Goal: Task Accomplishment & Management: Manage account settings

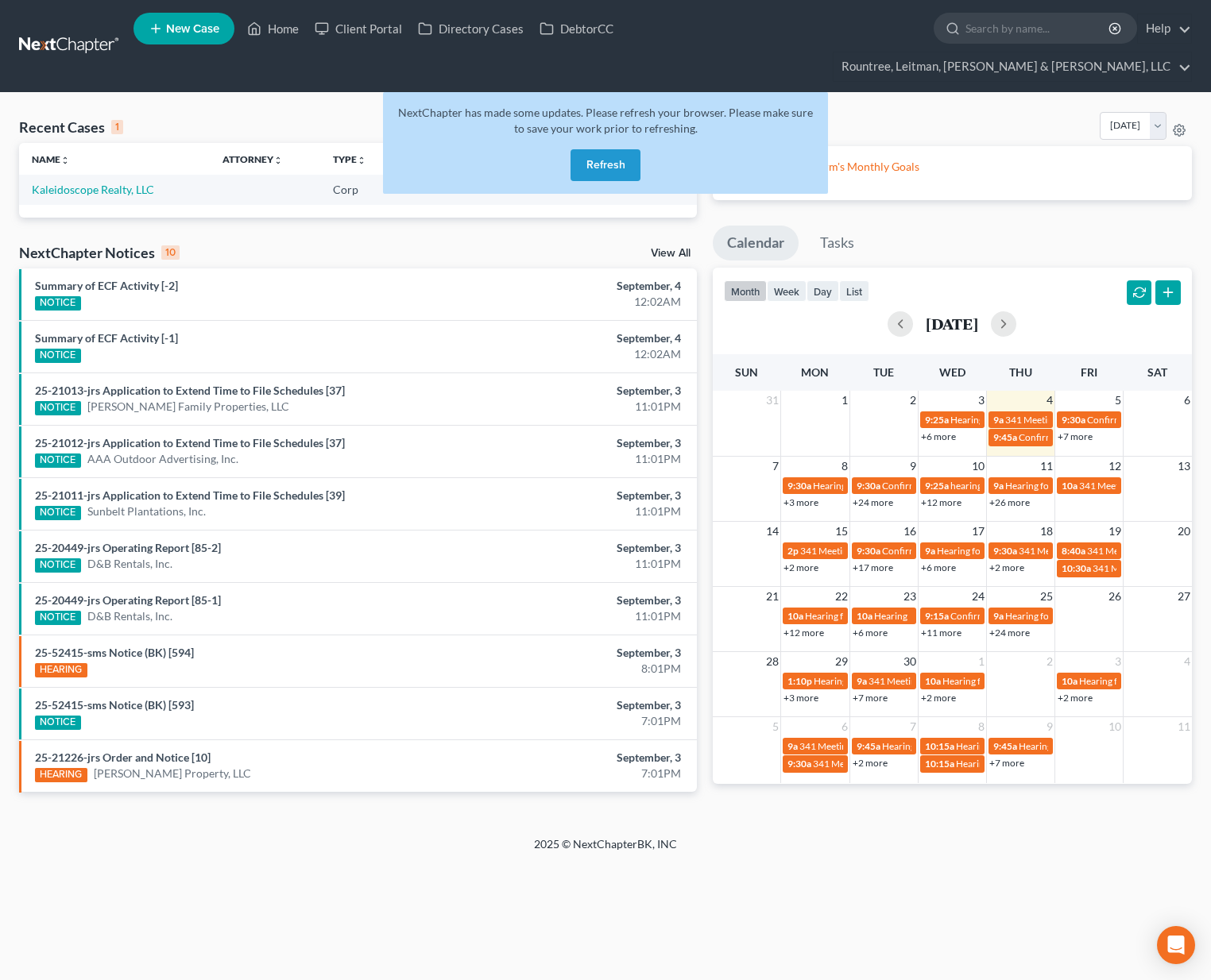
click at [611, 149] on button "Refresh" at bounding box center [605, 165] width 70 height 32
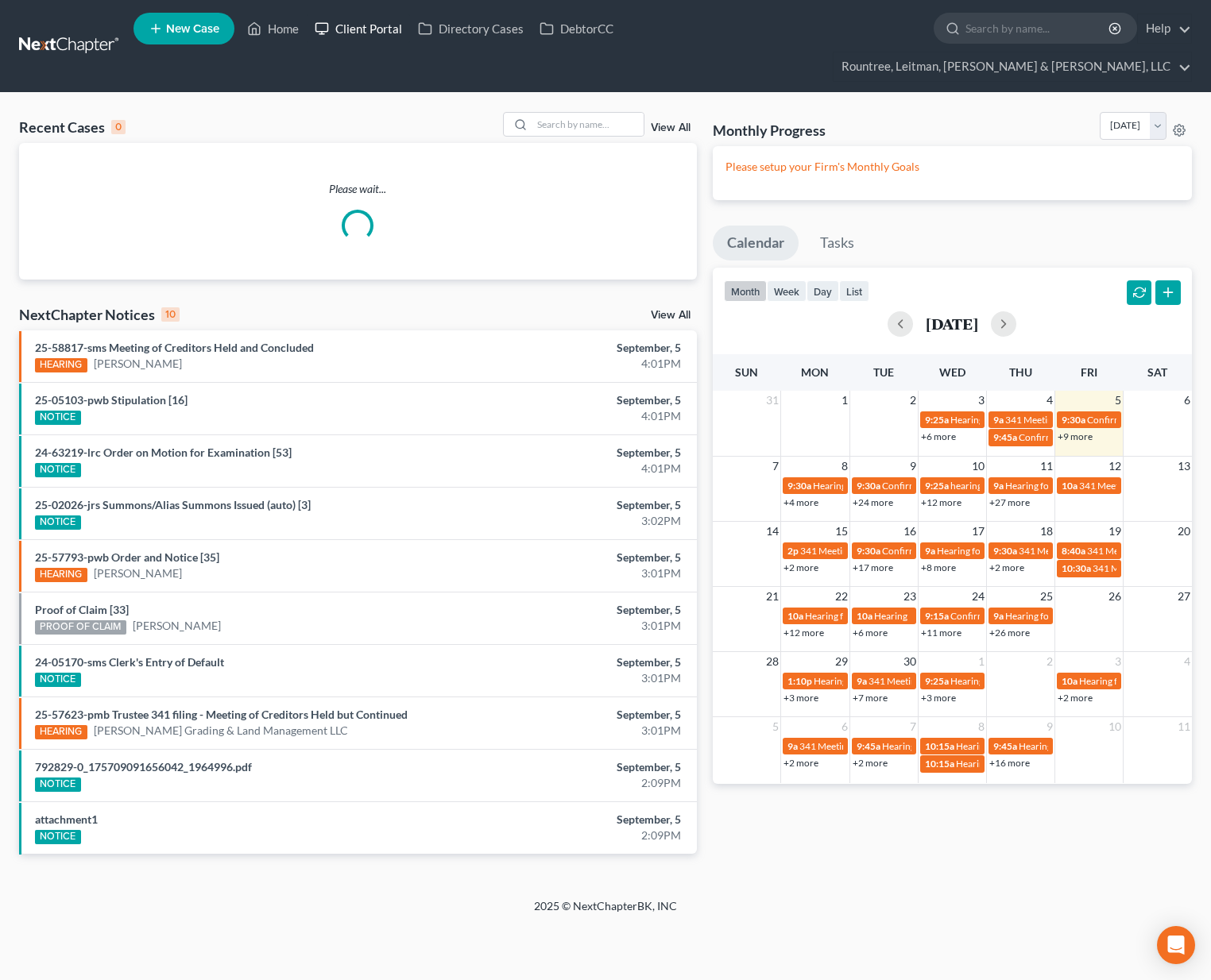
click at [364, 31] on link "Client Portal" at bounding box center [358, 29] width 104 height 29
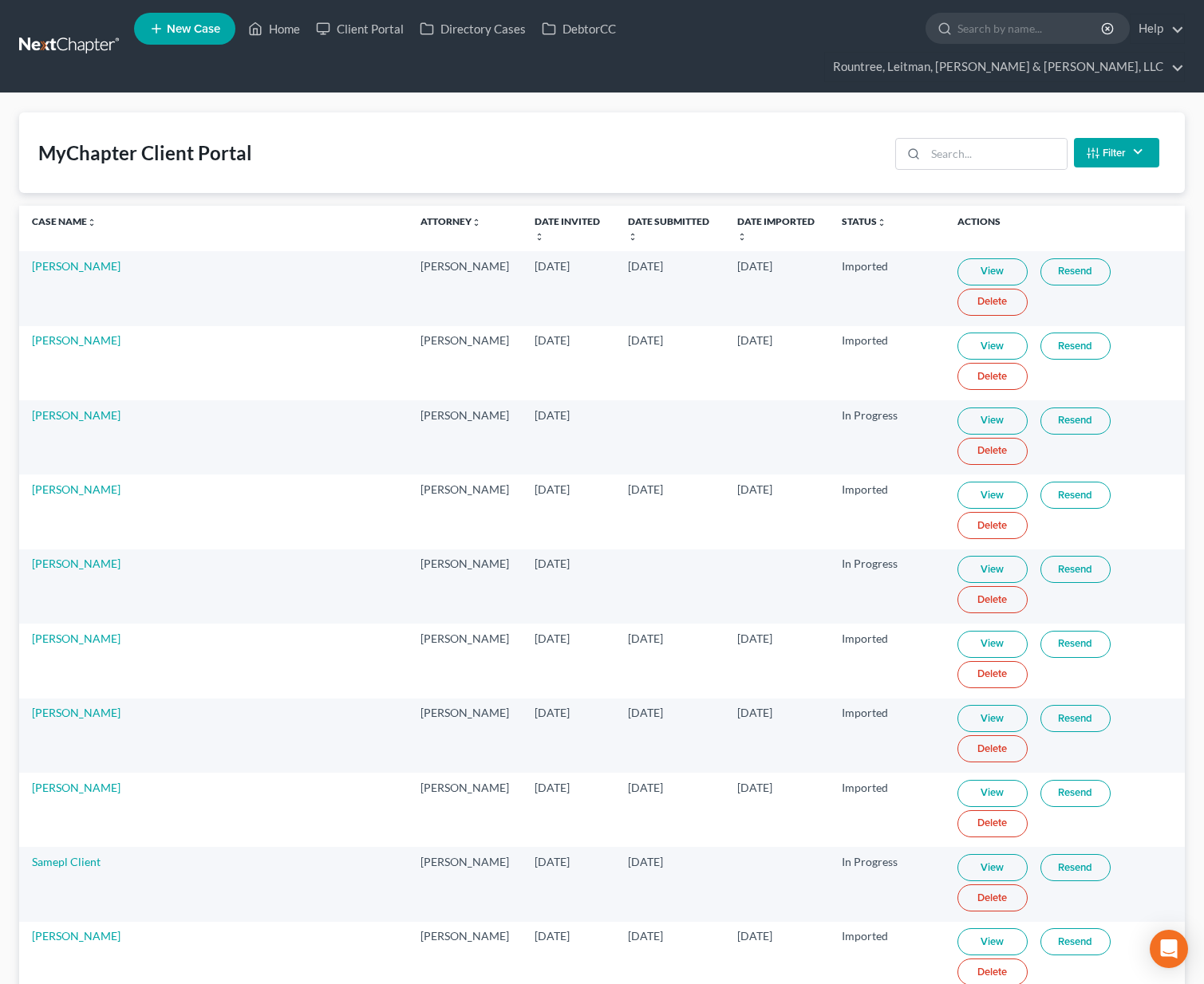
click at [982, 112] on div "MyChapter Client Portal Filter Status Filter... Invited In Progress Ready To Re…" at bounding box center [602, 152] width 1165 height 80
click at [972, 139] on input "search" at bounding box center [995, 154] width 141 height 30
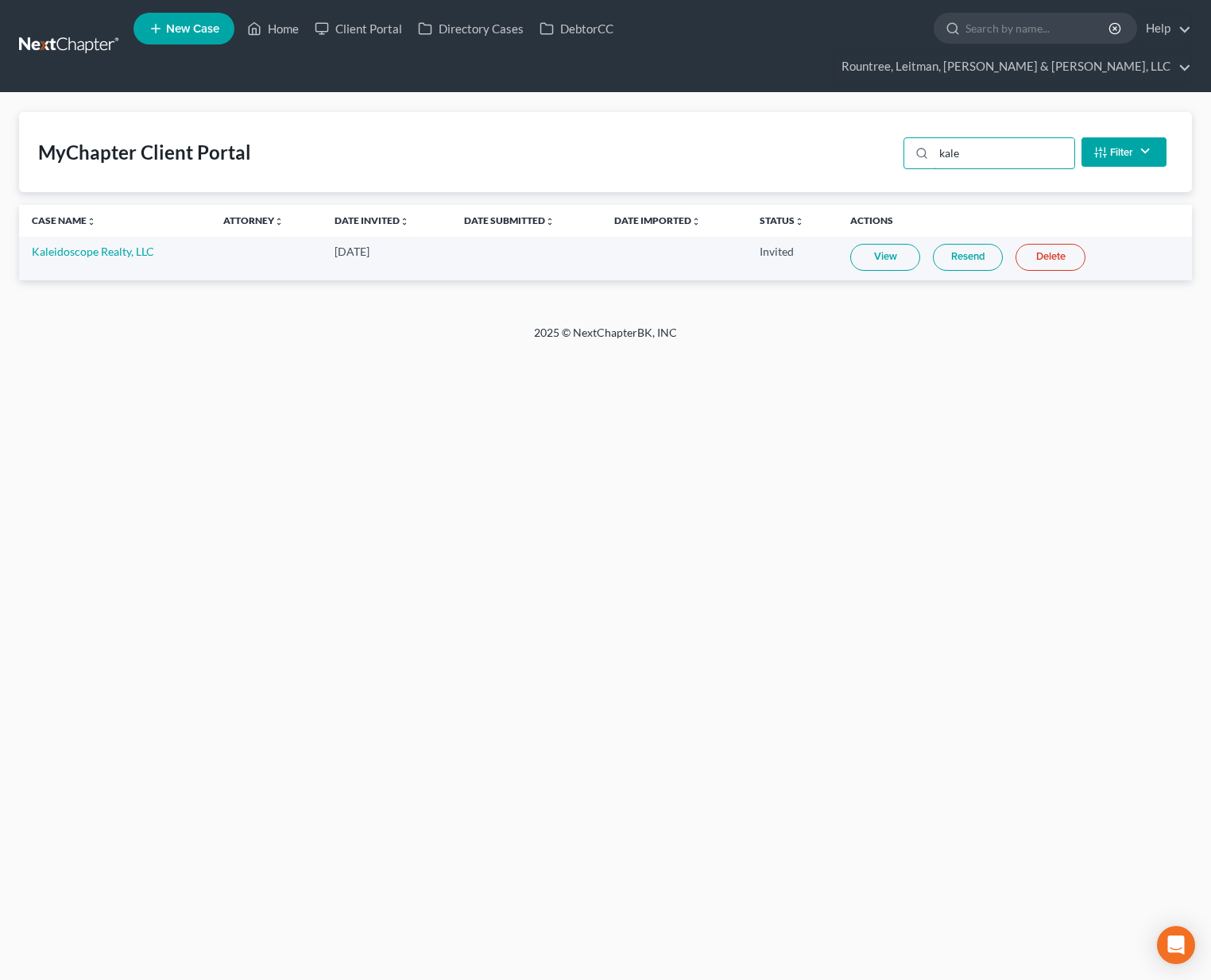
type input "kale"
click at [948, 244] on link "Resend" at bounding box center [967, 257] width 70 height 27
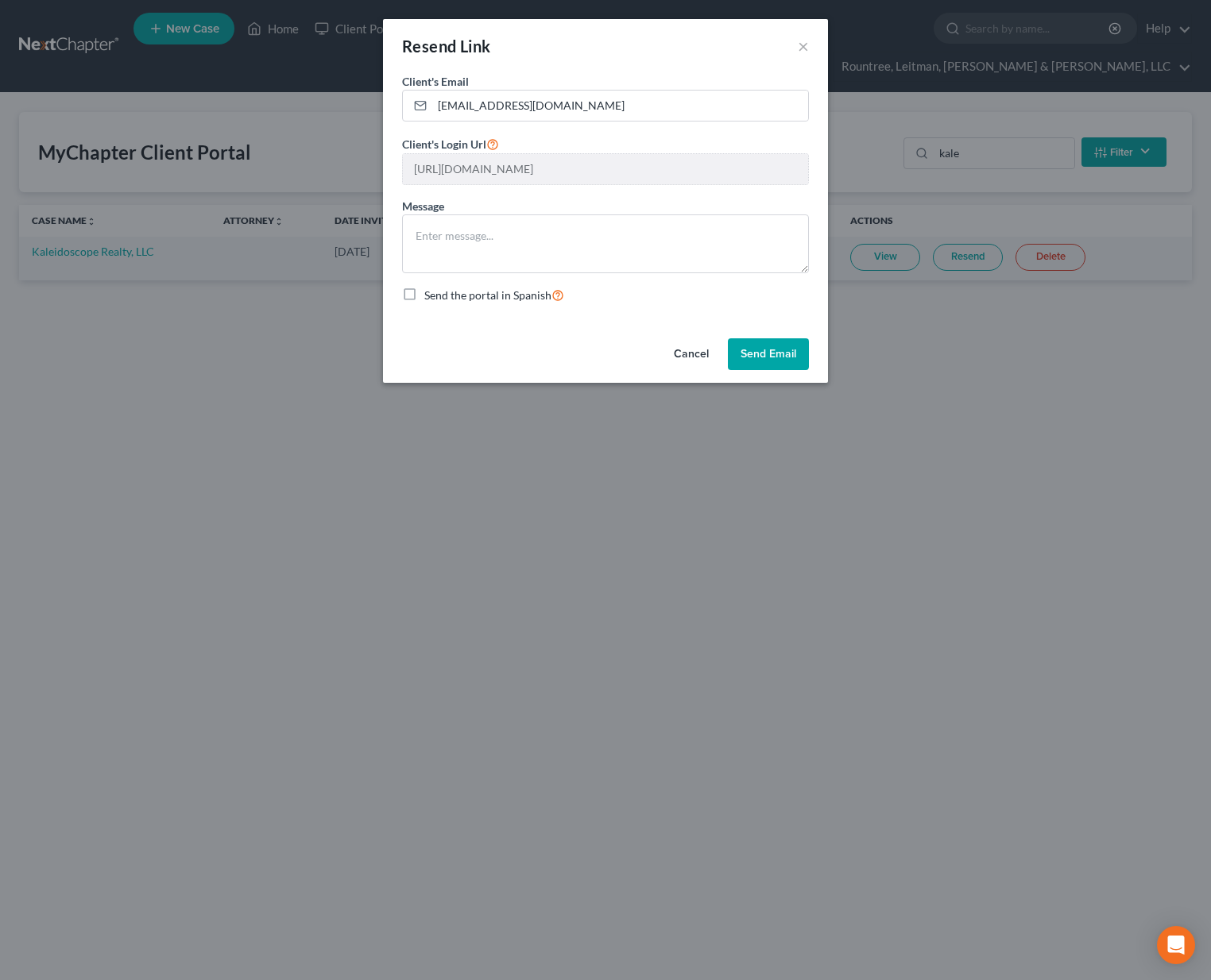
click at [769, 358] on button "Send Email" at bounding box center [768, 354] width 81 height 32
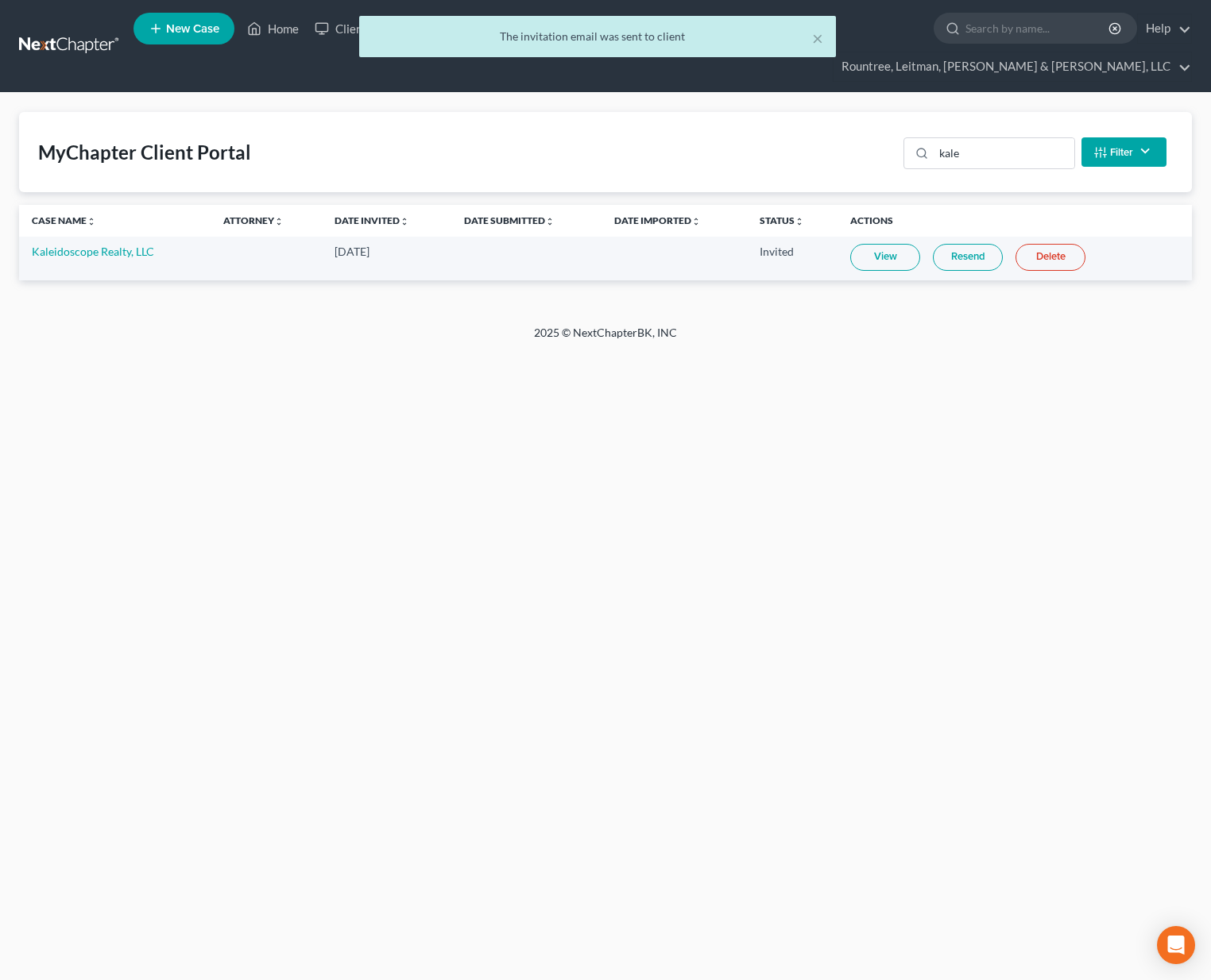
click at [88, 38] on div "× The invitation email was sent to client" at bounding box center [598, 40] width 1211 height 50
click at [85, 6] on nav "Home New Case Client Portal Directory Cases DebtorCC Rountree, Leitman, Klein &…" at bounding box center [605, 46] width 1211 height 93
click at [71, 40] on div "× The invitation email was sent to client" at bounding box center [598, 40] width 1211 height 50
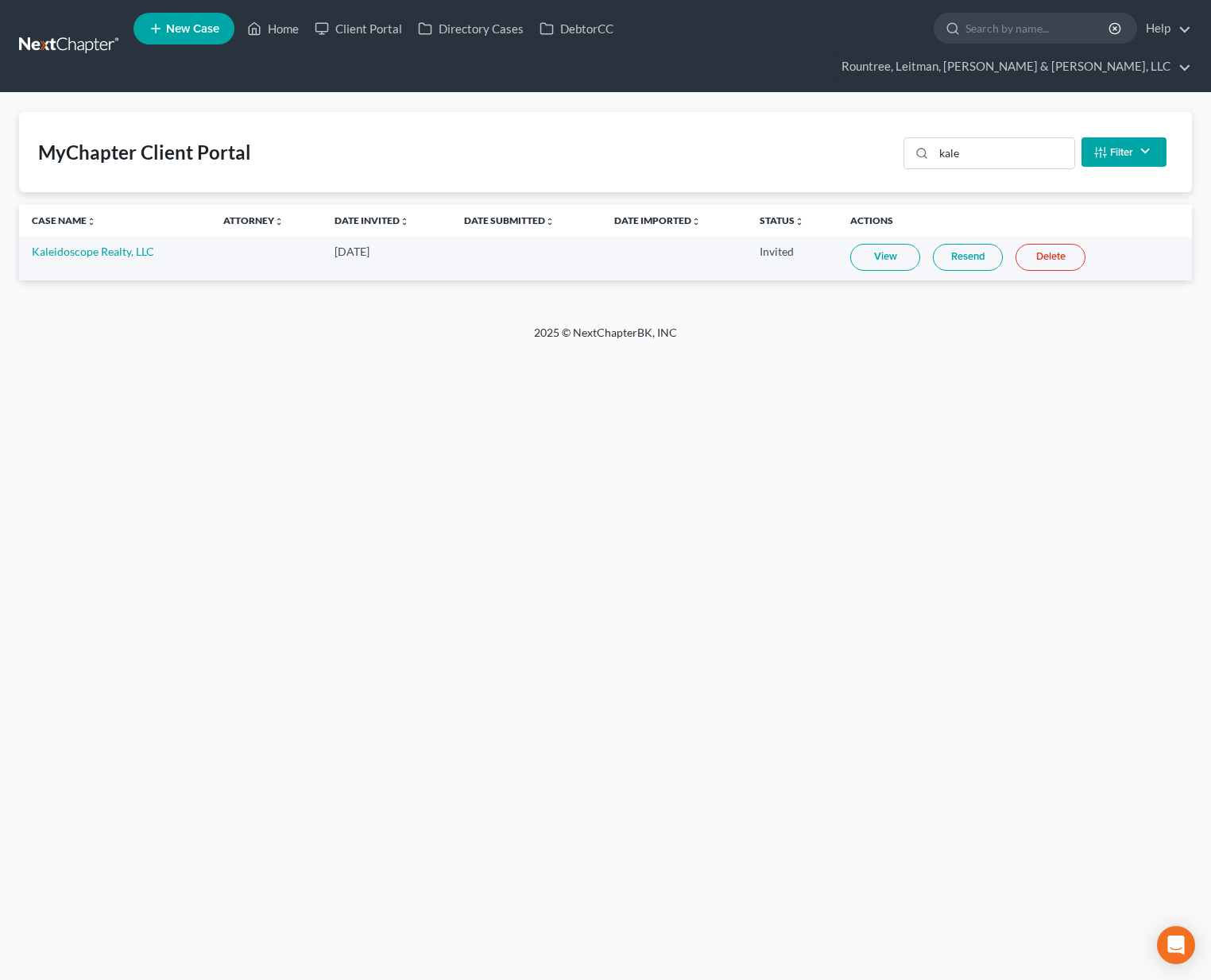
click at [89, 32] on link at bounding box center [70, 46] width 102 height 29
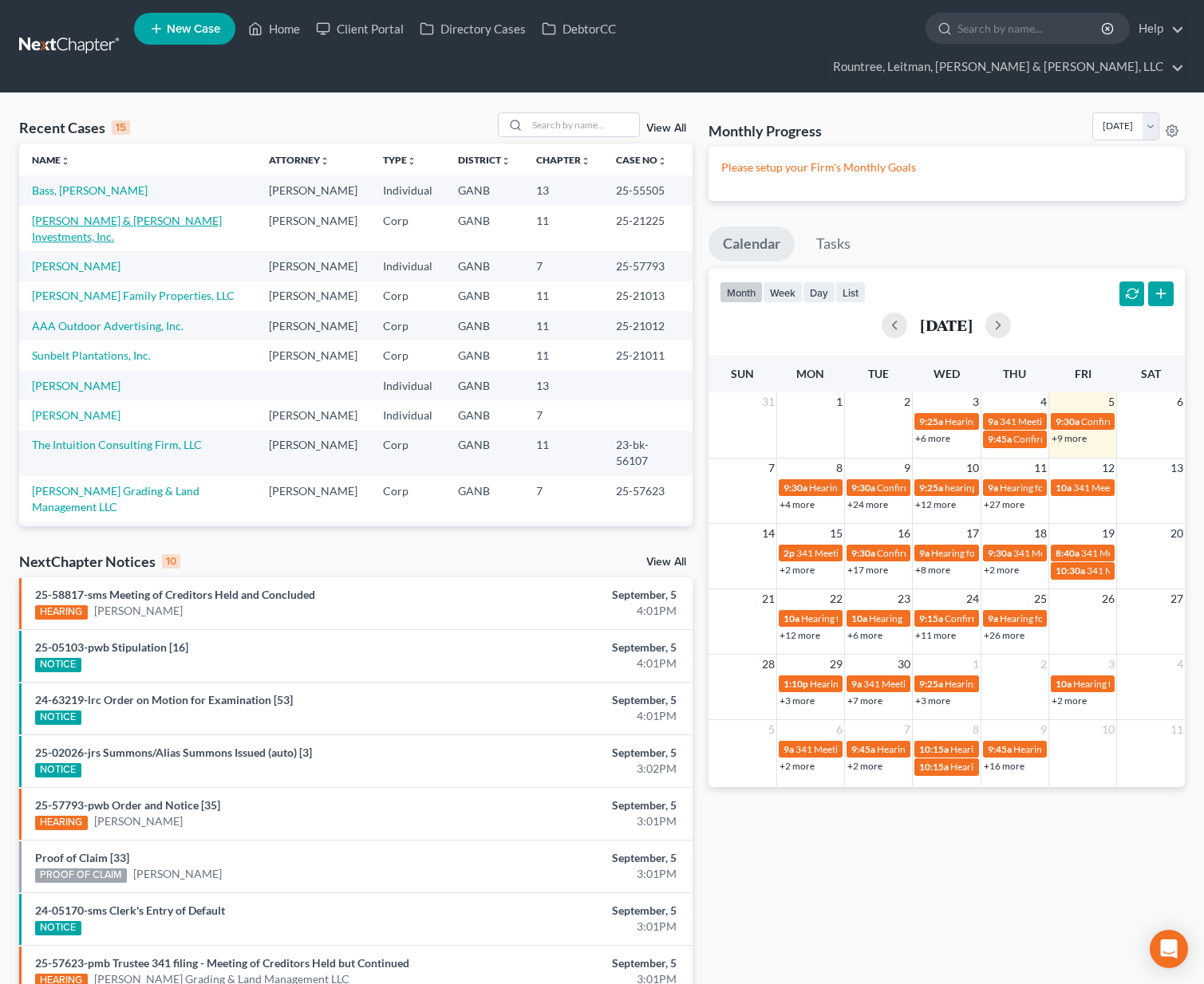
click at [121, 214] on link "Hart & Hart Investments, Inc." at bounding box center [127, 228] width 190 height 30
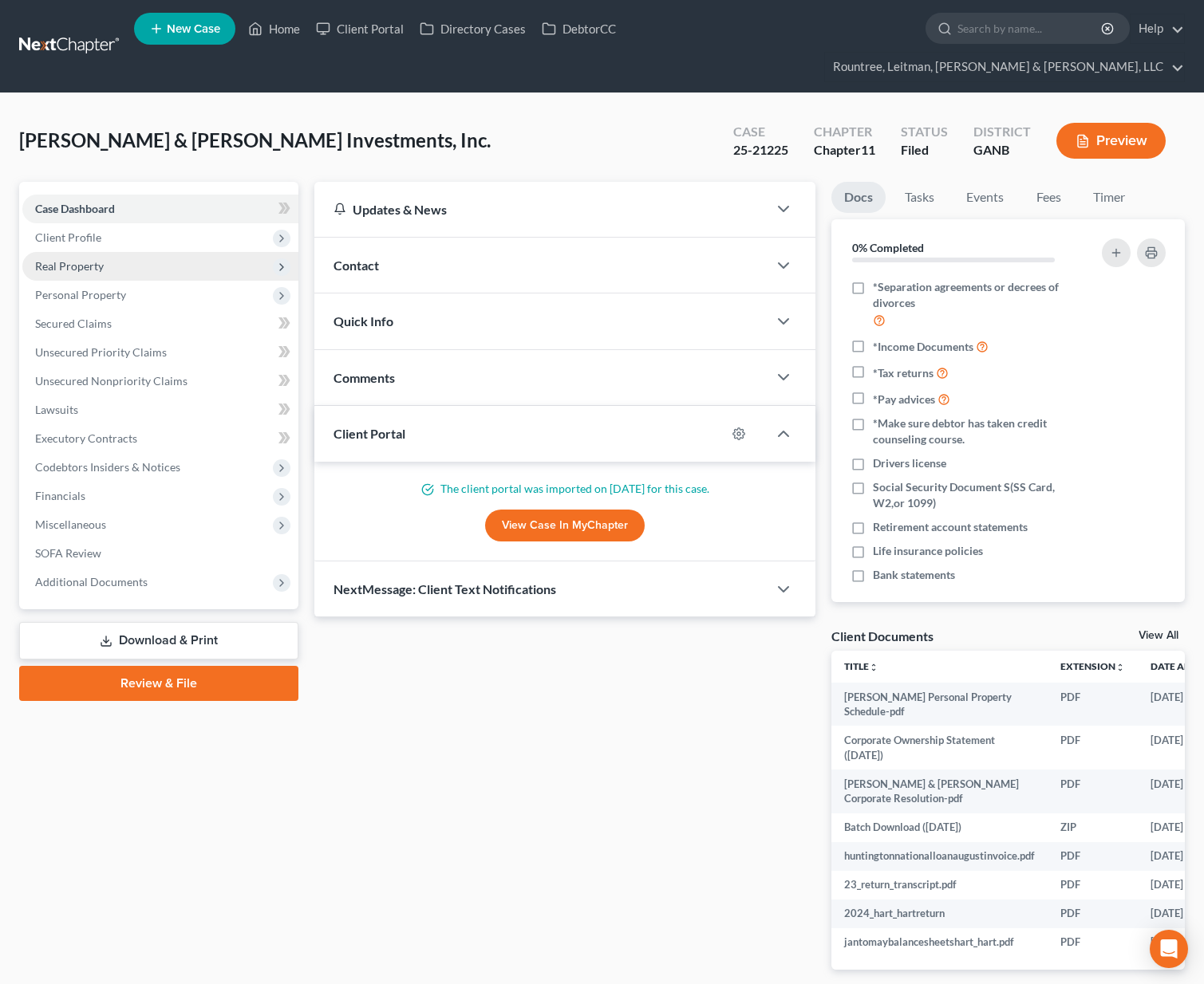
click at [69, 259] on span "Real Property" at bounding box center [69, 266] width 68 height 14
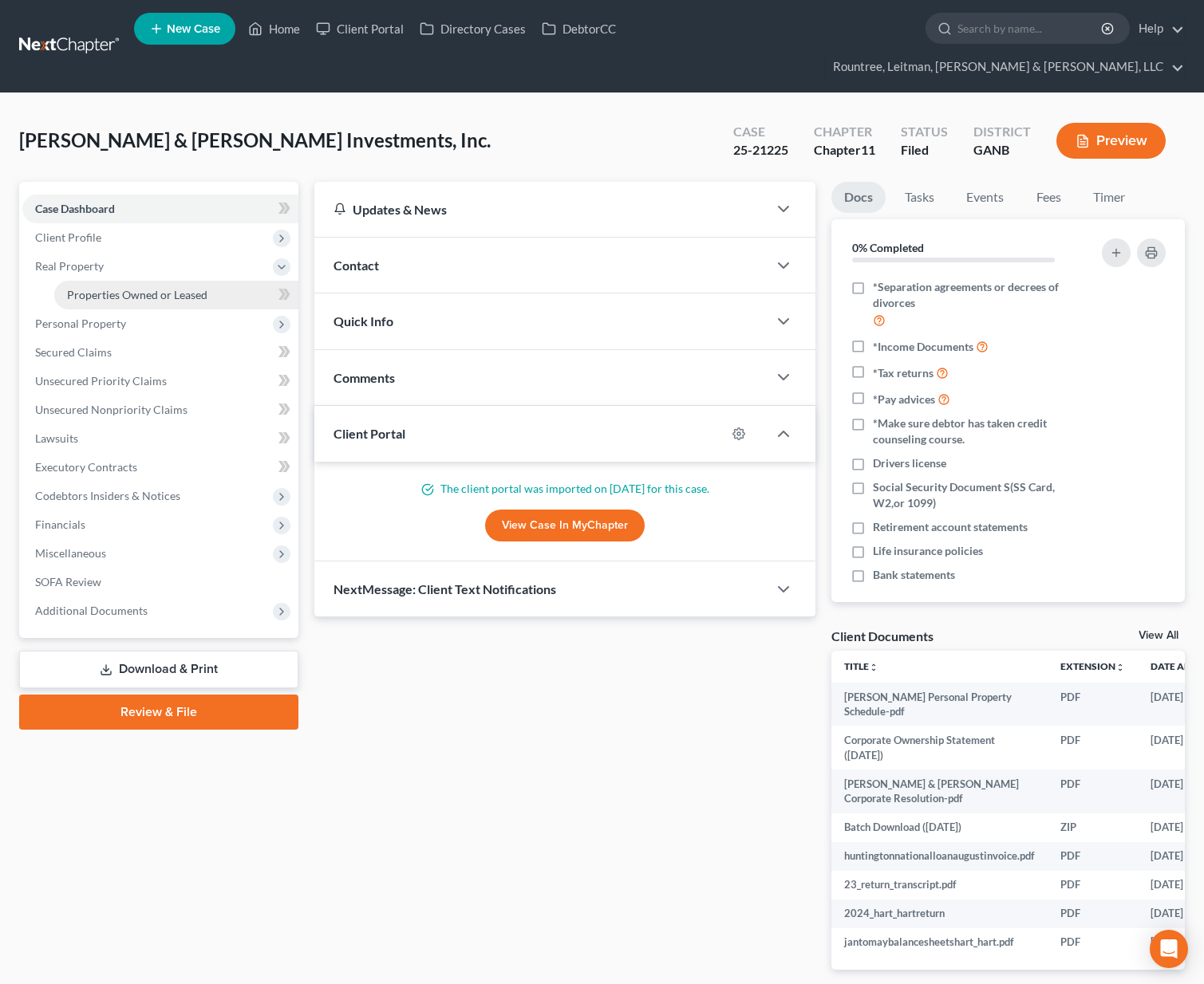
click at [90, 288] on span "Properties Owned or Leased" at bounding box center [137, 295] width 140 height 14
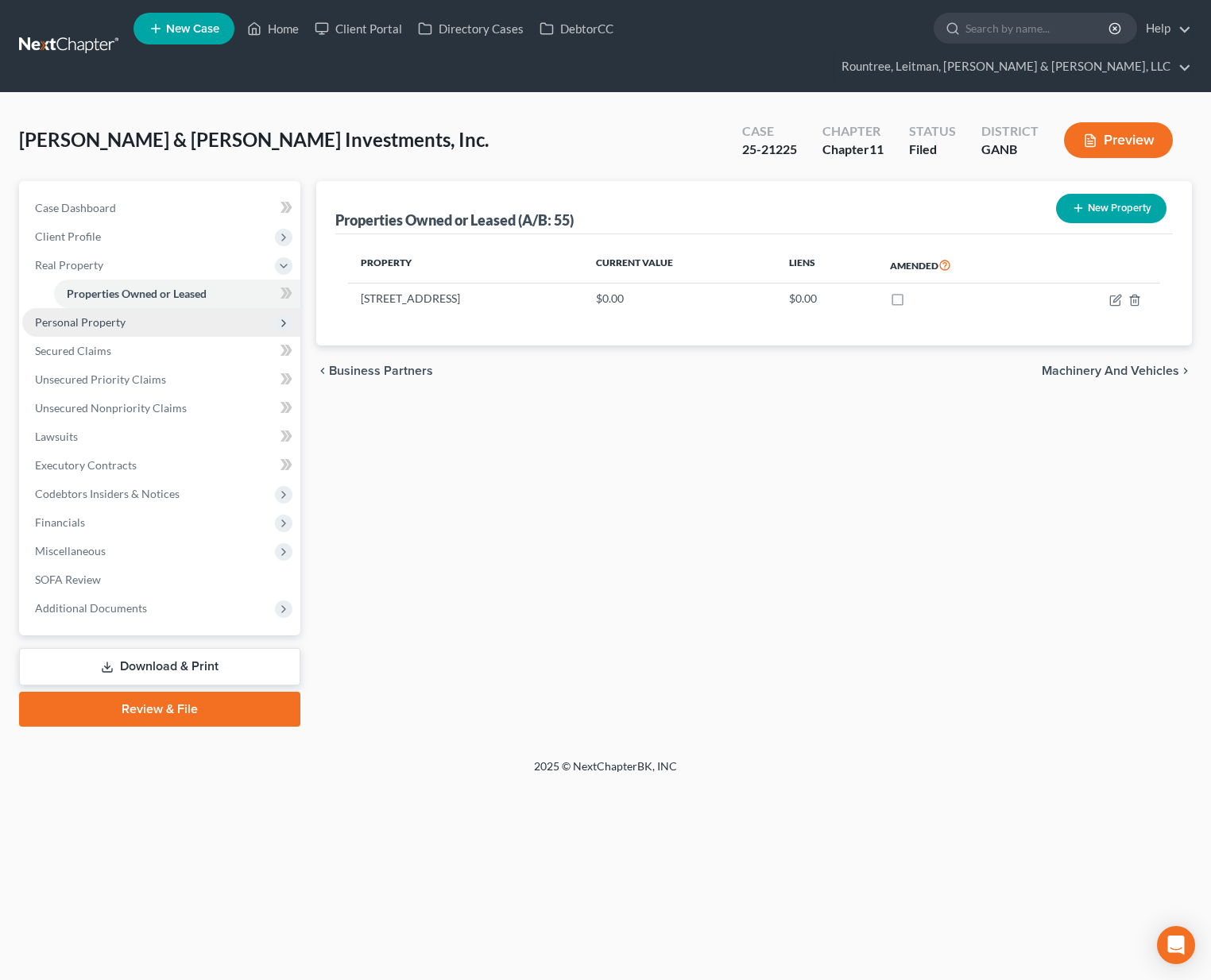
click at [82, 308] on span "Personal Property" at bounding box center [161, 322] width 278 height 29
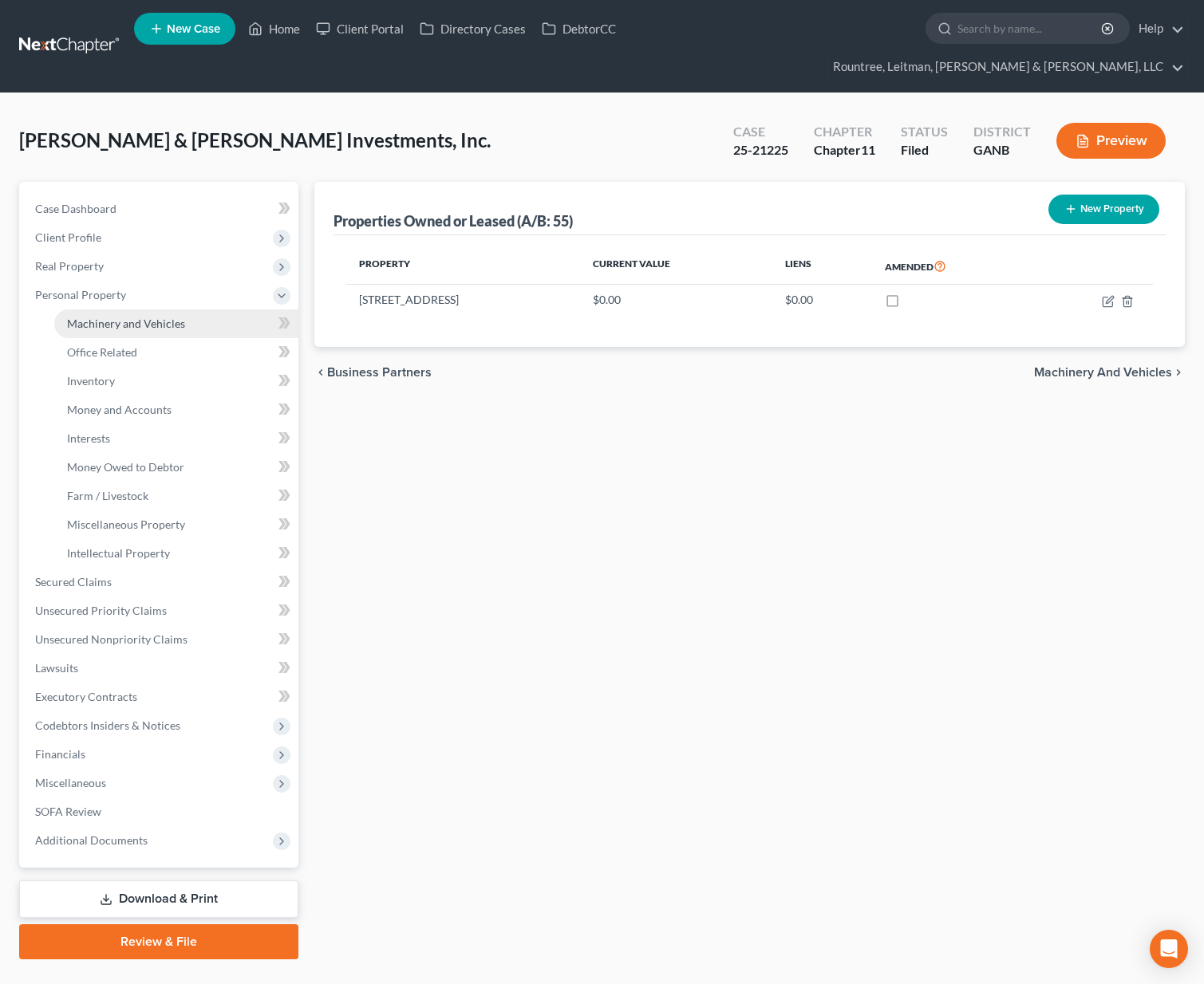
click at [91, 317] on span "Machinery and Vehicles" at bounding box center [126, 323] width 118 height 14
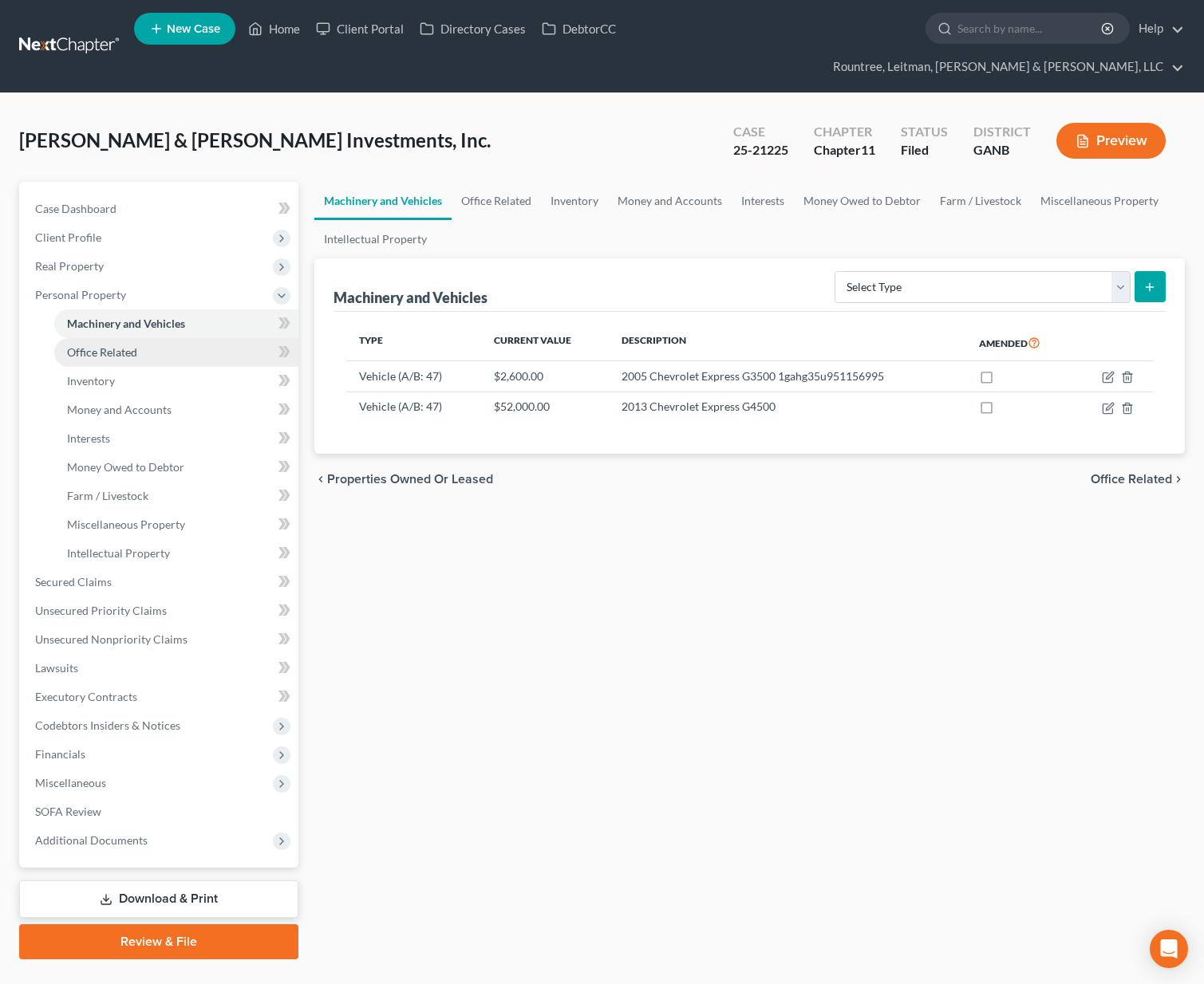
click at [99, 345] on span "Office Related" at bounding box center [101, 352] width 70 height 14
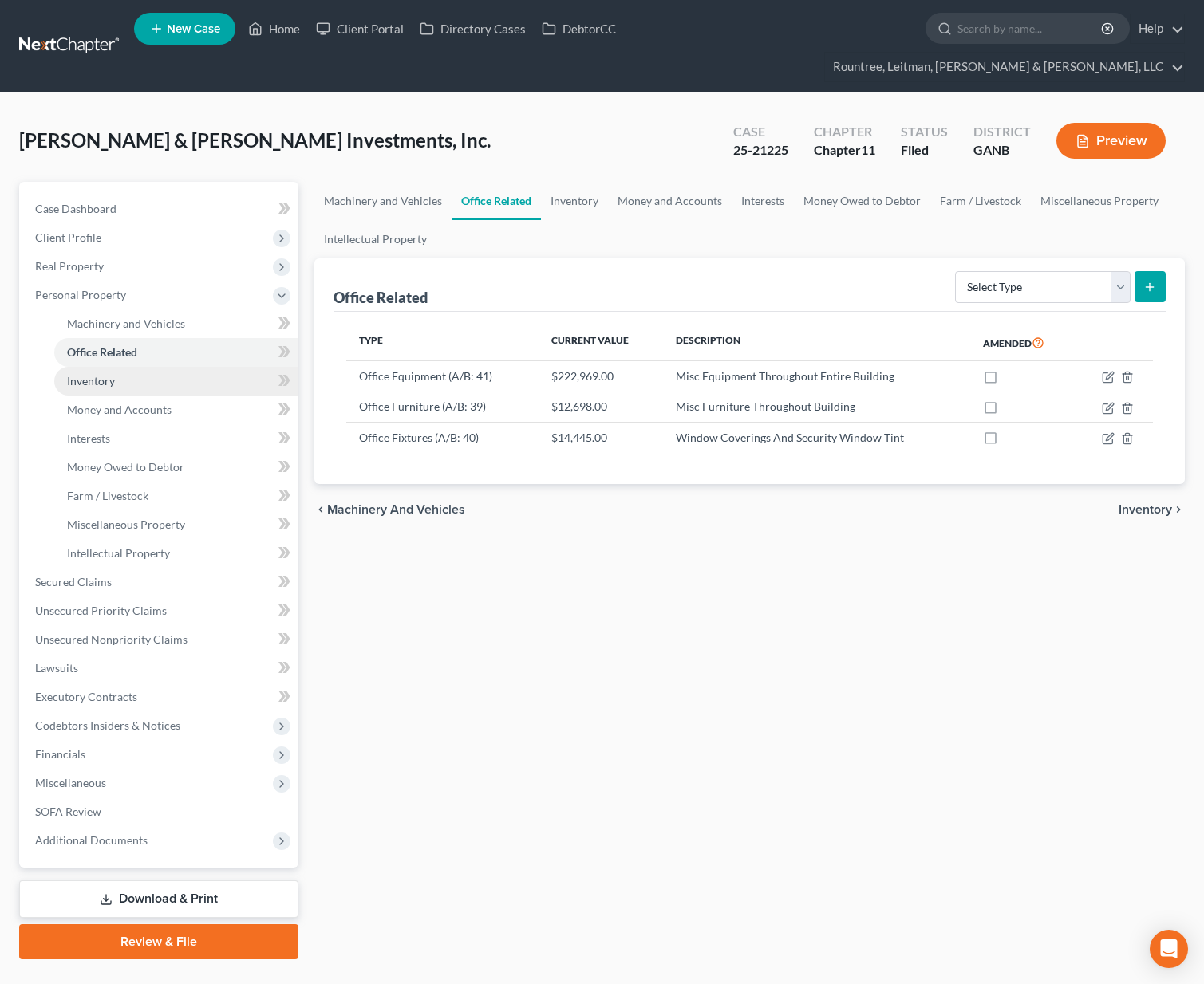
click at [90, 374] on span "Inventory" at bounding box center [90, 381] width 48 height 14
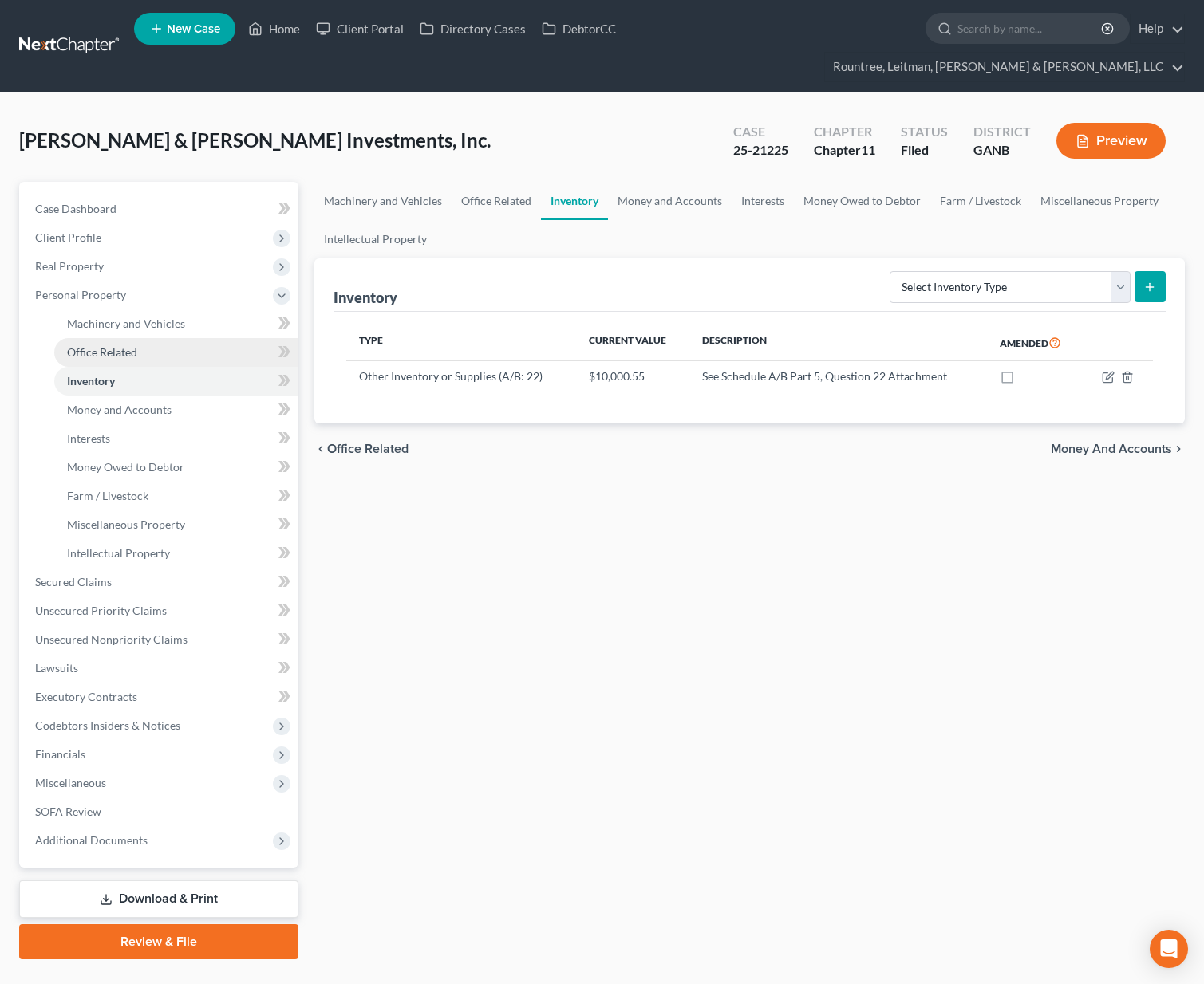
click at [95, 345] on span "Office Related" at bounding box center [101, 352] width 70 height 14
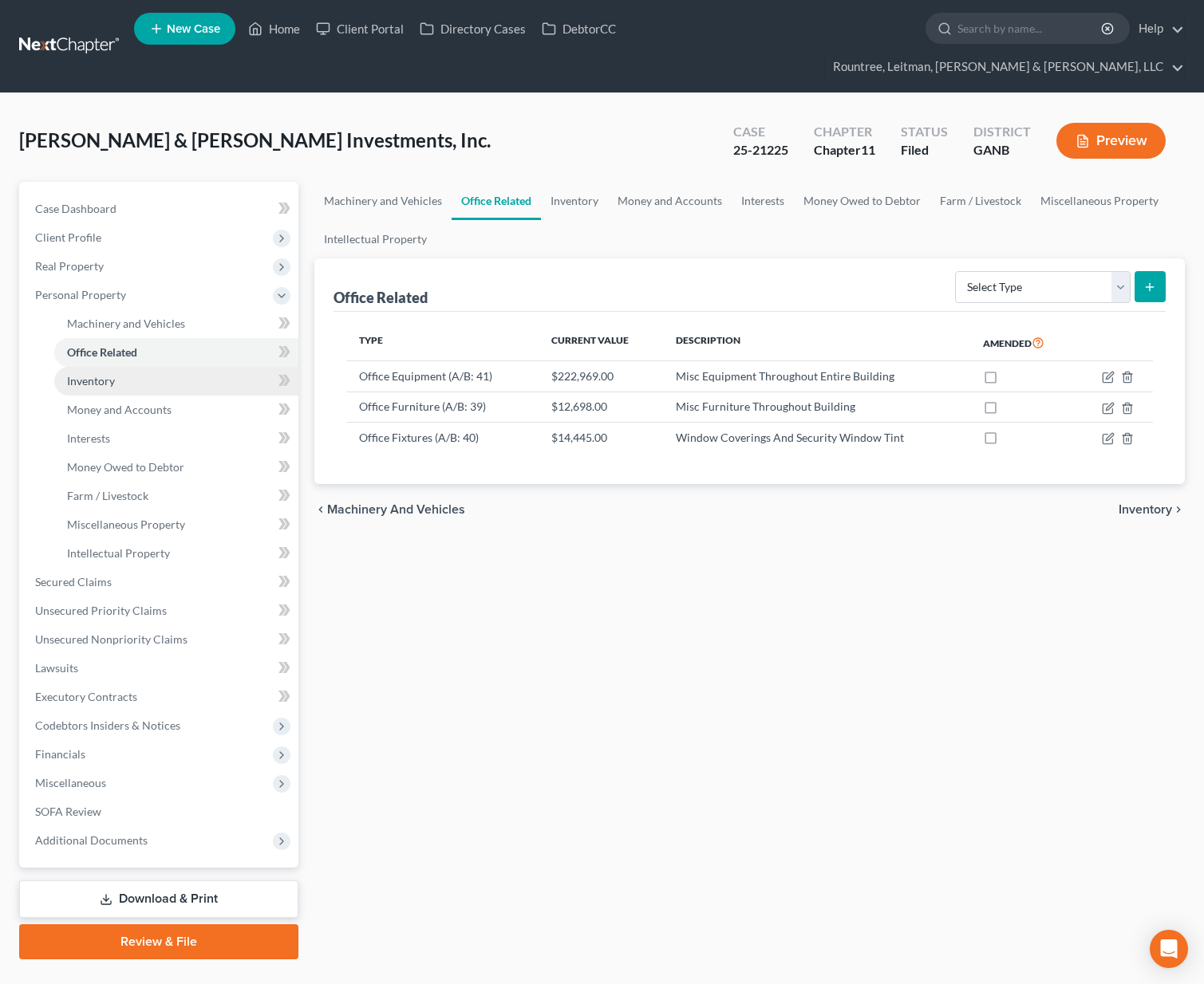
click at [93, 374] on span "Inventory" at bounding box center [90, 381] width 48 height 14
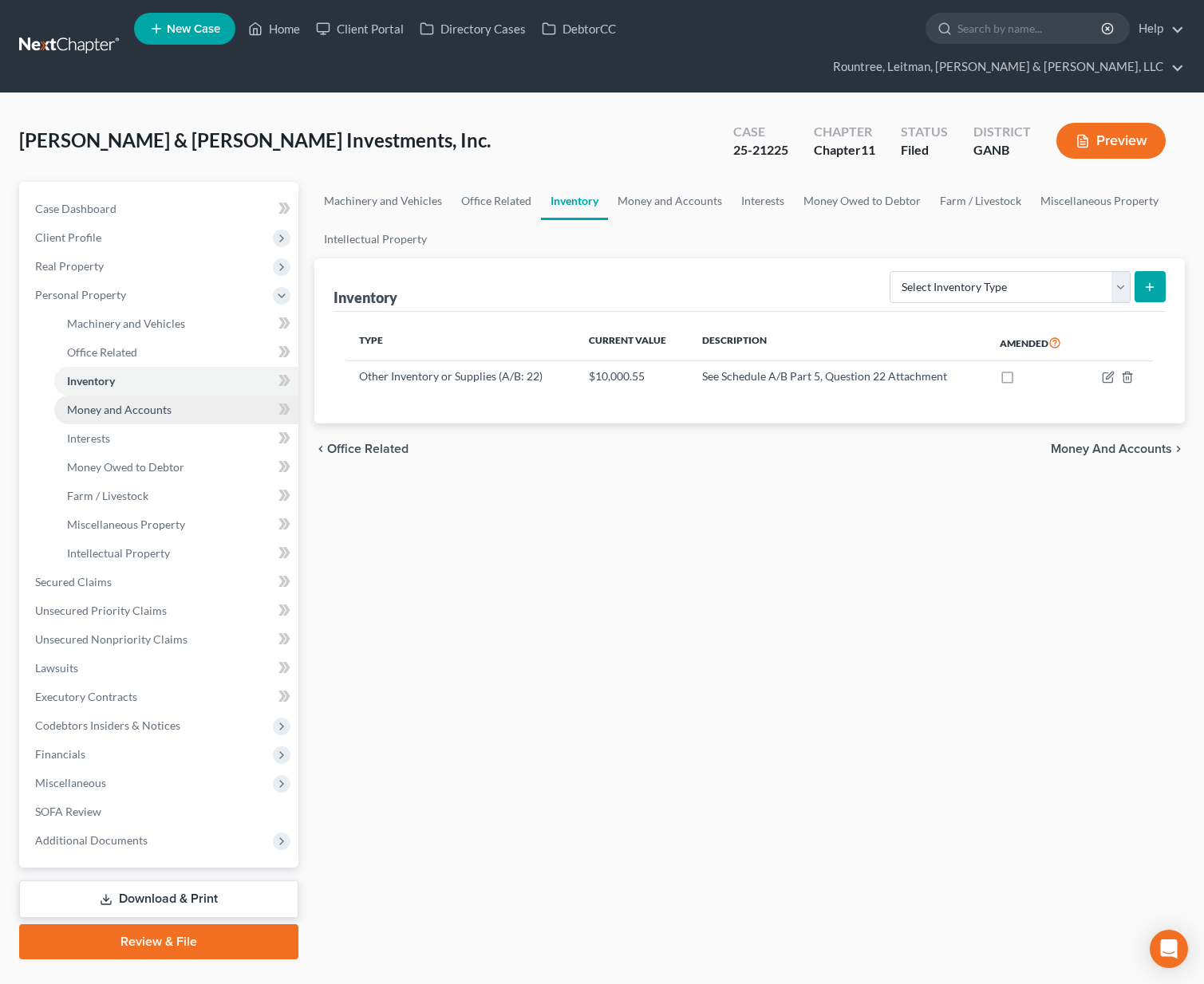
click at [100, 403] on span "Money and Accounts" at bounding box center [119, 410] width 105 height 14
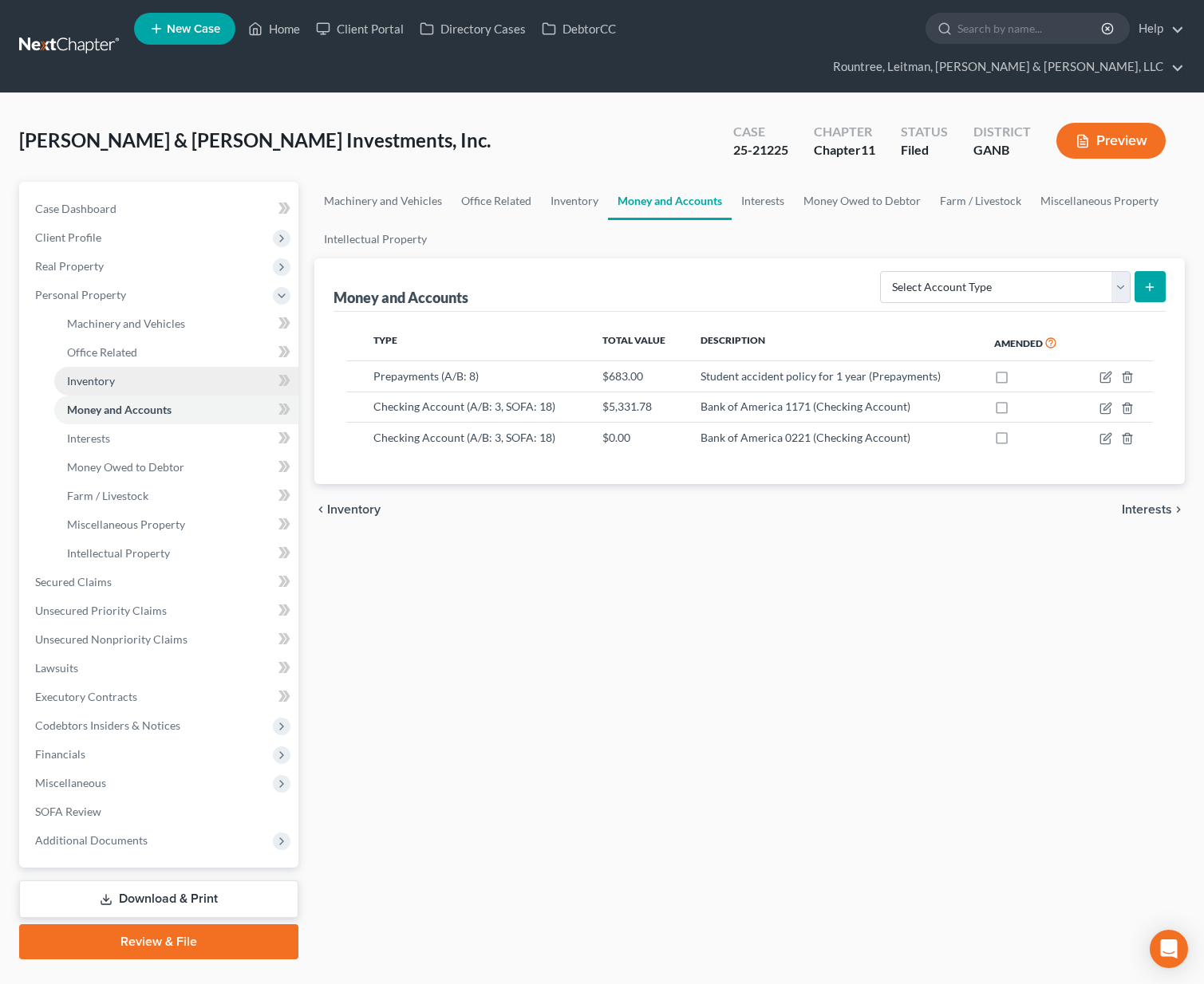
click at [95, 374] on span "Inventory" at bounding box center [90, 381] width 48 height 14
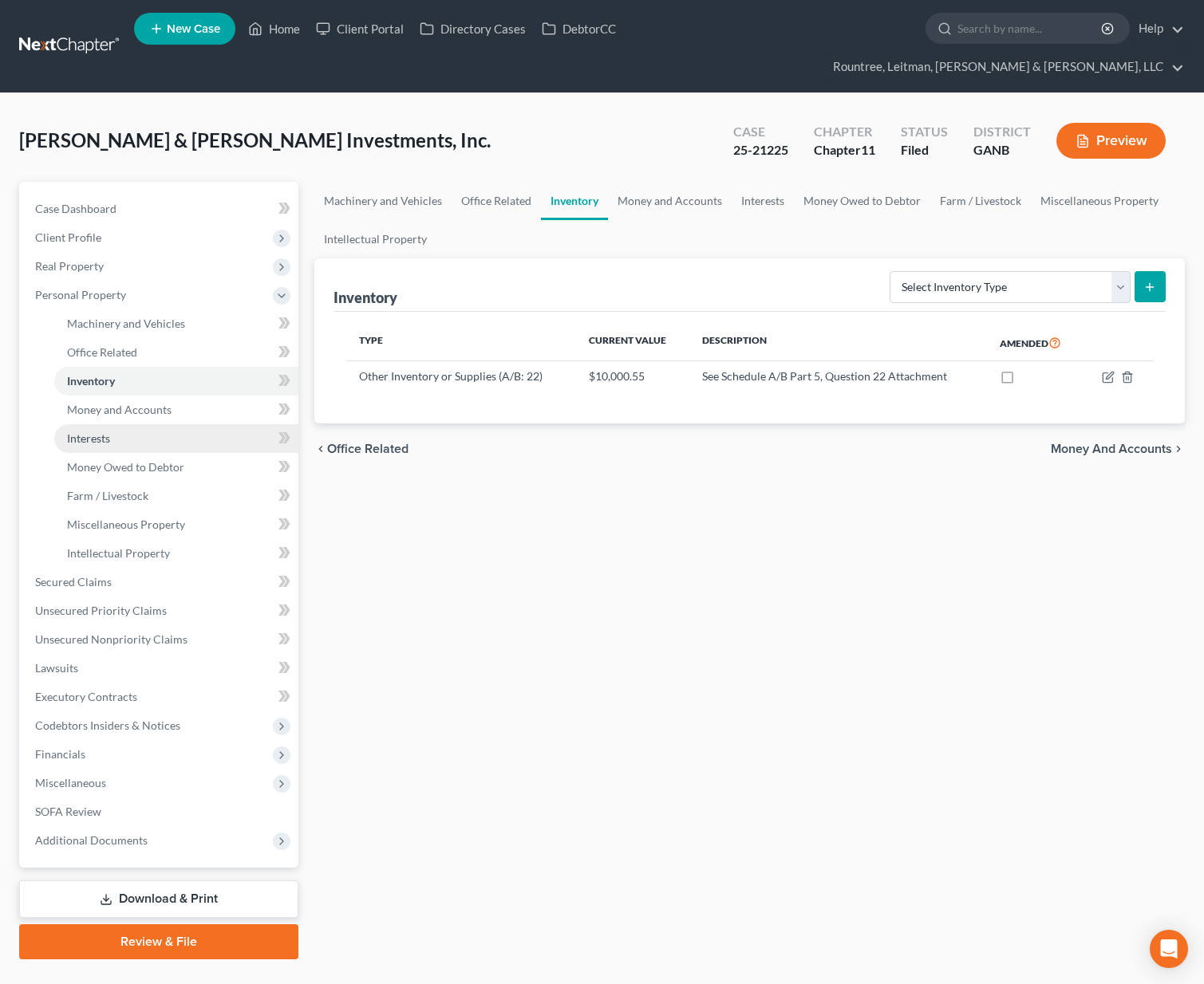
click at [93, 424] on link "Interests" at bounding box center [176, 438] width 244 height 29
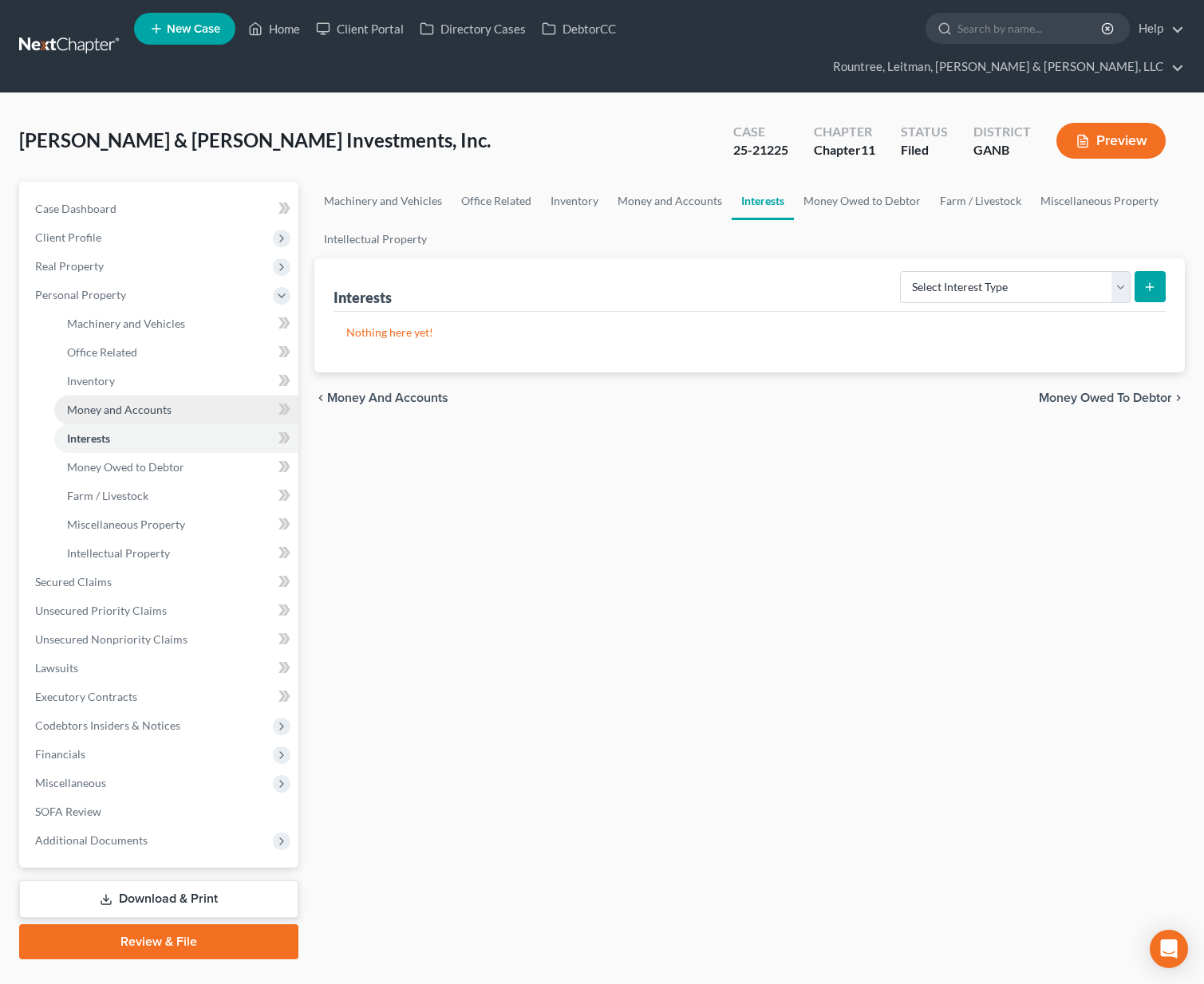
click at [91, 403] on span "Money and Accounts" at bounding box center [119, 410] width 105 height 14
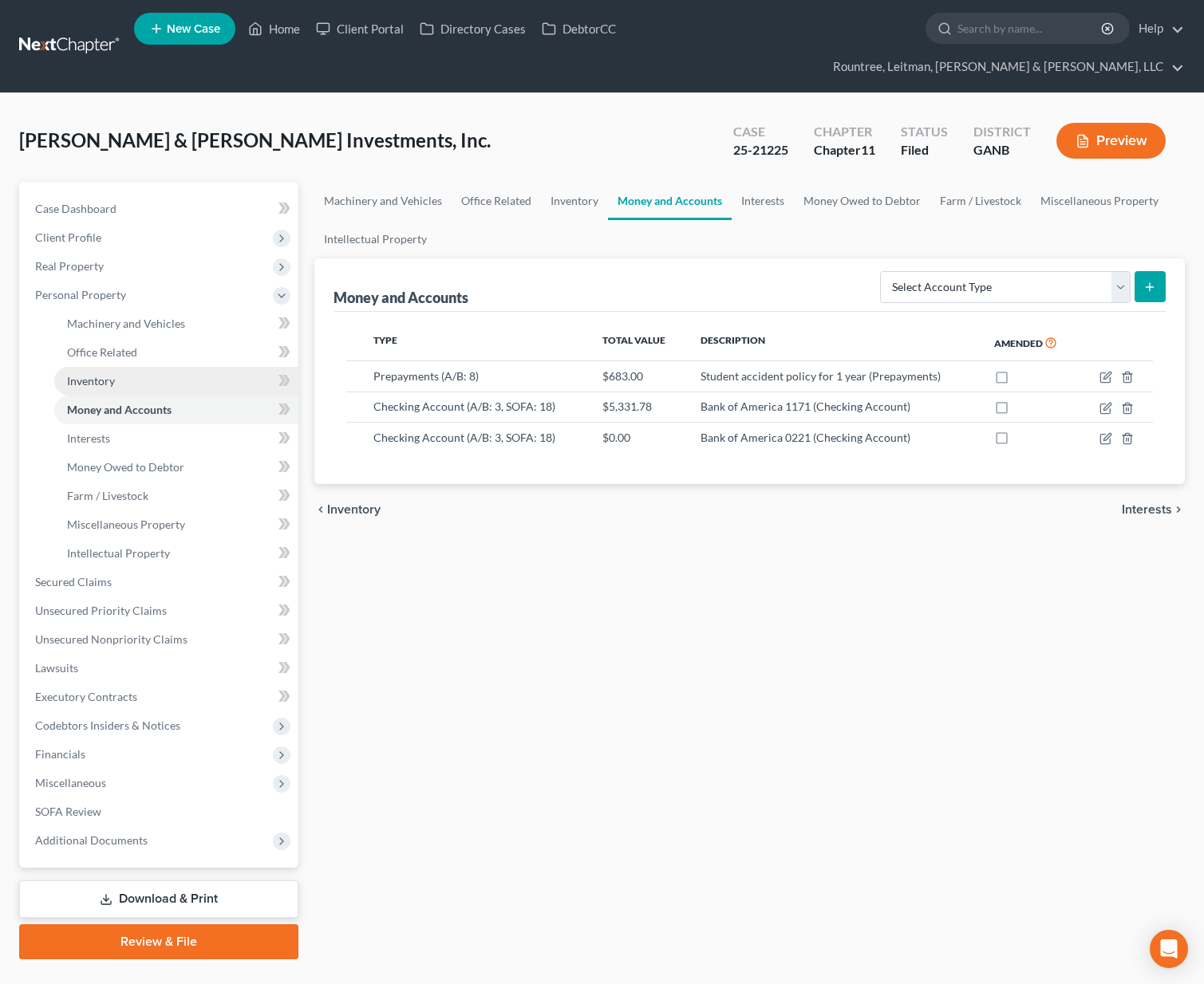
click at [92, 374] on span "Inventory" at bounding box center [90, 381] width 48 height 14
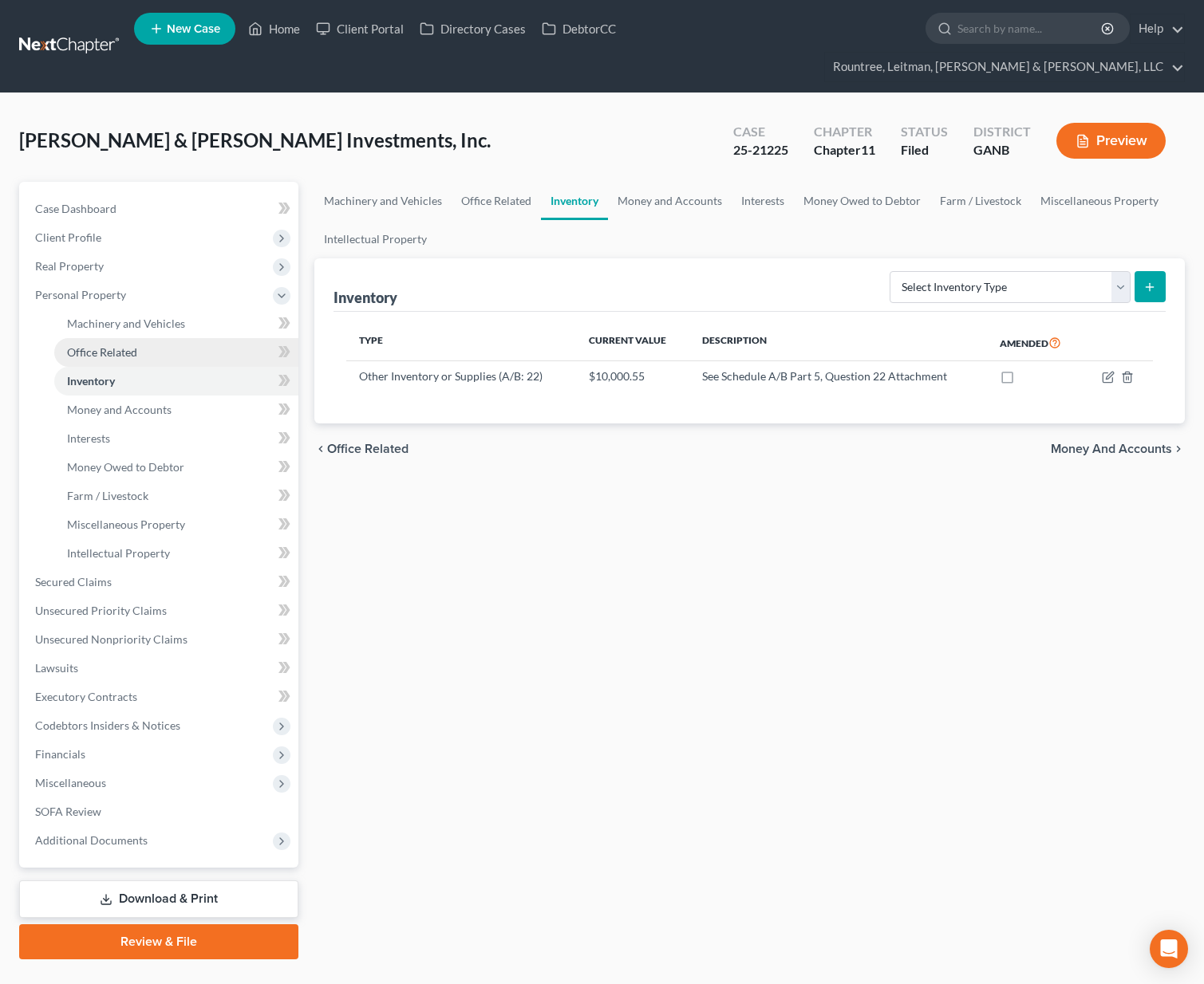
click at [92, 338] on link "Office Related" at bounding box center [176, 352] width 244 height 29
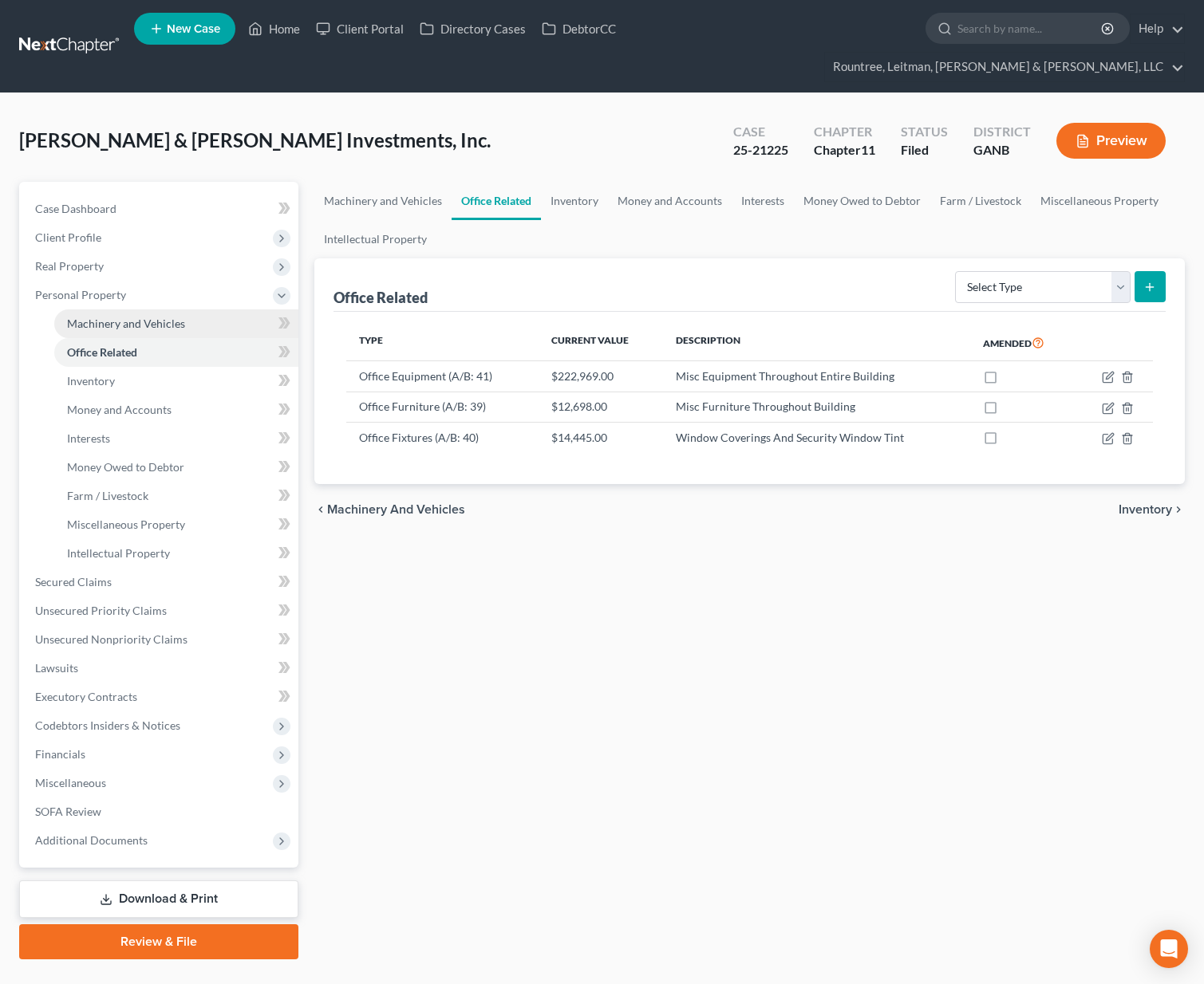
click at [93, 309] on link "Machinery and Vehicles" at bounding box center [176, 323] width 244 height 29
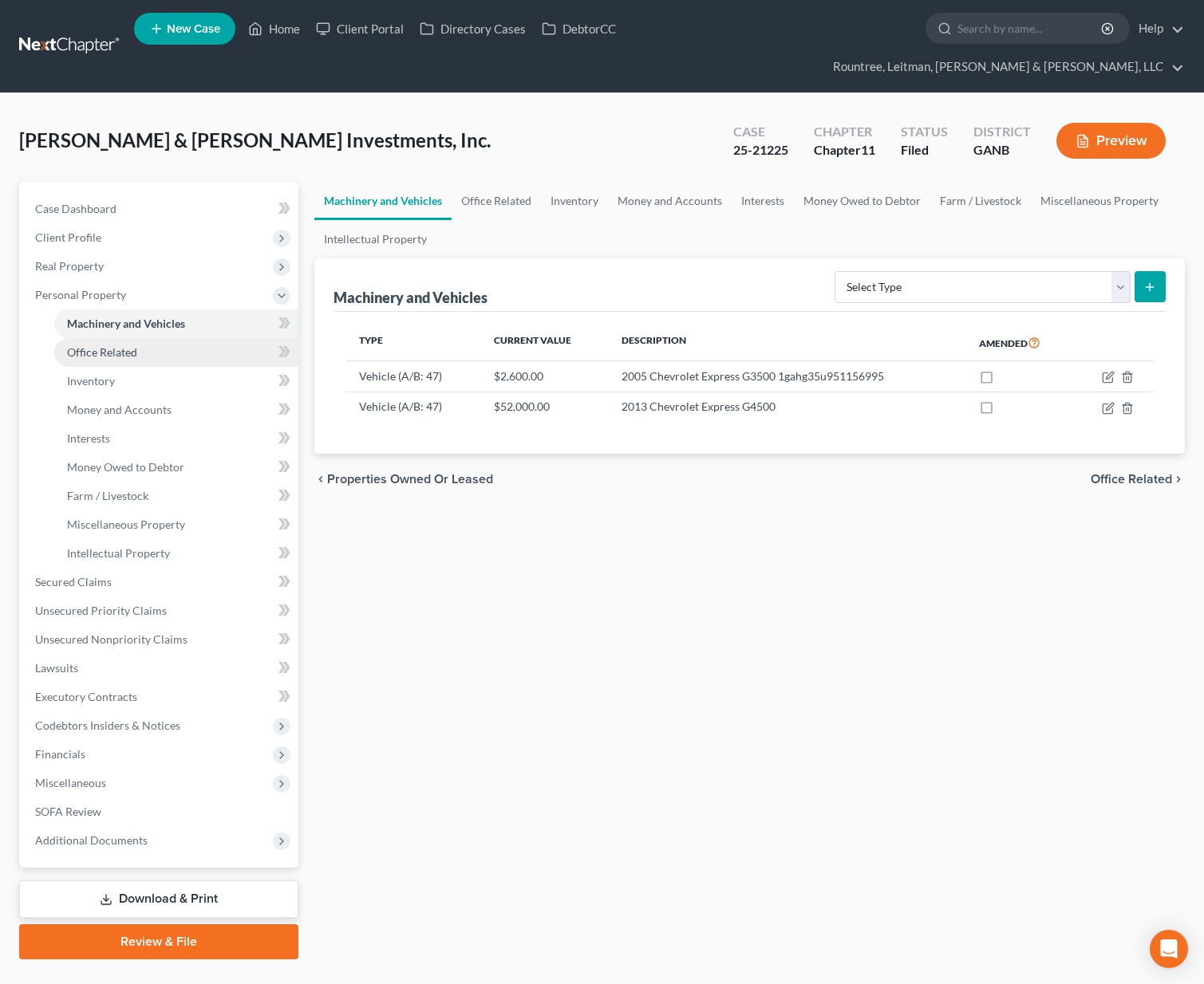
click at [107, 345] on span "Office Related" at bounding box center [101, 352] width 70 height 14
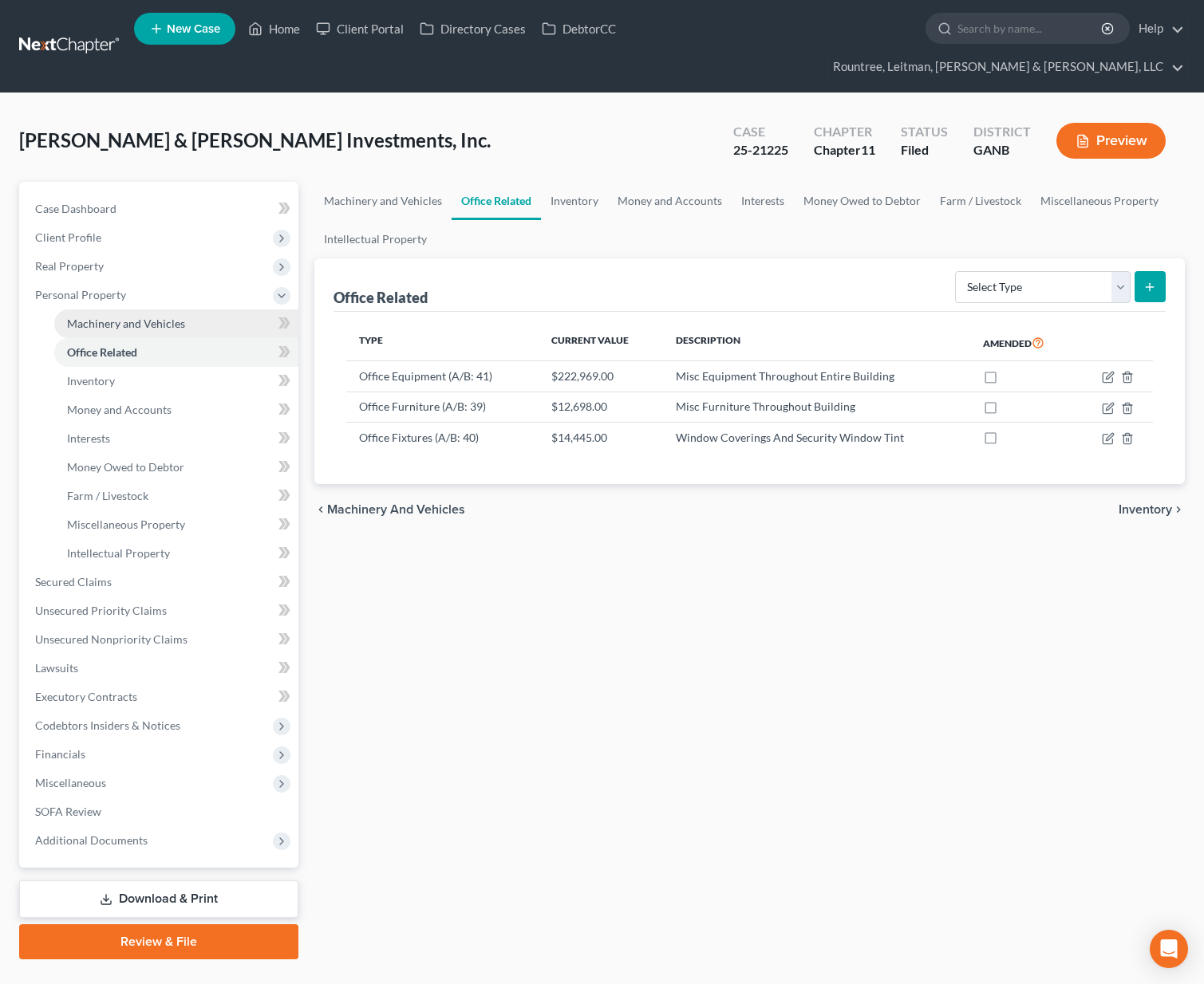
click at [99, 317] on span "Machinery and Vehicles" at bounding box center [126, 323] width 118 height 14
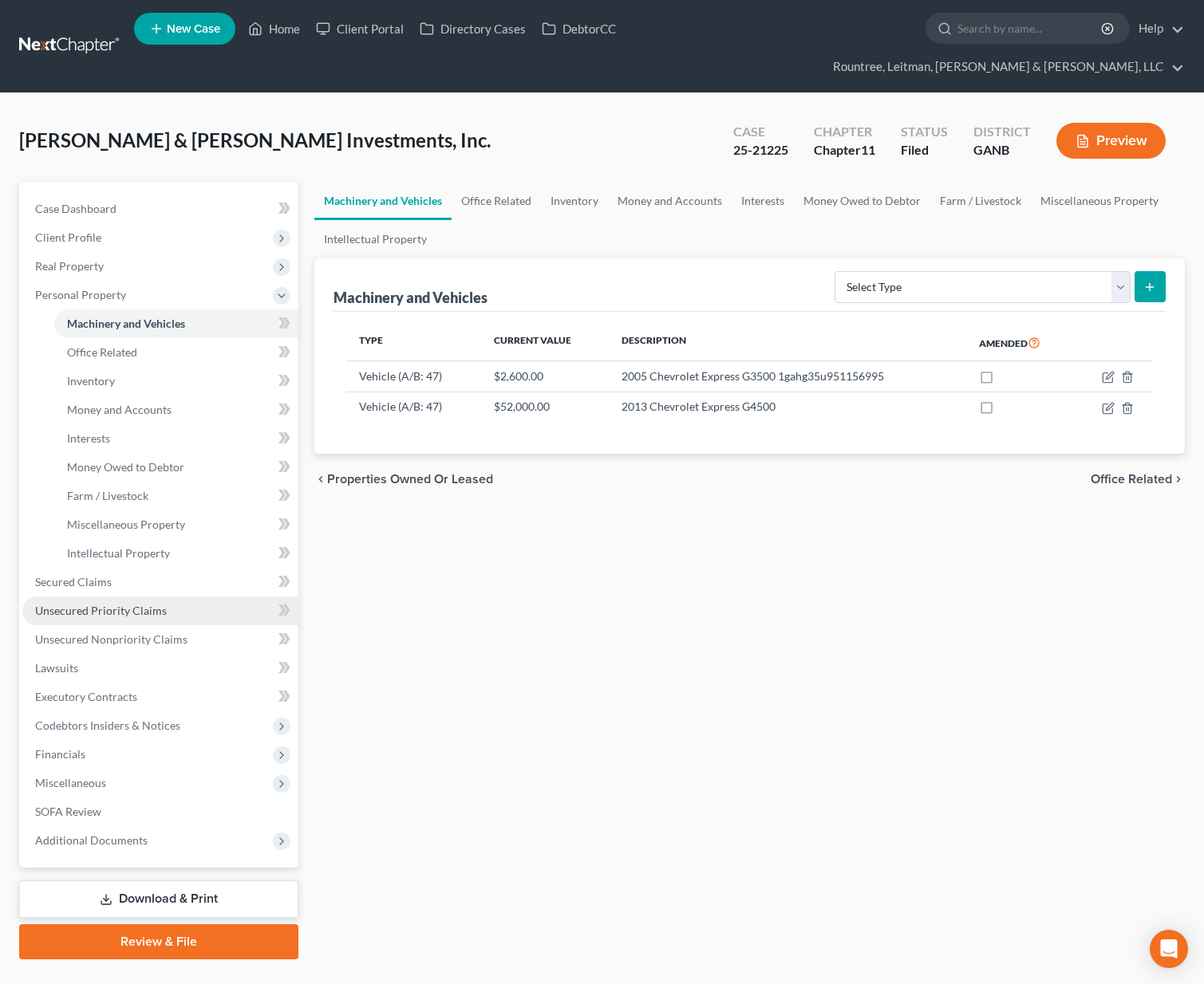
click at [74, 604] on span "Unsecured Priority Claims" at bounding box center [101, 611] width 132 height 14
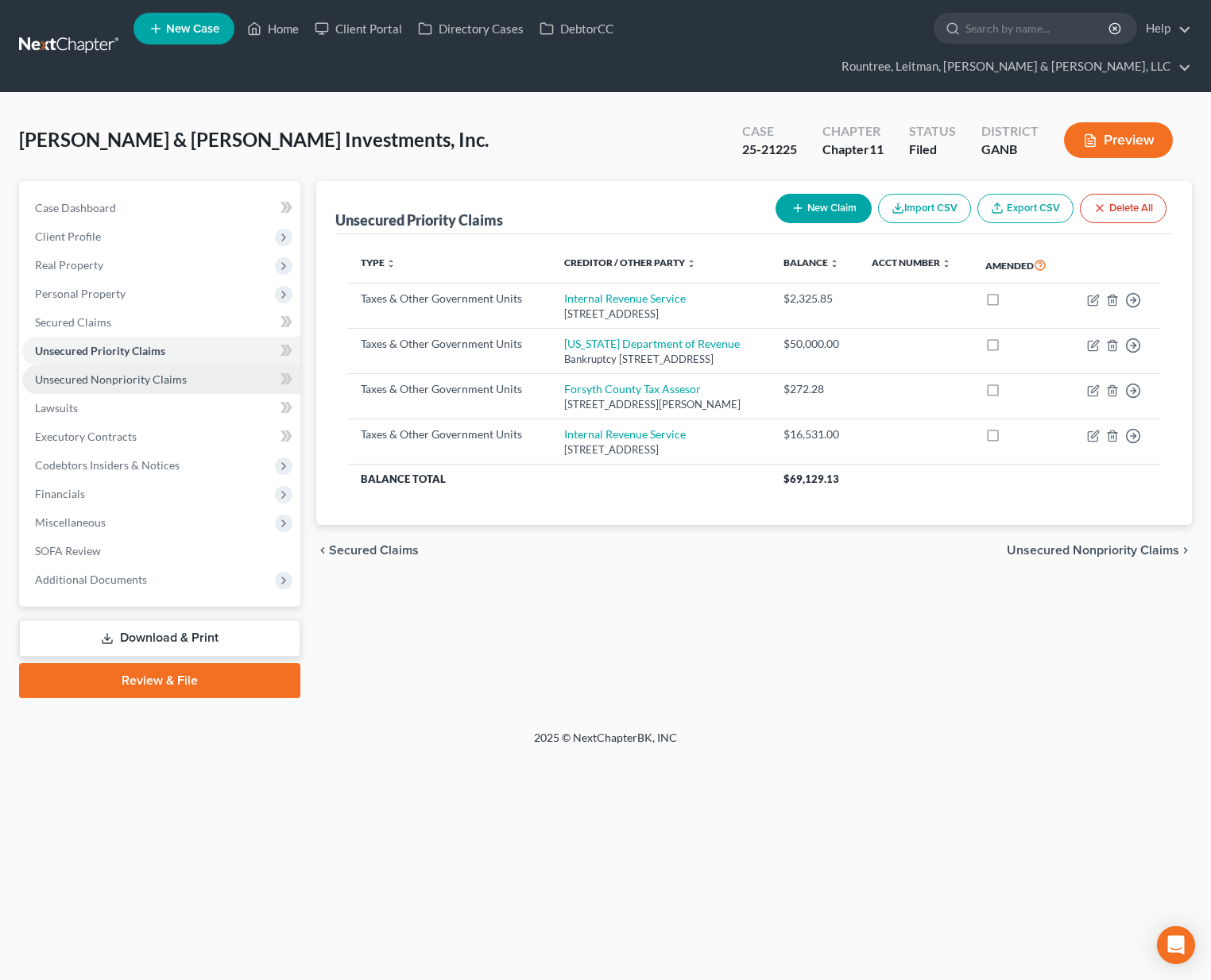
click at [113, 373] on span "Unsecured Nonpriority Claims" at bounding box center [111, 379] width 151 height 13
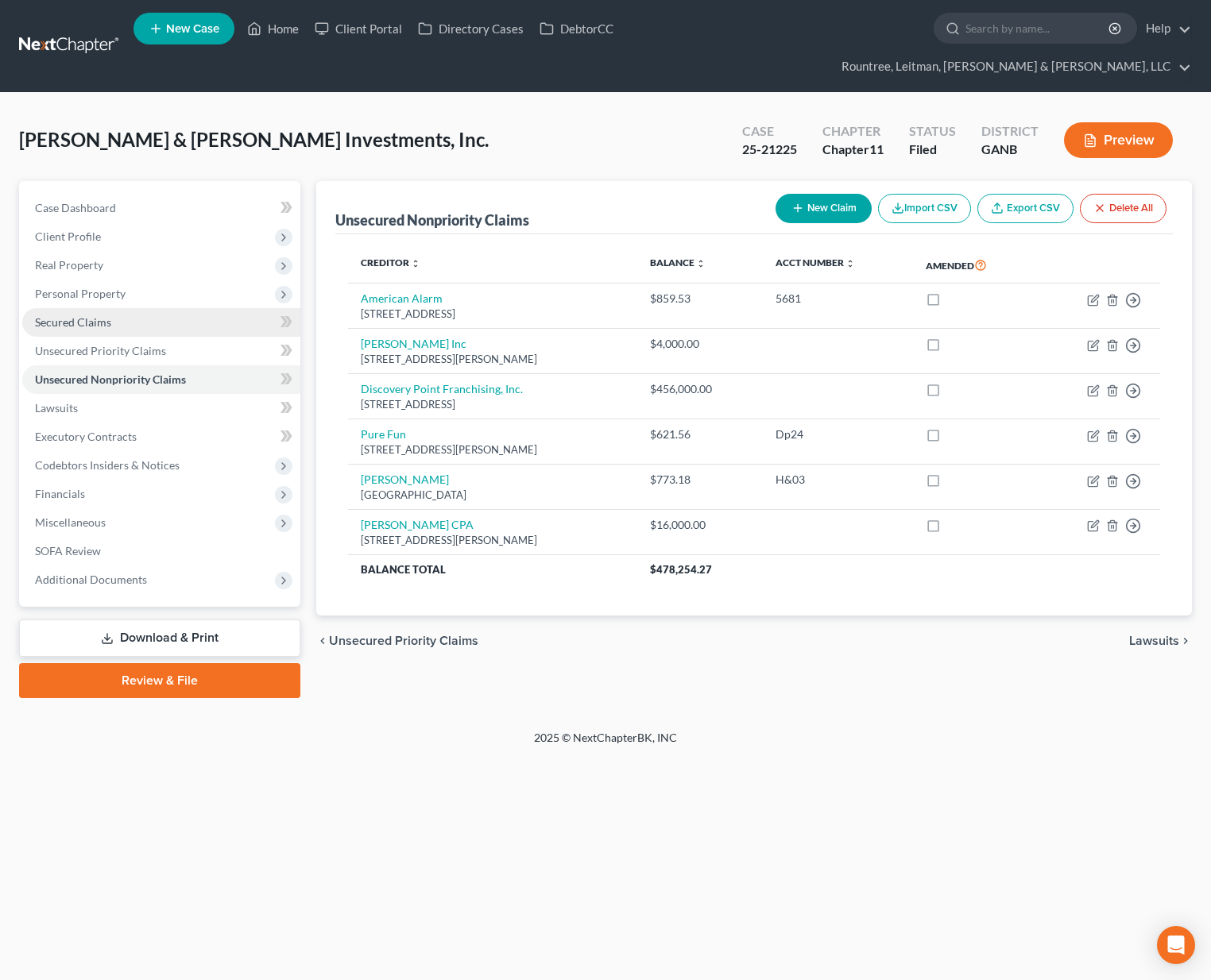
click at [93, 308] on link "Secured Claims" at bounding box center [161, 322] width 278 height 29
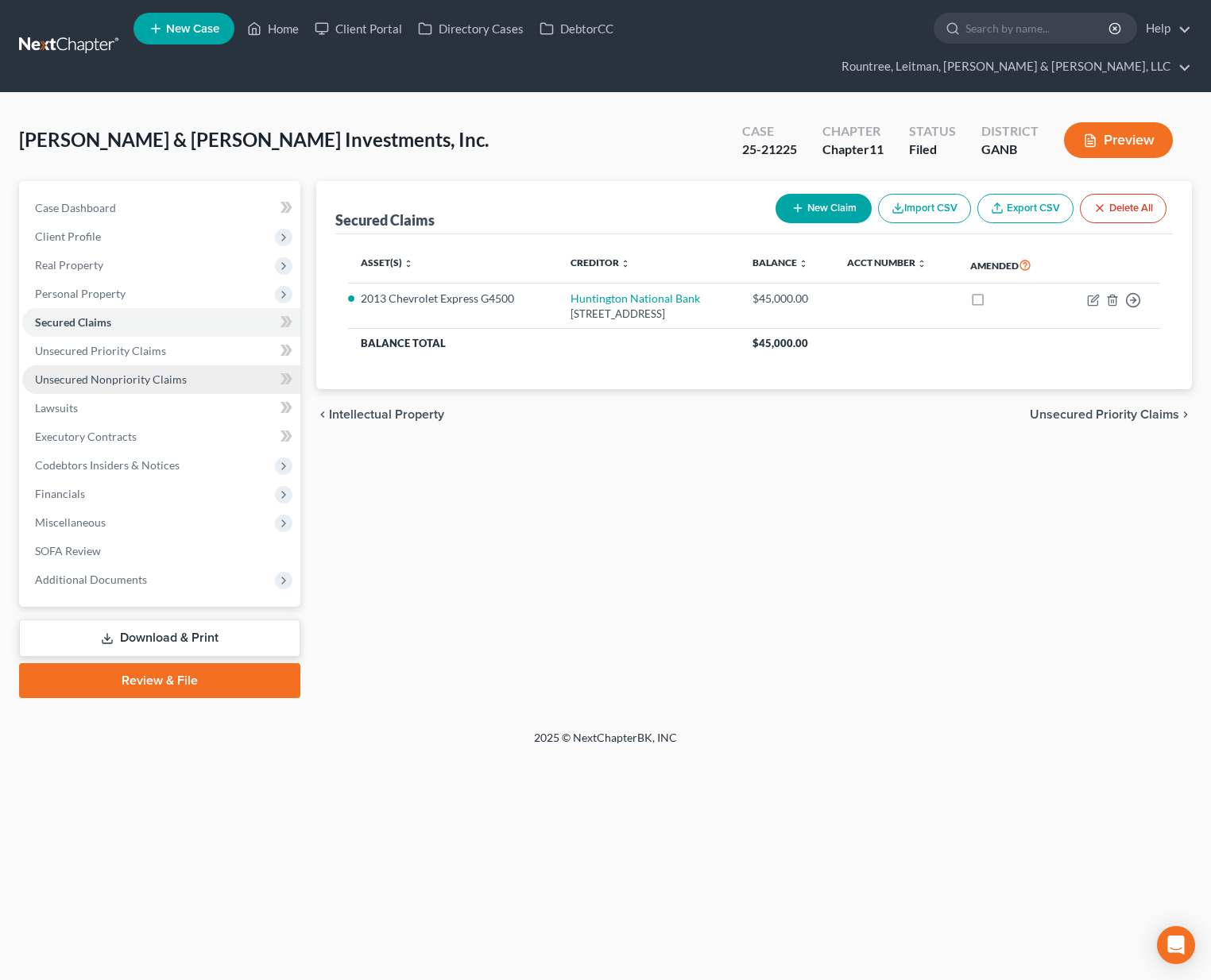
click at [97, 373] on span "Unsecured Nonpriority Claims" at bounding box center [111, 379] width 151 height 13
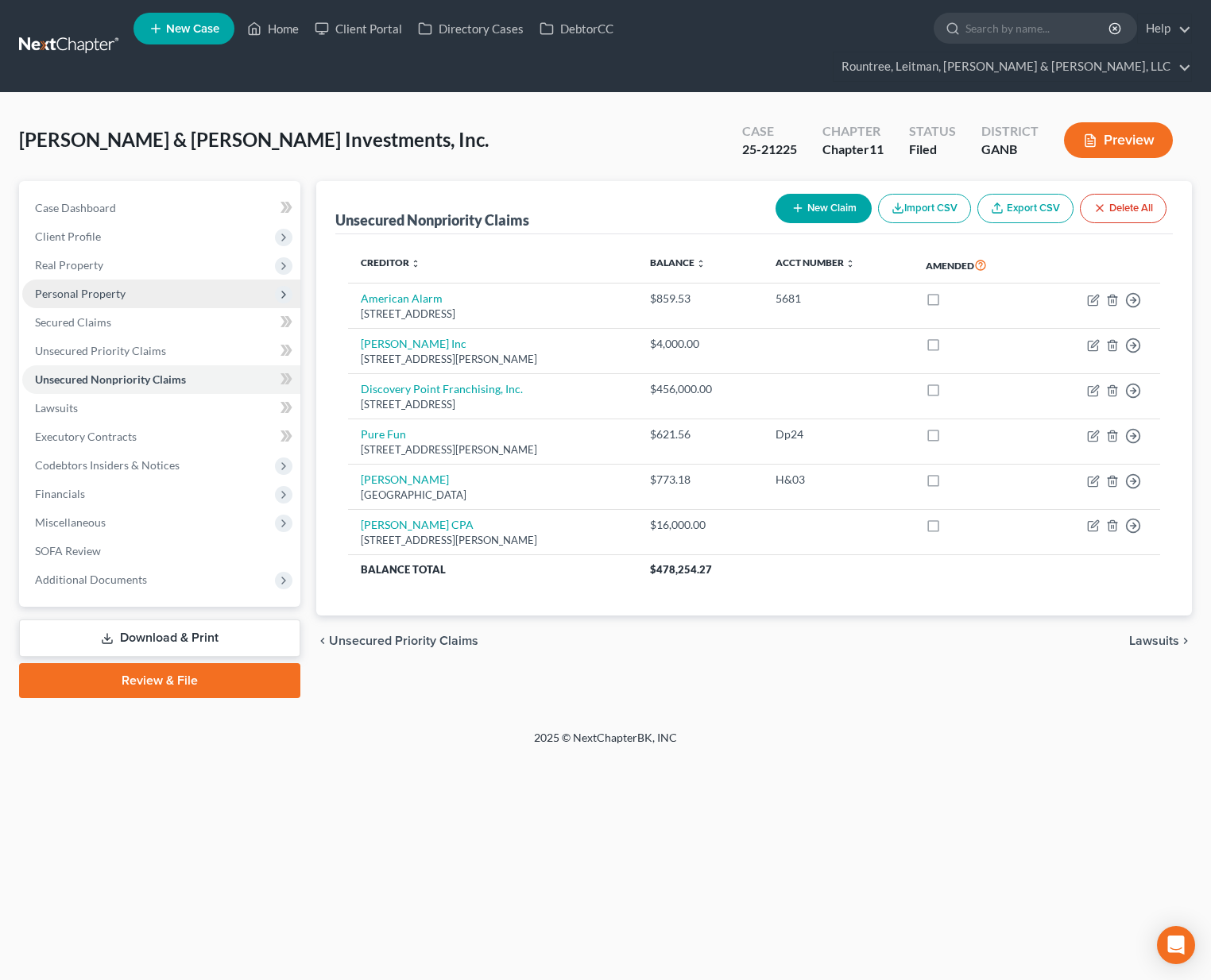
click at [73, 279] on span "Personal Property" at bounding box center [161, 294] width 278 height 29
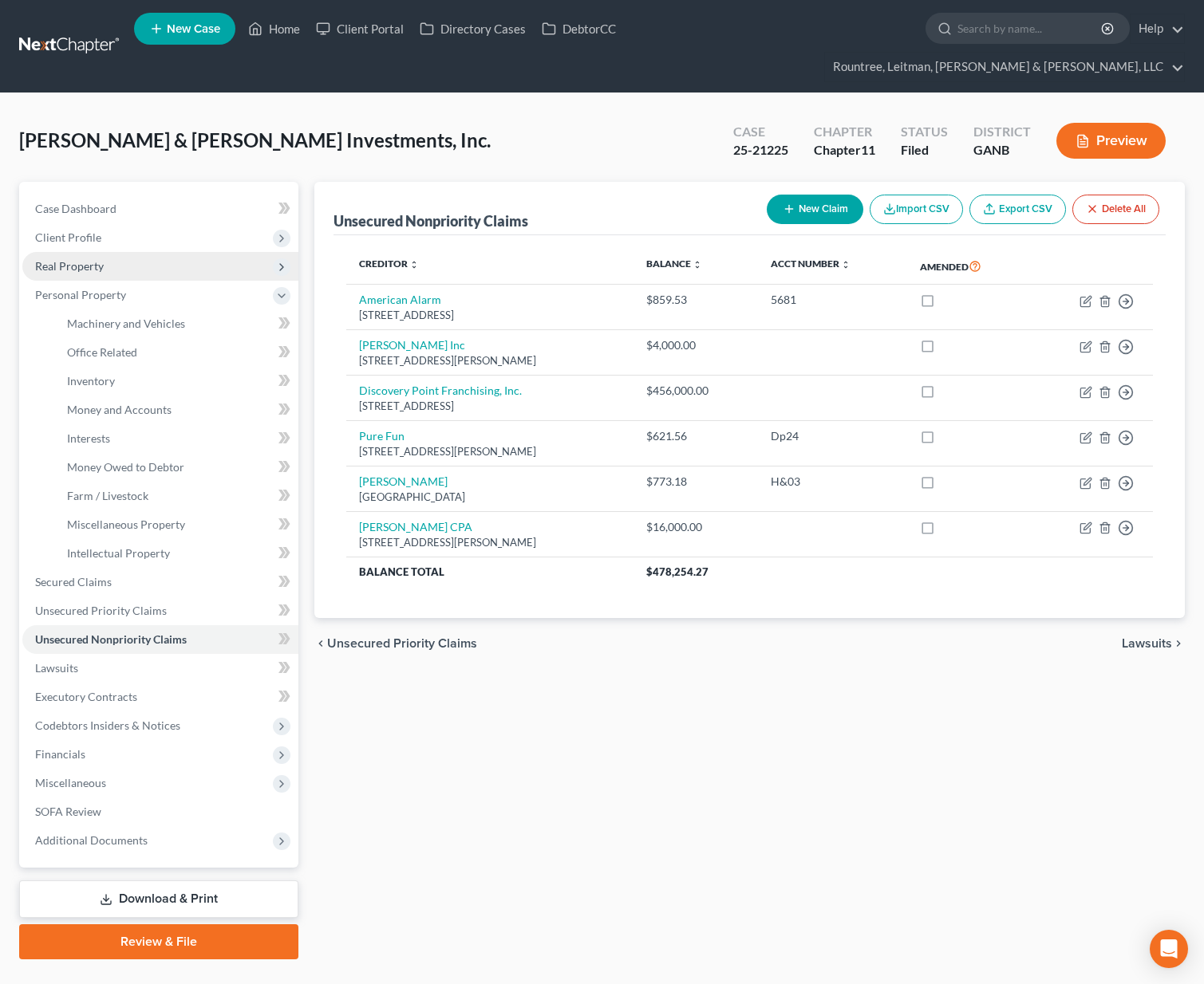
click at [75, 259] on span "Real Property" at bounding box center [69, 266] width 68 height 14
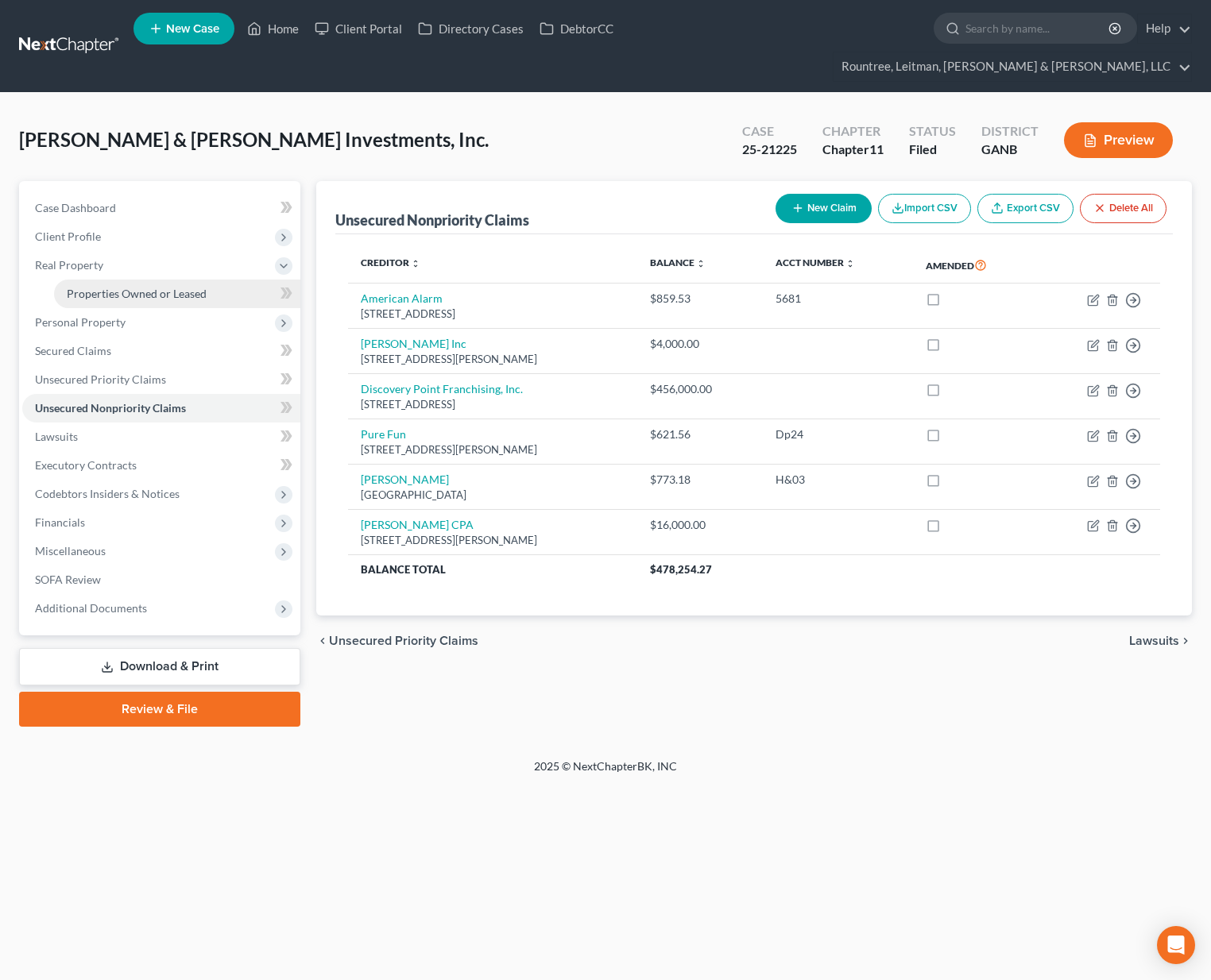
click at [125, 287] on span "Properties Owned or Leased" at bounding box center [136, 294] width 140 height 13
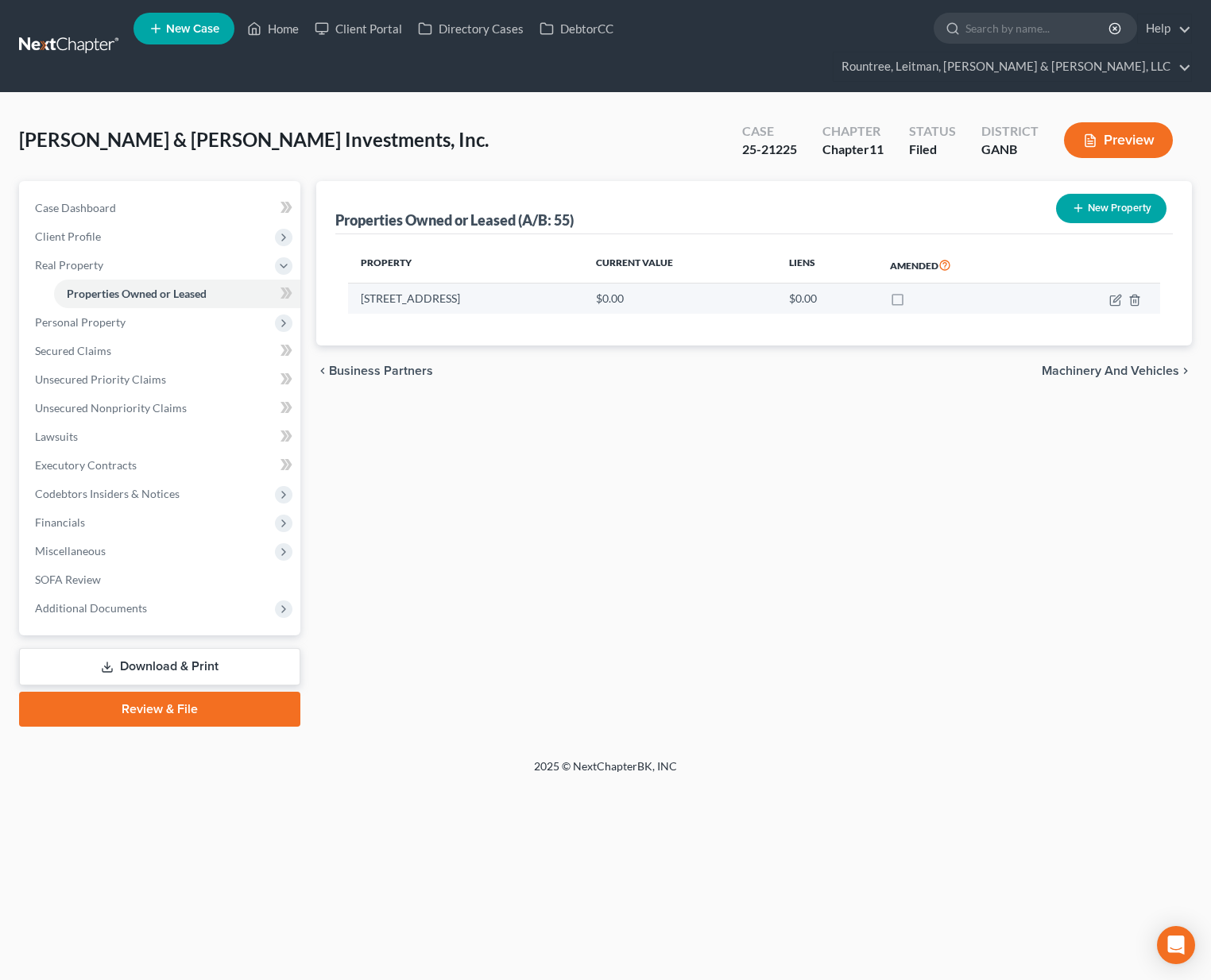
drag, startPoint x: 363, startPoint y: 268, endPoint x: 597, endPoint y: 264, distance: 234.0
click at [583, 283] on td "4015 Discovery Drive, Alpharetta, GA 30004" at bounding box center [465, 299] width 235 height 30
click at [865, 352] on div "chevron_left Business Partners Machinery and Vehicles chevron_right" at bounding box center [754, 371] width 875 height 50
click at [1100, 283] on td at bounding box center [1100, 299] width 120 height 30
click at [1118, 294] on icon "button" at bounding box center [1115, 299] width 13 height 13
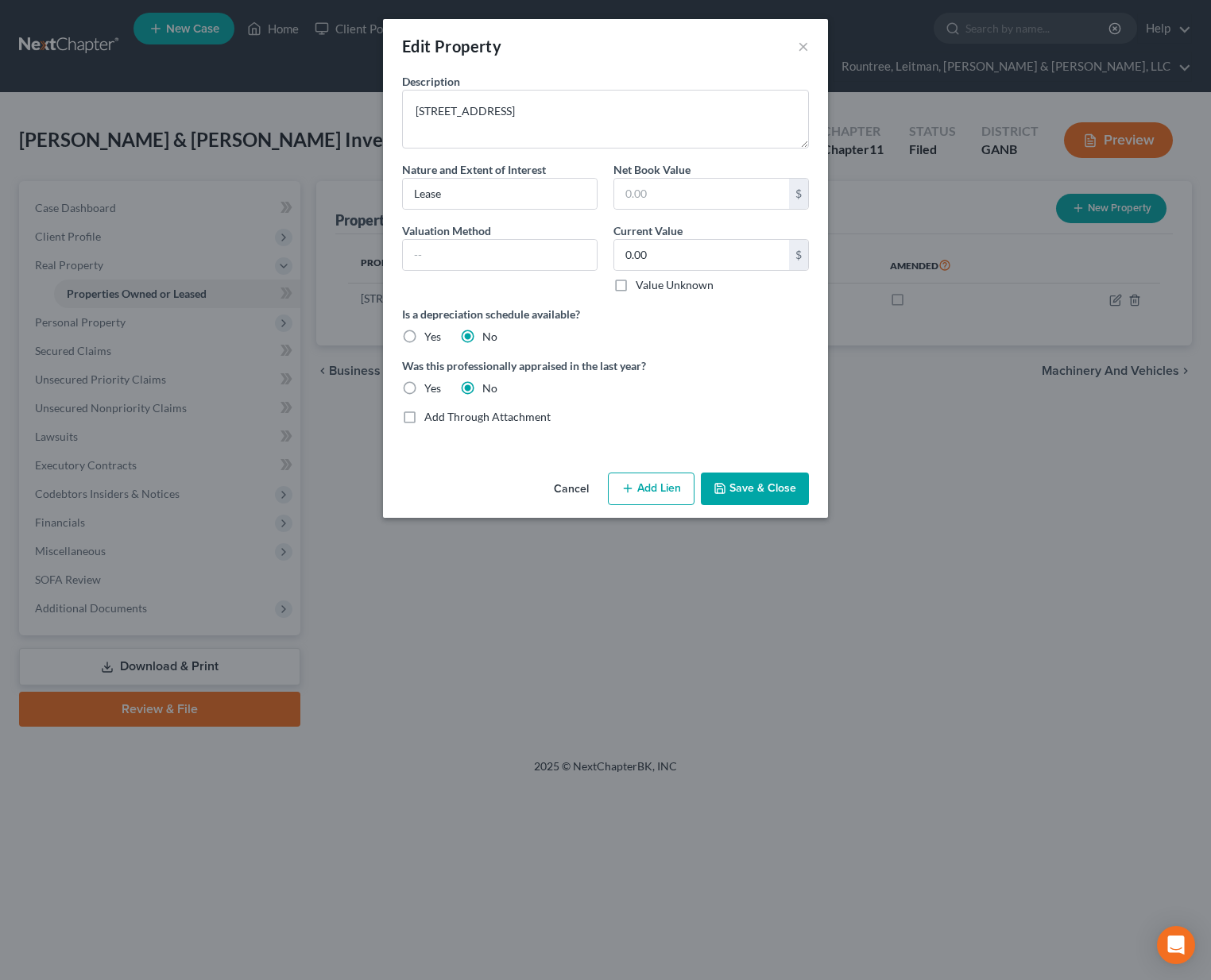
click at [760, 489] on button "Save & Close" at bounding box center [755, 490] width 108 height 34
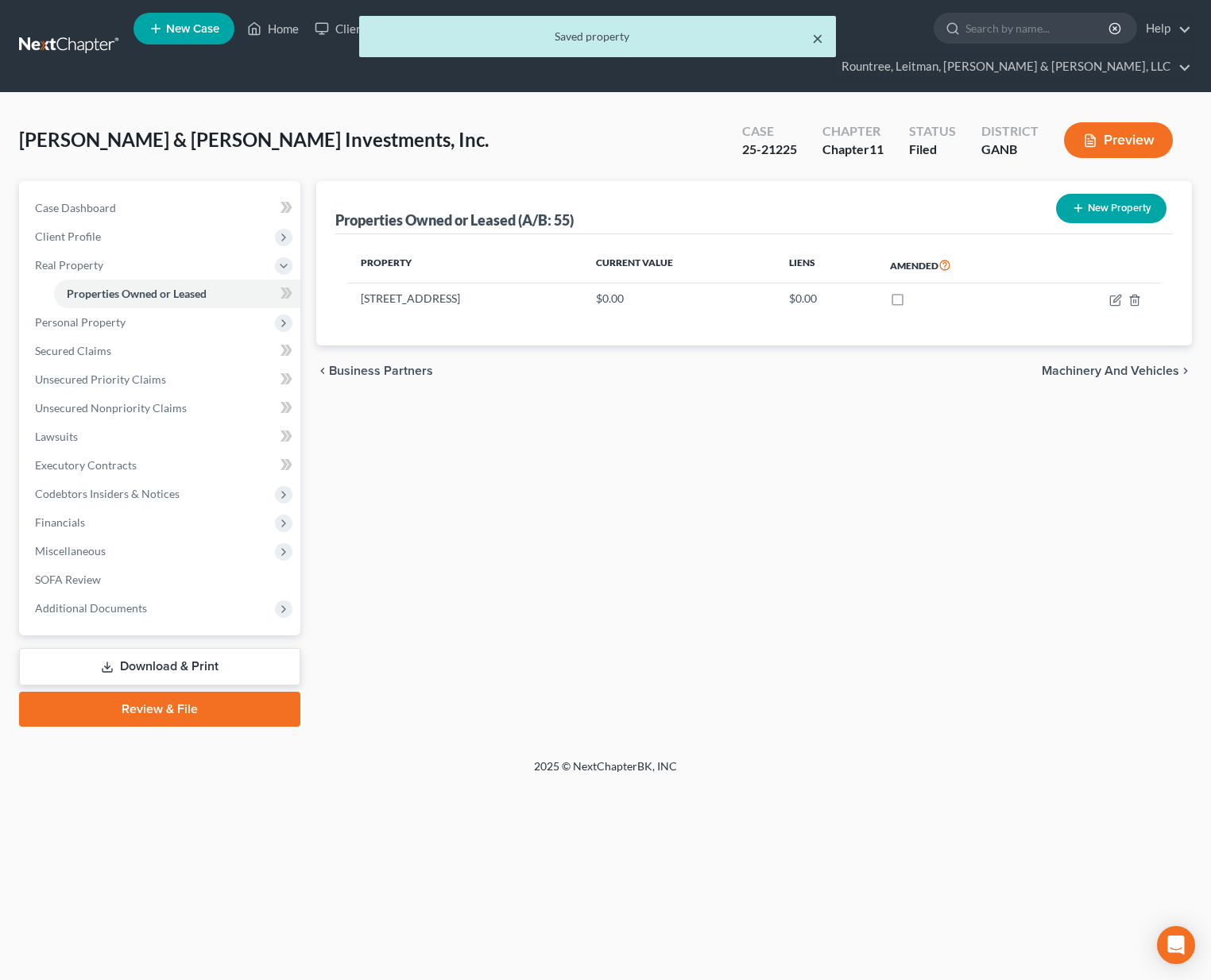
click at [814, 42] on button "×" at bounding box center [817, 38] width 11 height 19
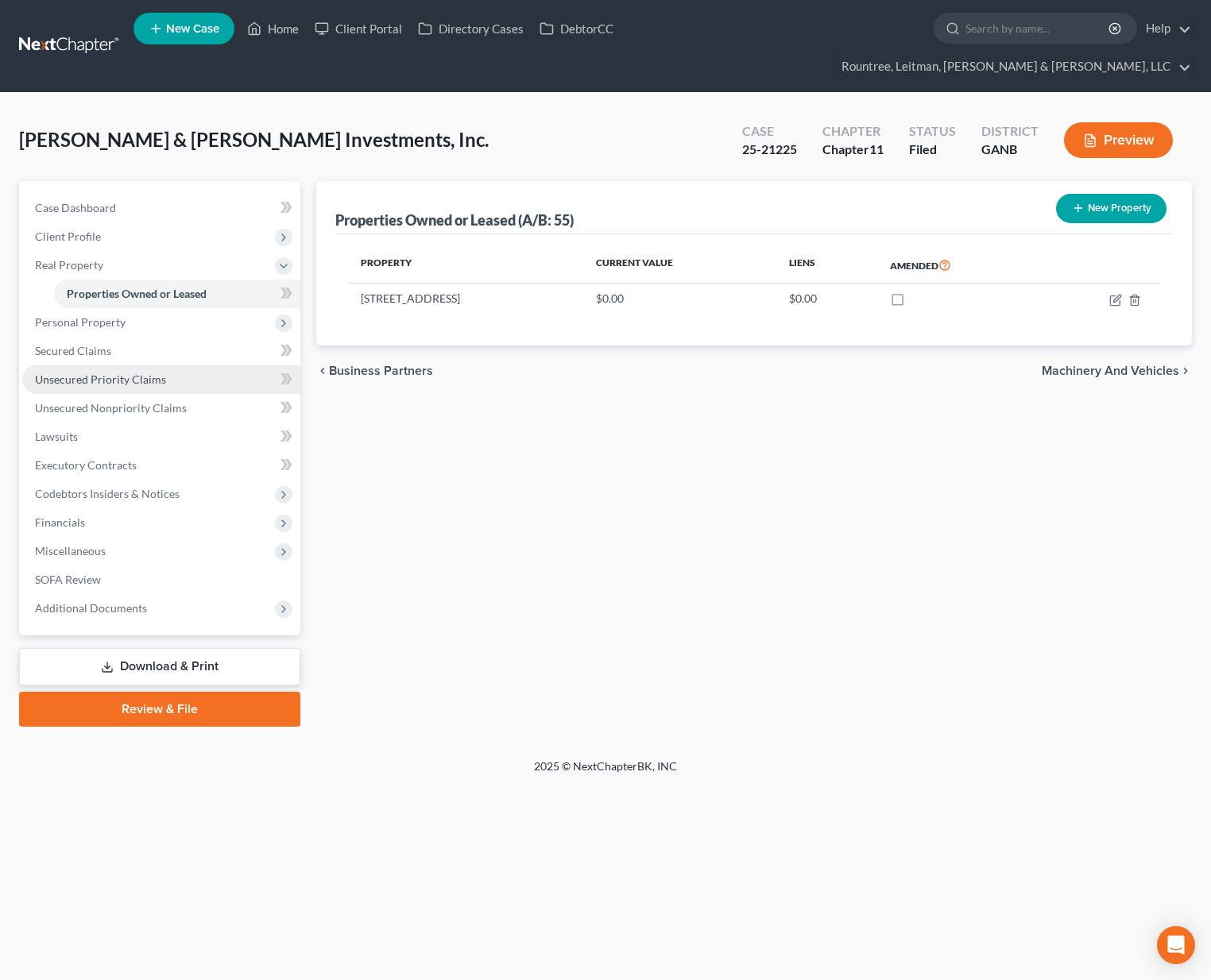
click at [71, 373] on span "Unsecured Priority Claims" at bounding box center [101, 379] width 131 height 13
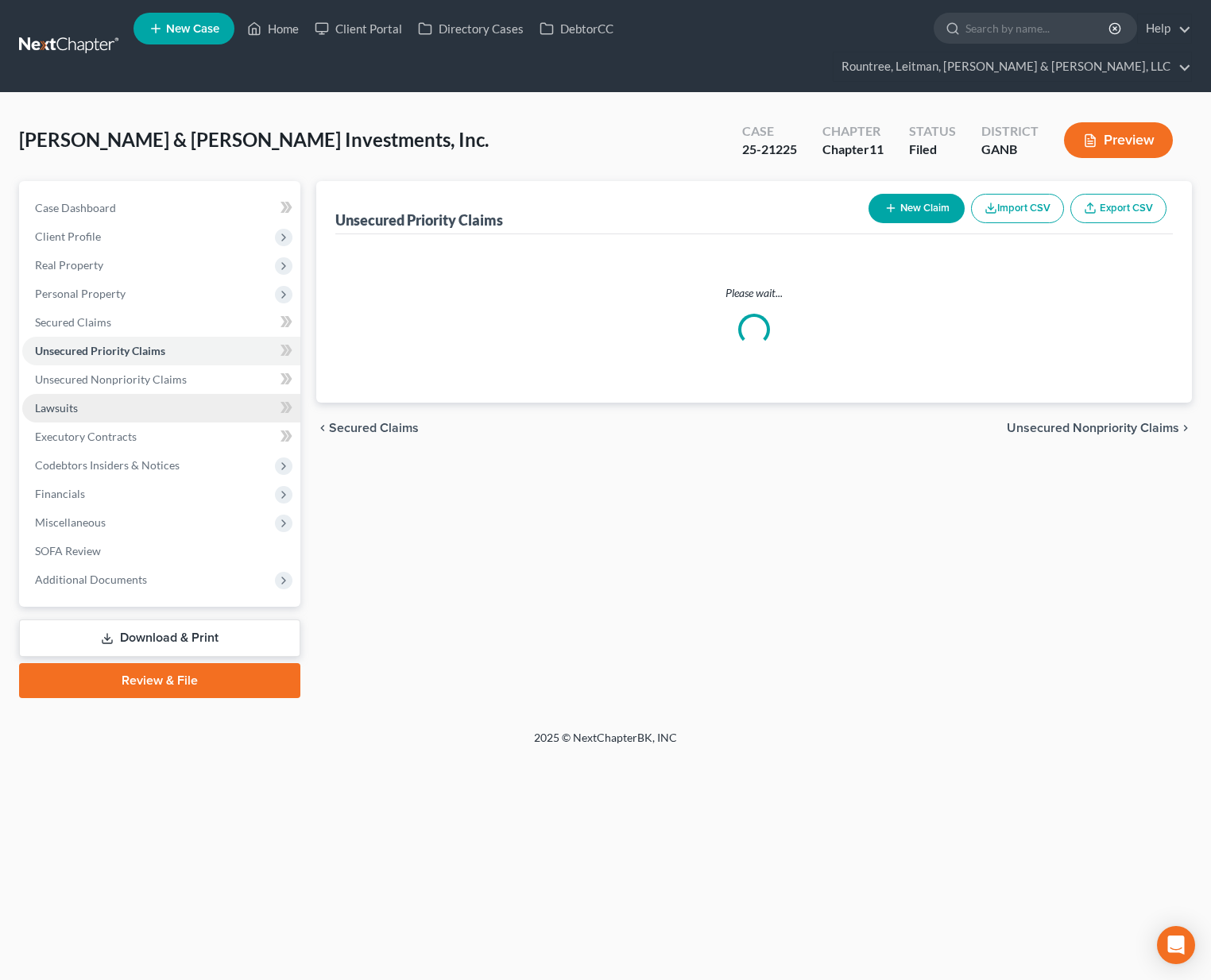
click at [117, 394] on link "Lawsuits" at bounding box center [161, 408] width 278 height 29
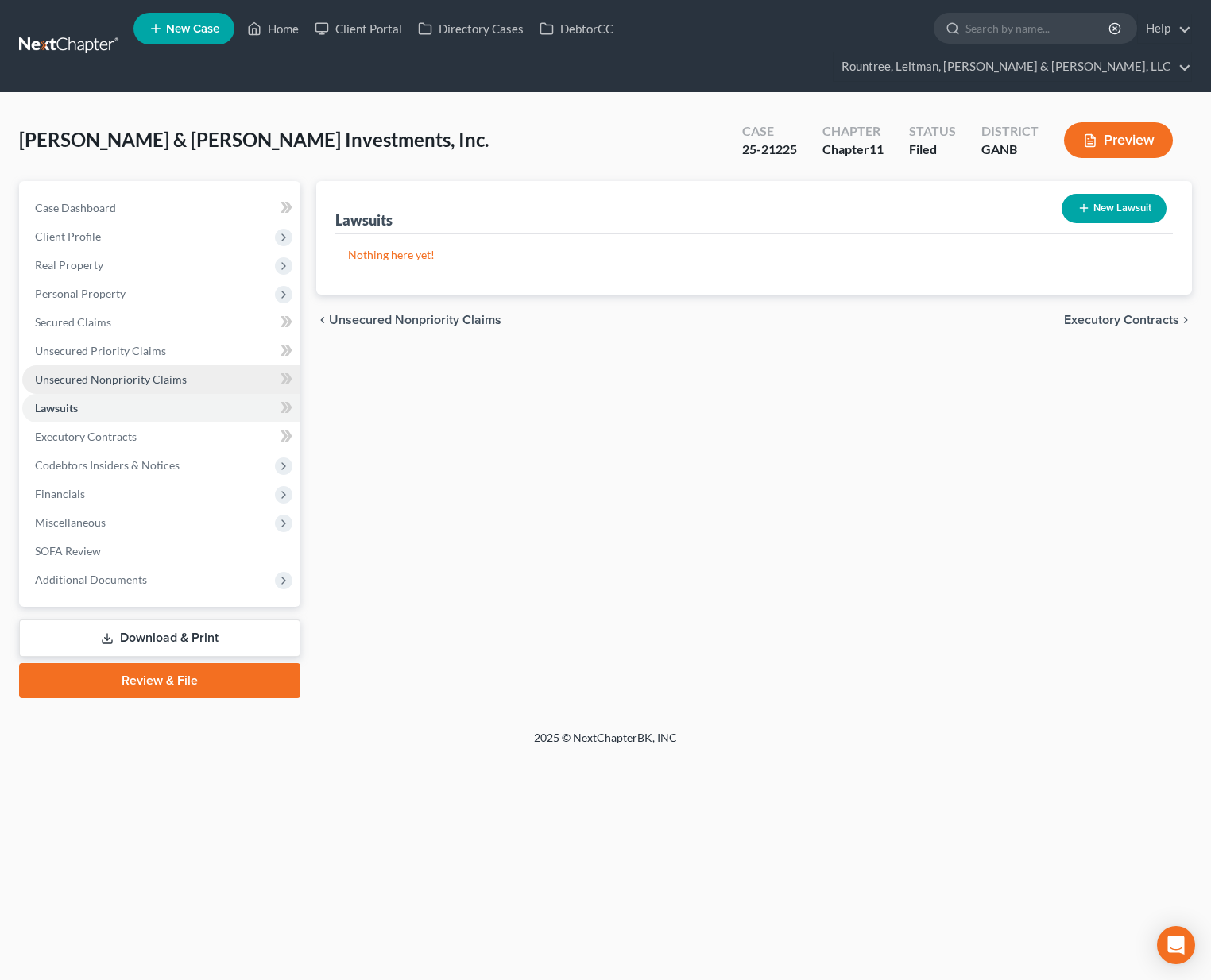
click at [88, 373] on span "Unsecured Nonpriority Claims" at bounding box center [111, 379] width 151 height 13
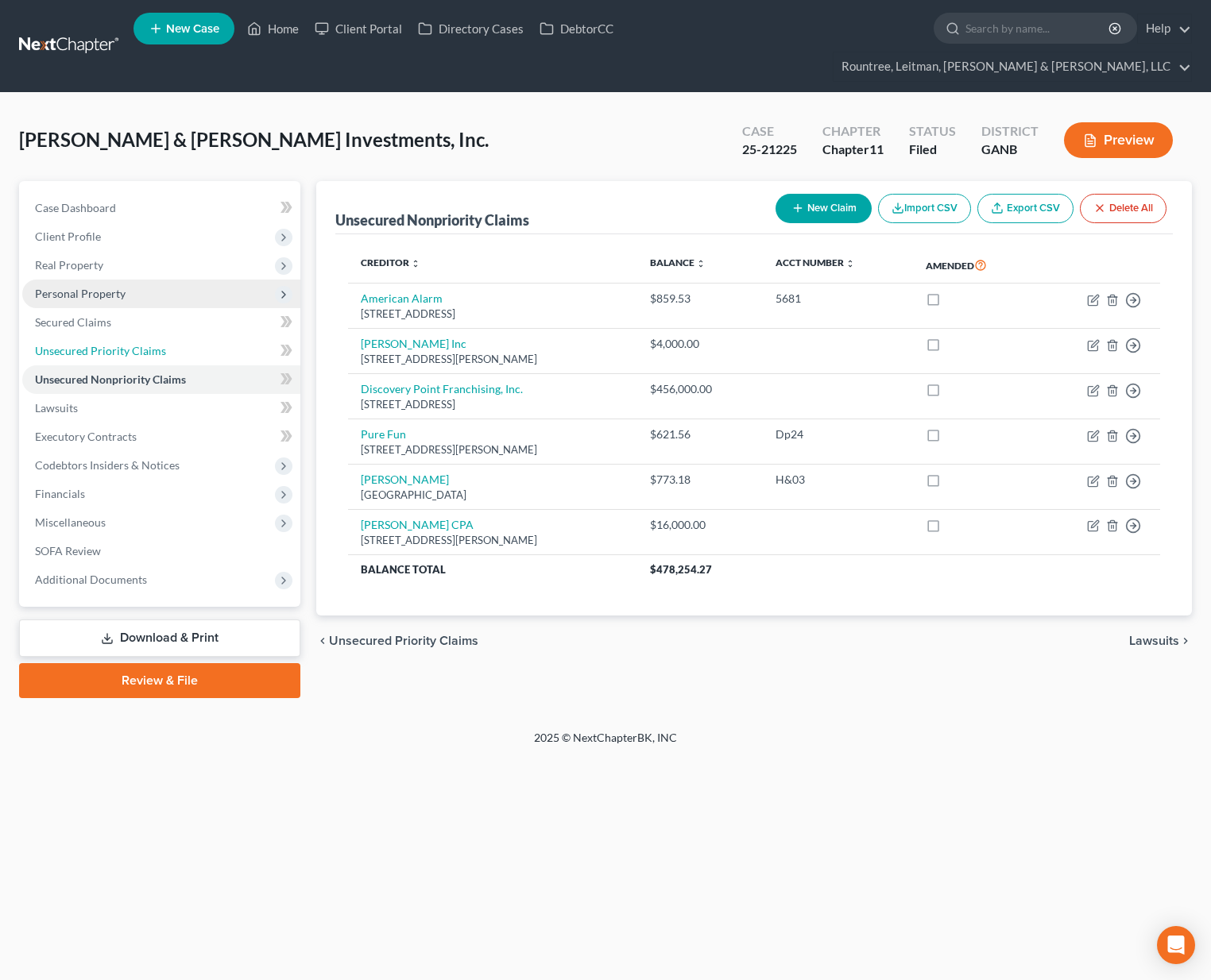
click at [98, 344] on span "Unsecured Priority Claims" at bounding box center [101, 351] width 131 height 13
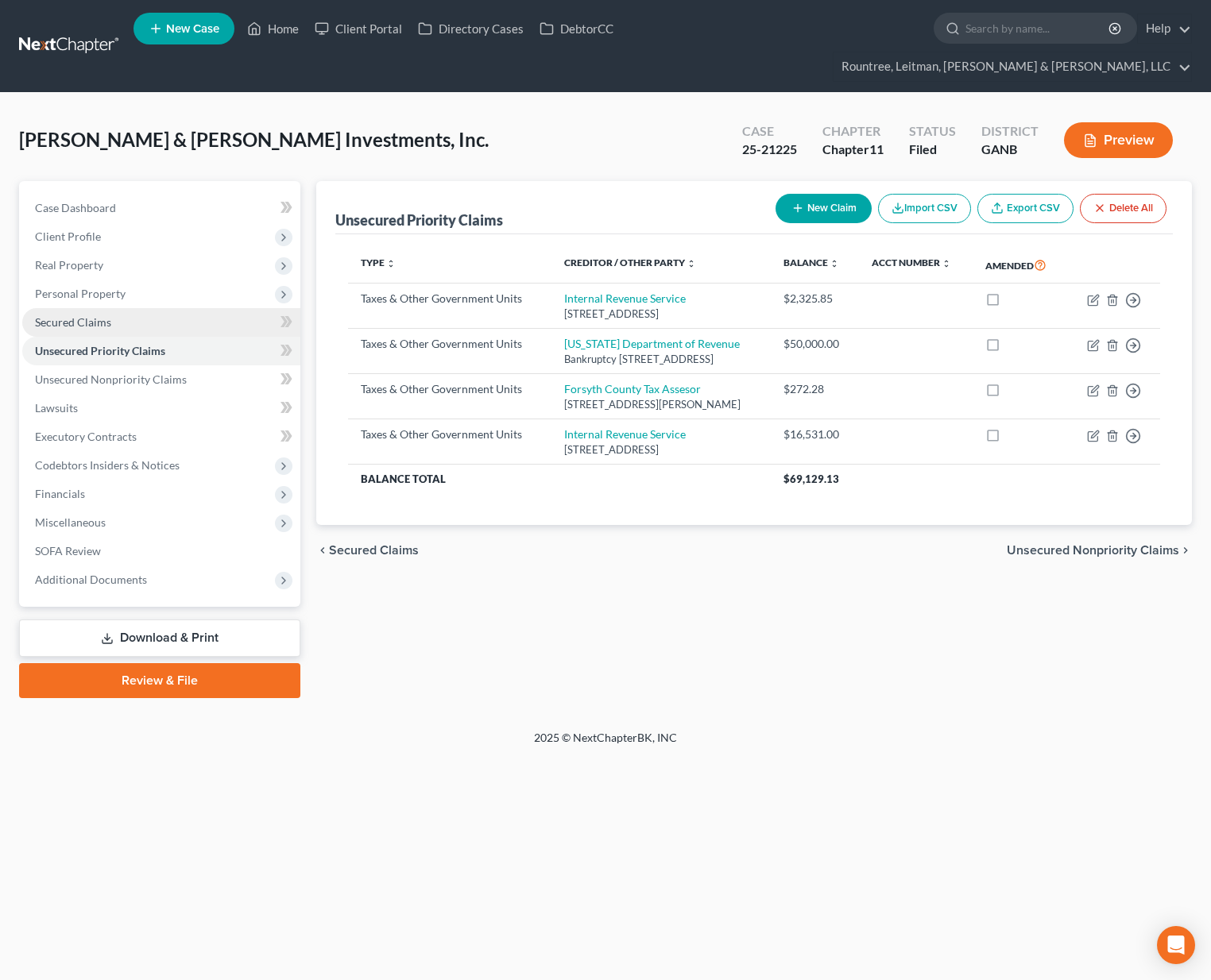
click at [78, 308] on link "Secured Claims" at bounding box center [161, 322] width 278 height 29
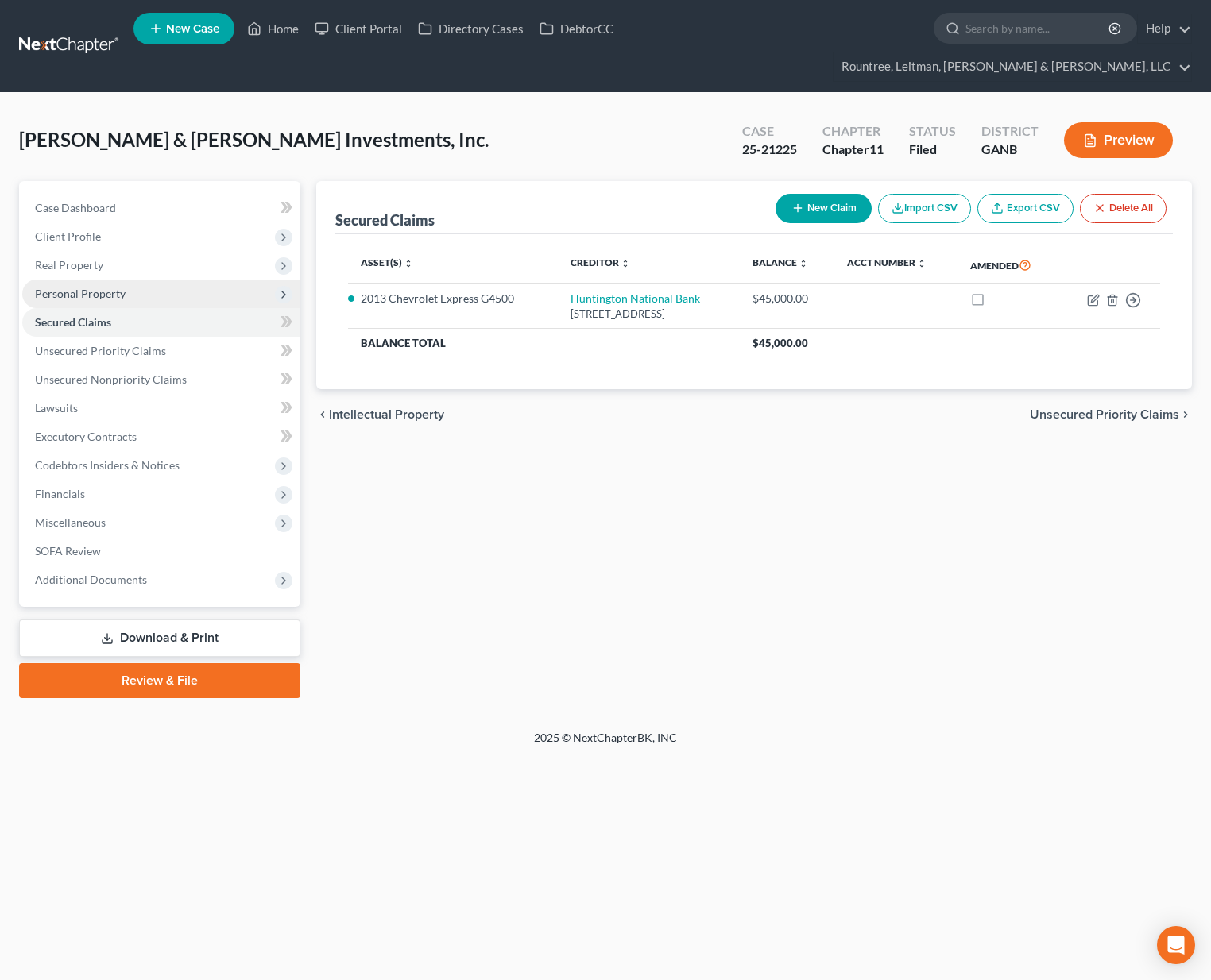
click at [101, 287] on span "Personal Property" at bounding box center [81, 294] width 91 height 13
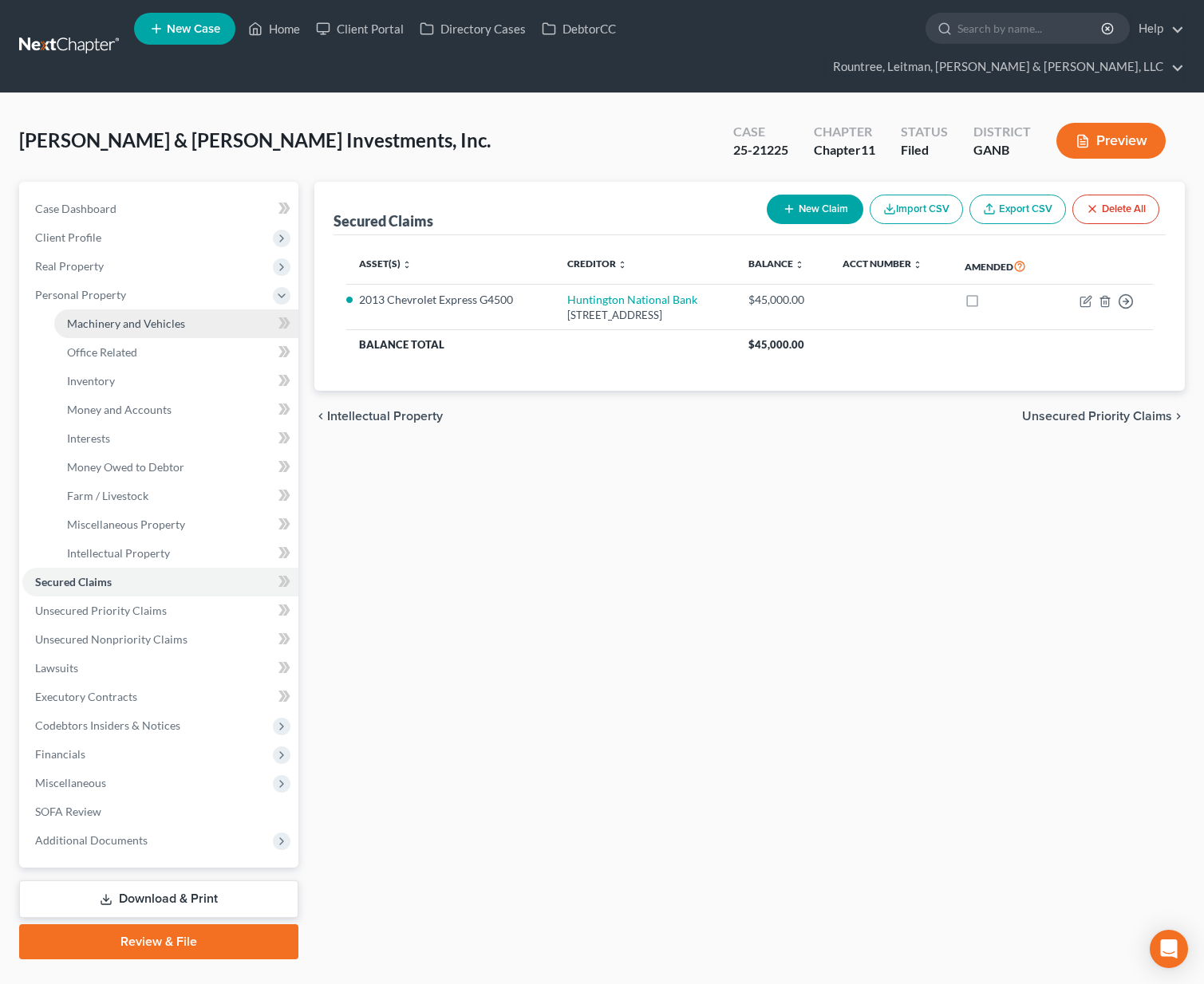
click at [152, 317] on span "Machinery and Vehicles" at bounding box center [126, 323] width 118 height 14
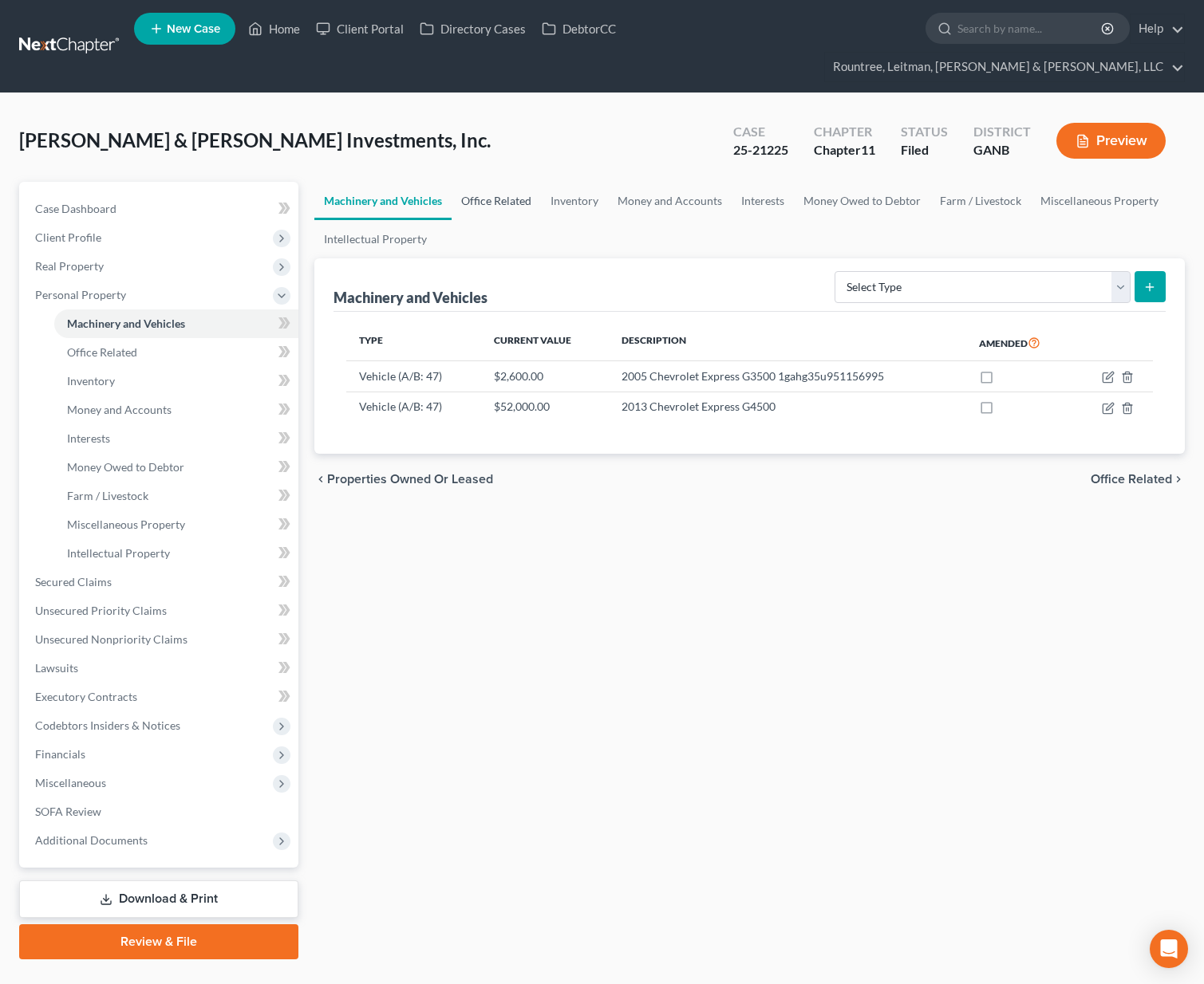
click at [492, 182] on link "Office Related" at bounding box center [496, 200] width 90 height 38
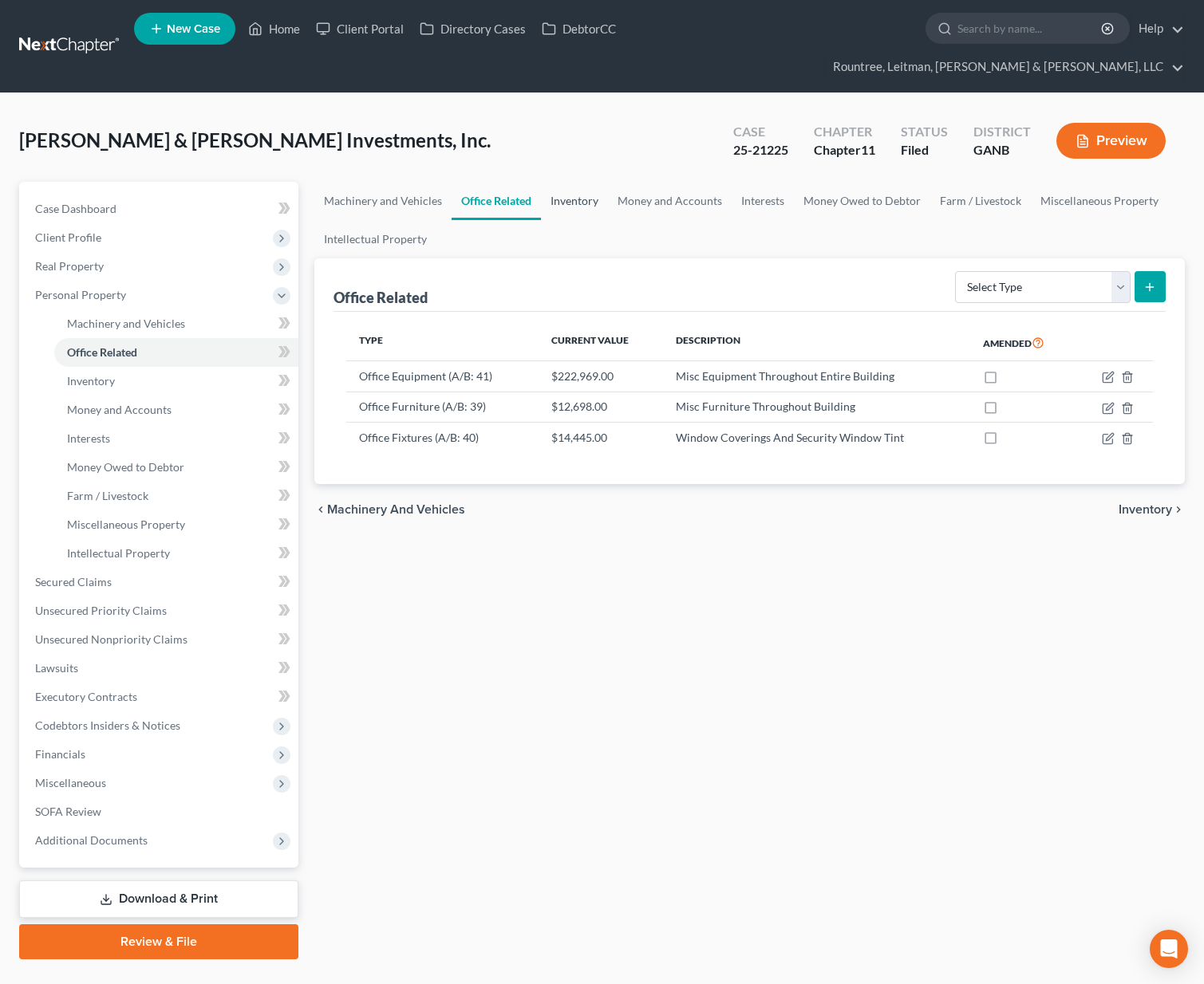
click at [569, 182] on link "Inventory" at bounding box center [574, 200] width 67 height 38
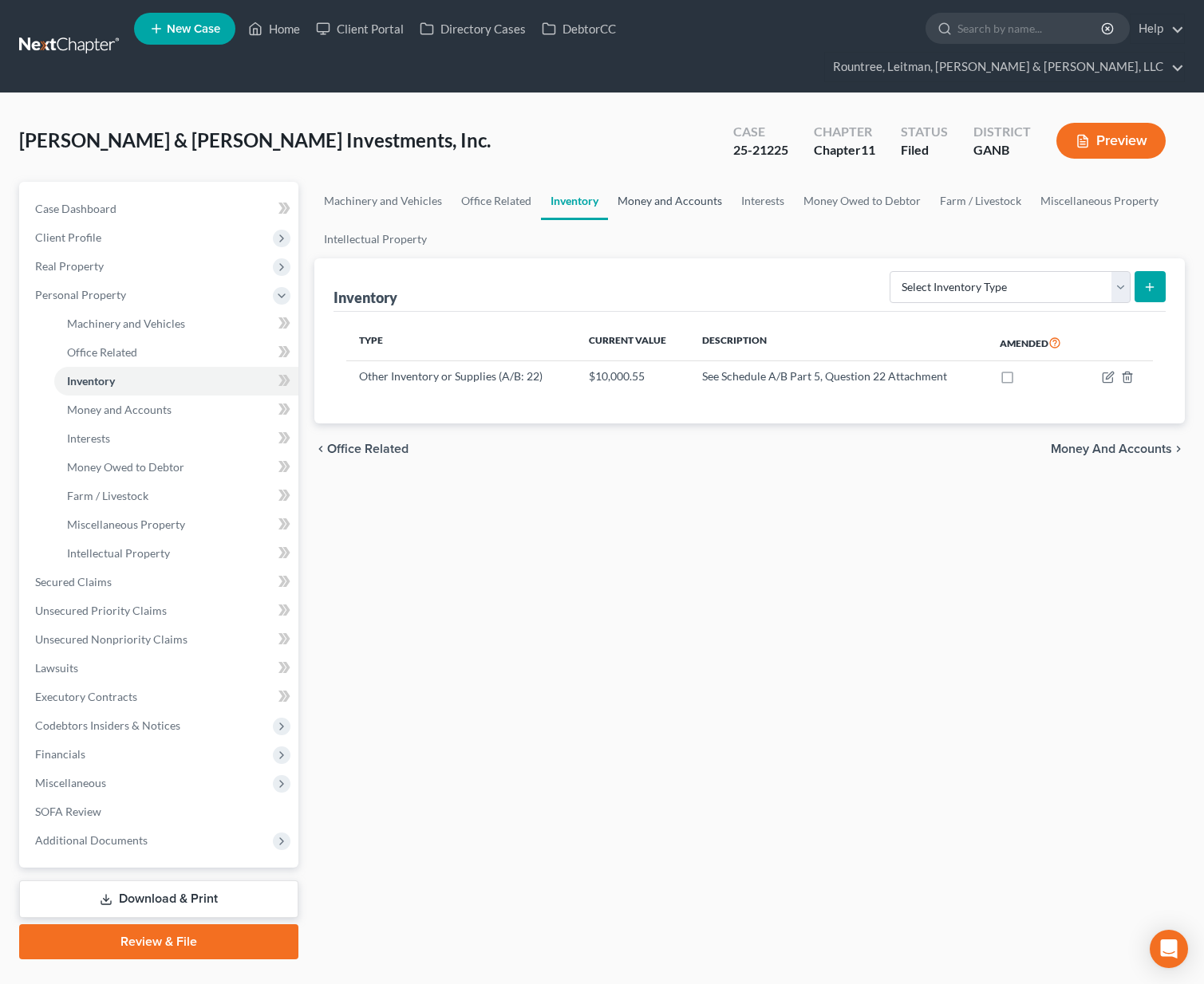
click at [650, 182] on link "Money and Accounts" at bounding box center [669, 200] width 123 height 38
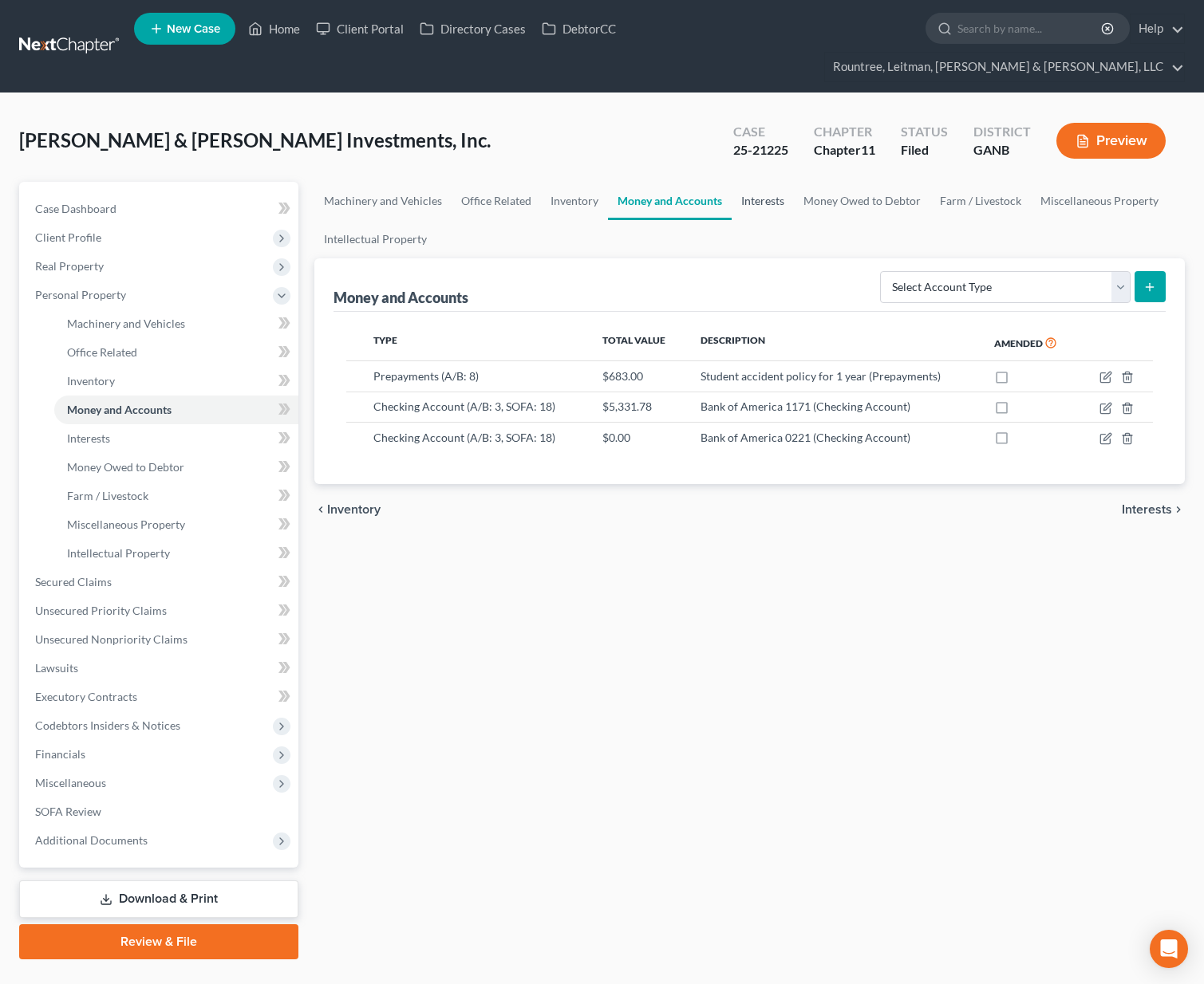
click at [756, 182] on link "Interests" at bounding box center [763, 200] width 63 height 38
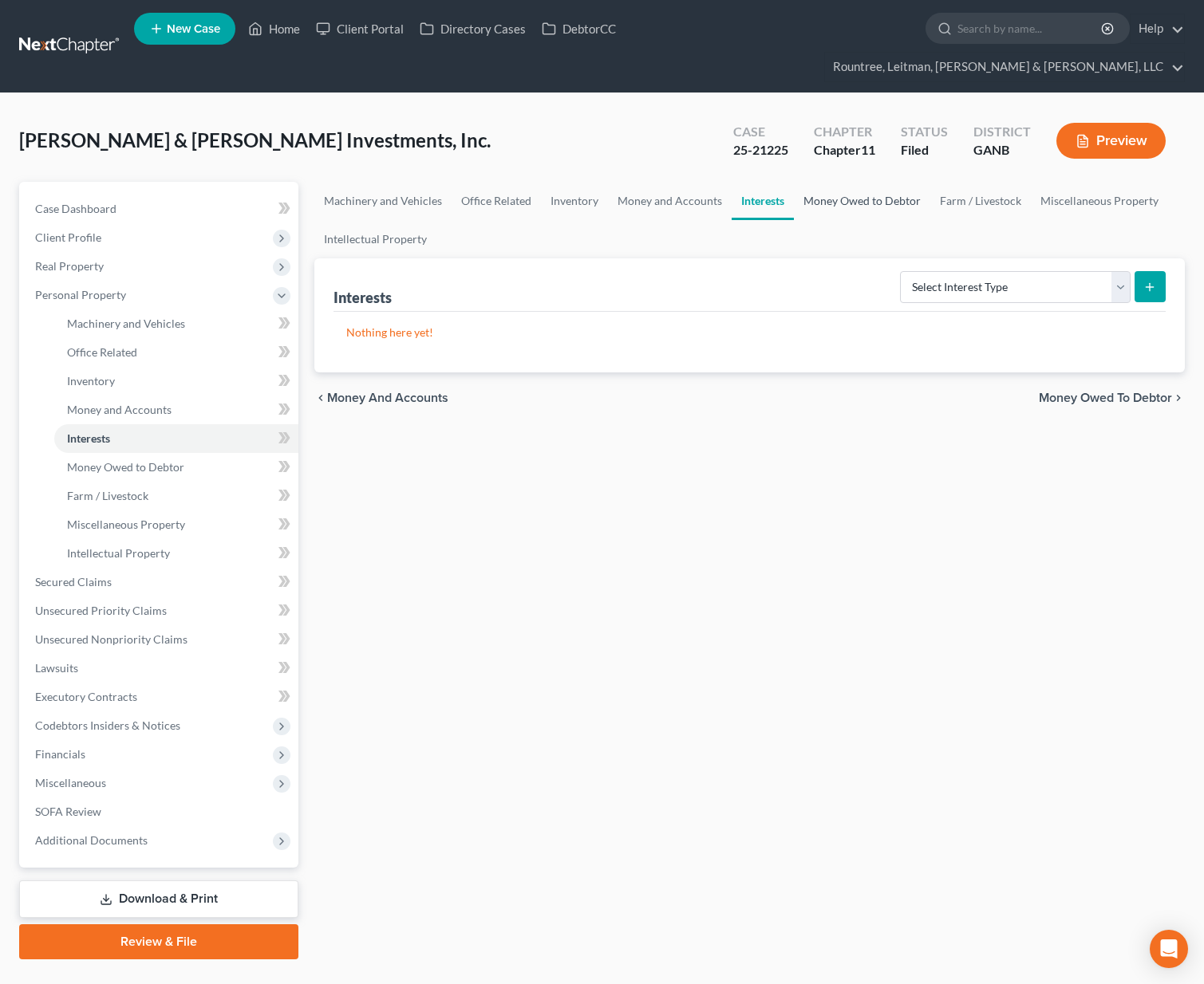
click at [857, 182] on link "Money Owed to Debtor" at bounding box center [861, 200] width 136 height 38
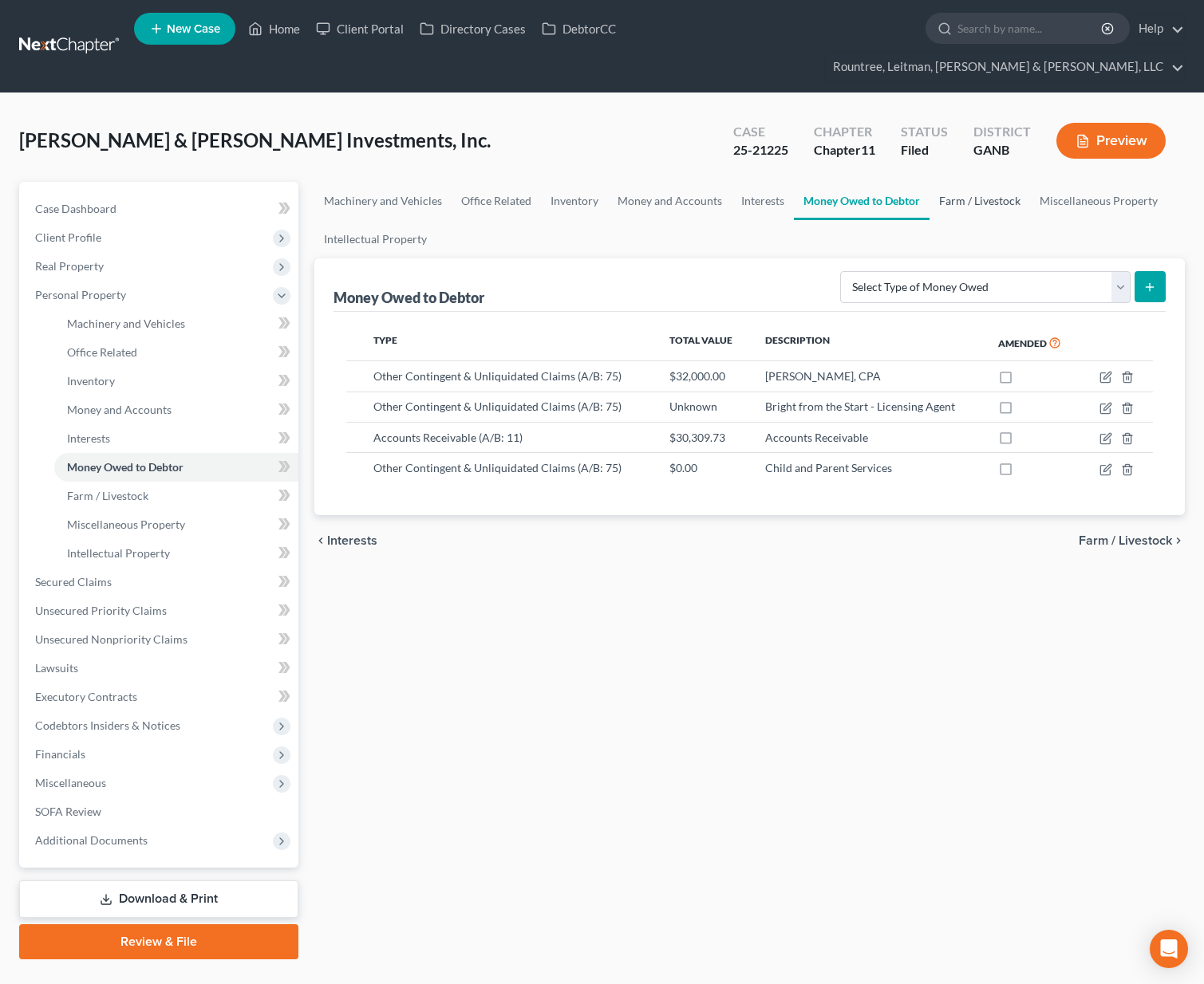
click at [972, 182] on link "Farm / Livestock" at bounding box center [979, 200] width 101 height 38
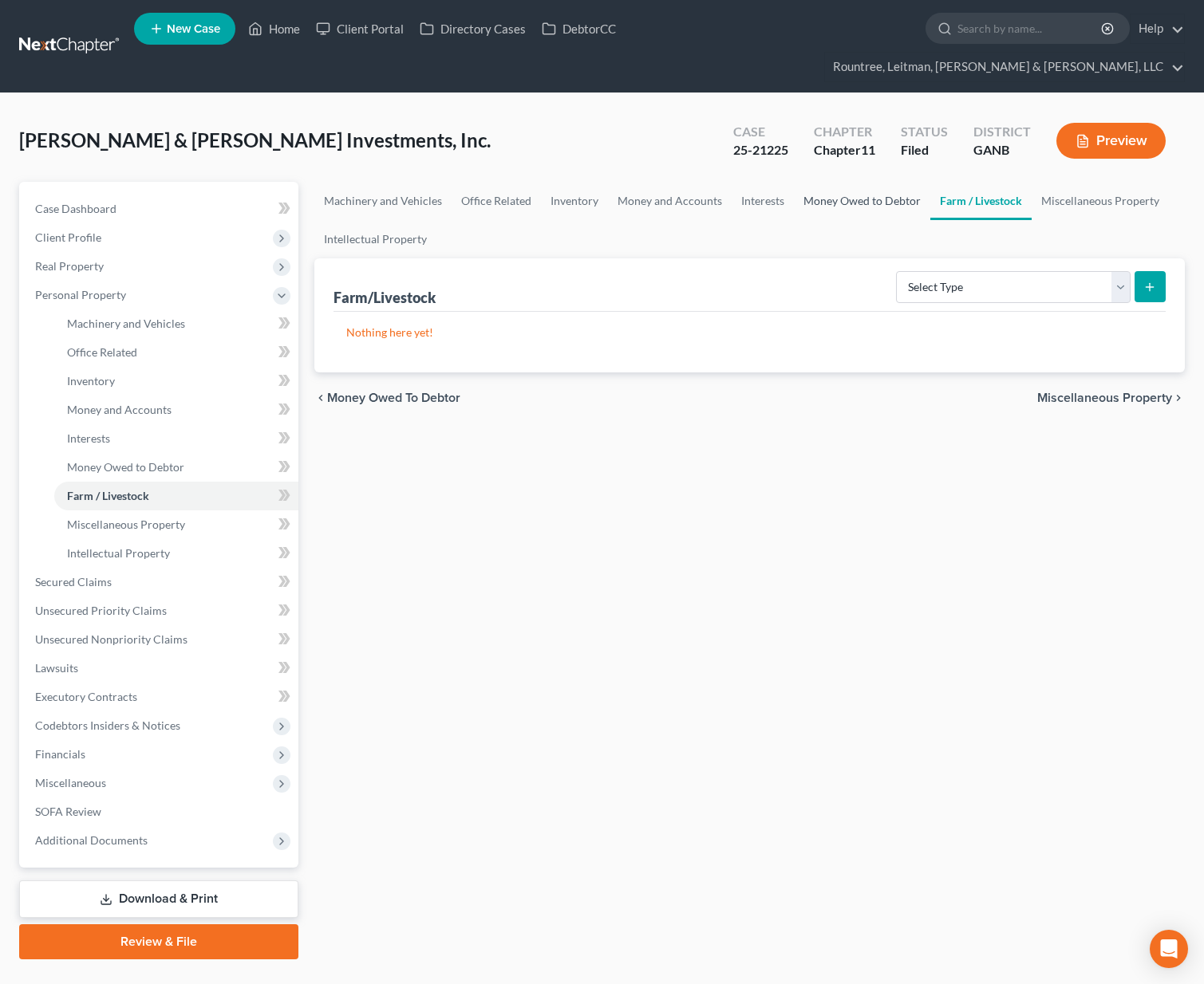
click at [843, 182] on link "Money Owed to Debtor" at bounding box center [861, 200] width 136 height 38
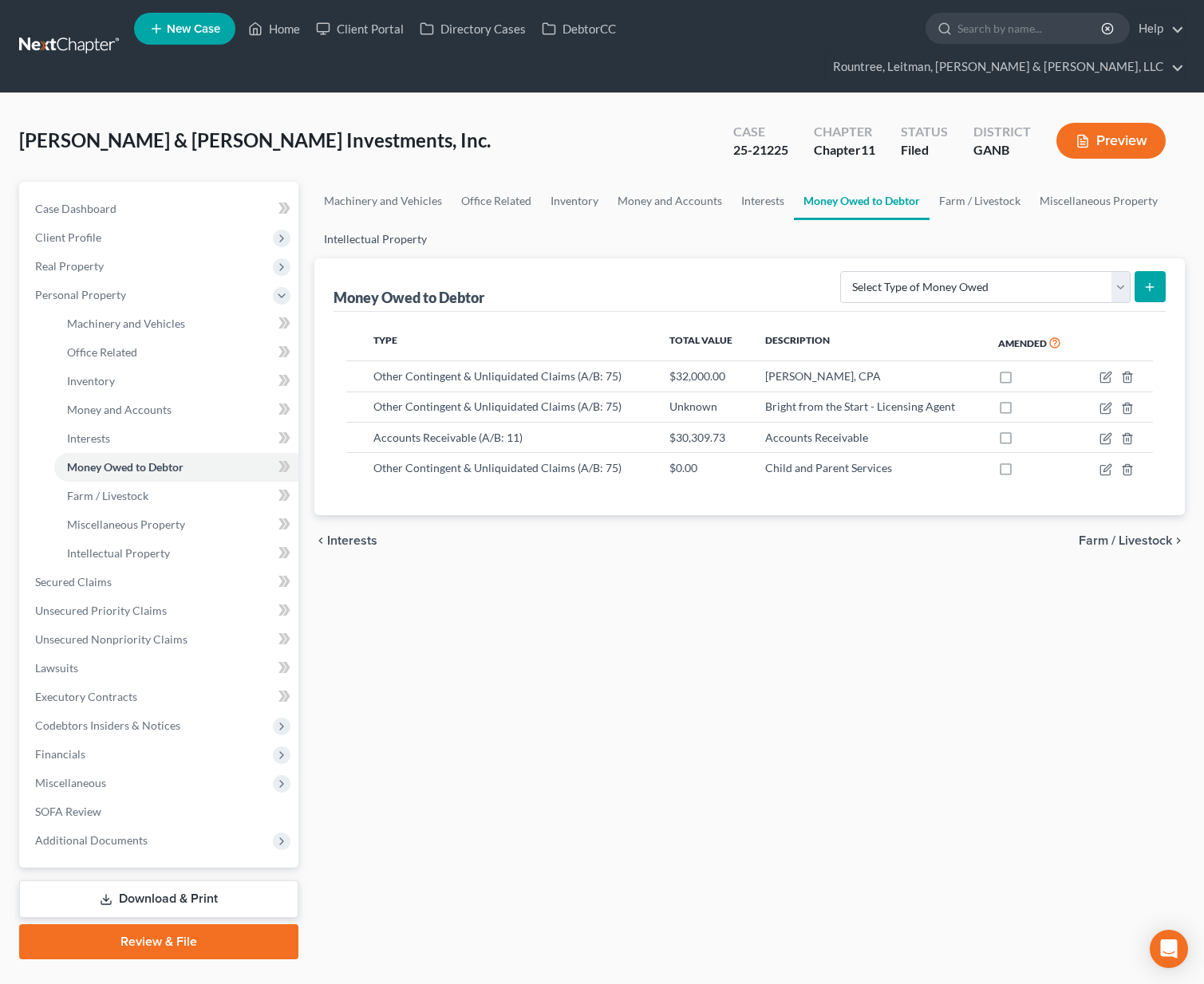
click at [368, 220] on link "Intellectual Property" at bounding box center [375, 239] width 122 height 38
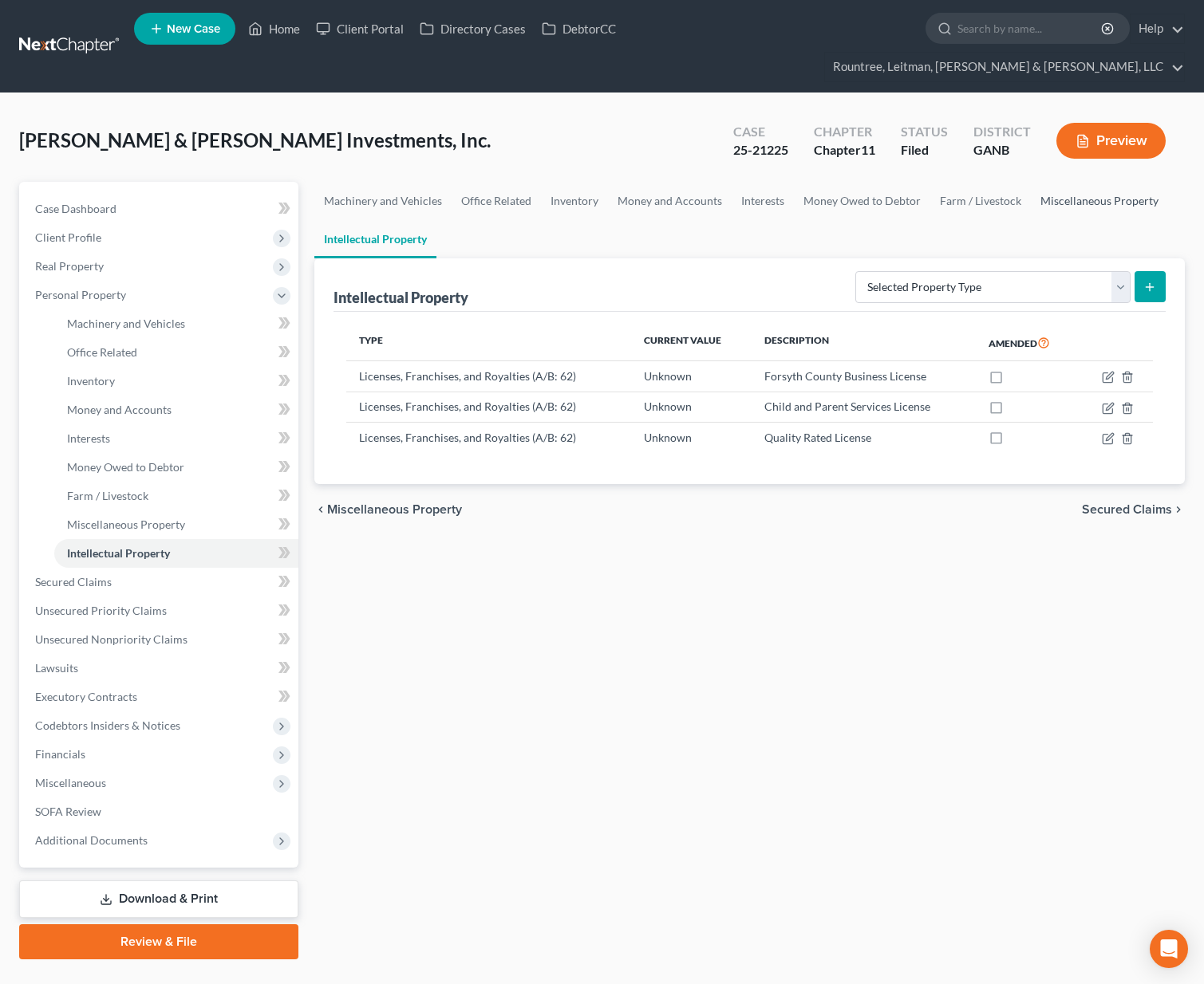
click at [1072, 182] on link "Miscellaneous Property" at bounding box center [1099, 200] width 137 height 38
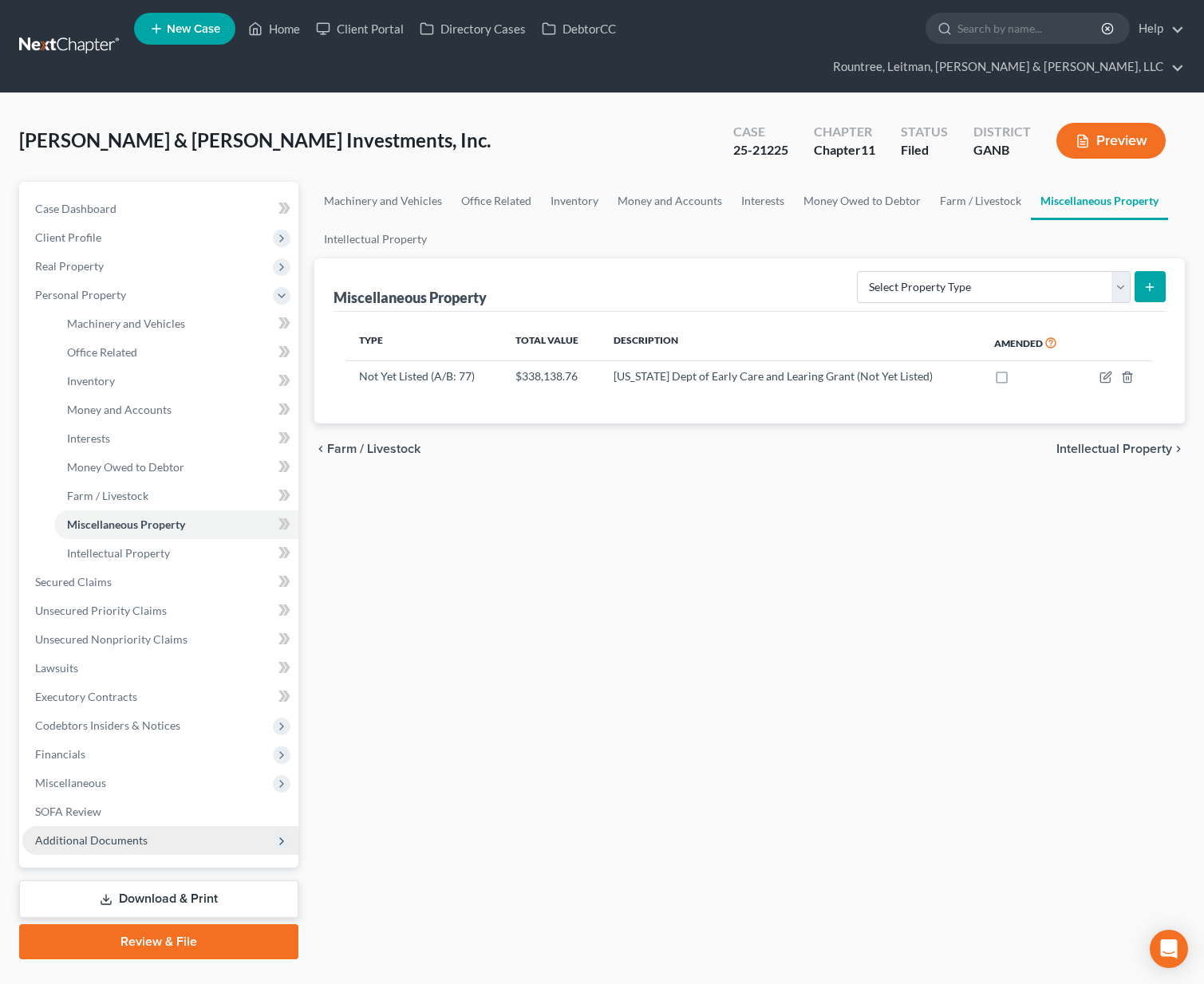
click at [82, 834] on span "Additional Documents" at bounding box center [91, 840] width 112 height 14
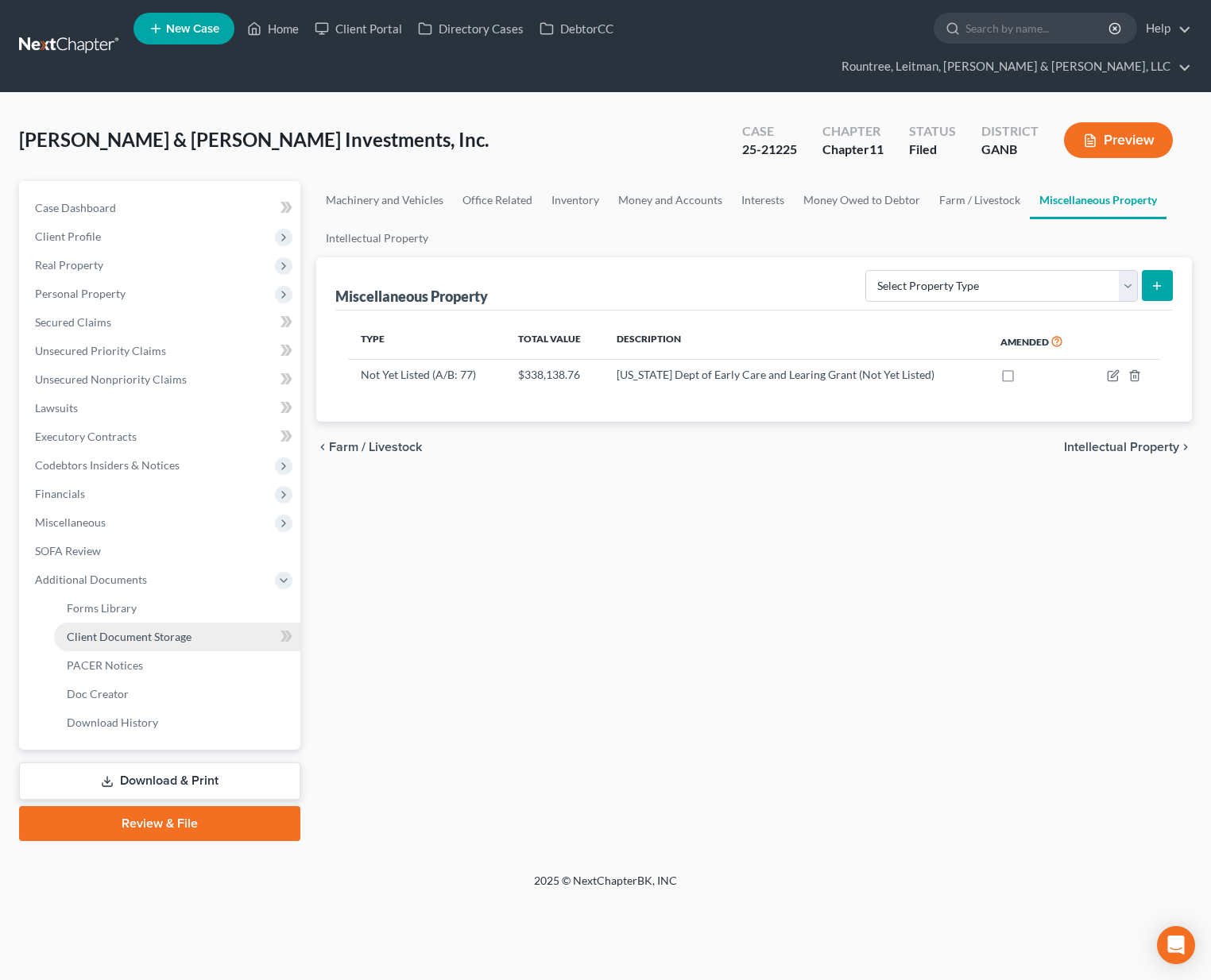
click at [122, 630] on span "Client Document Storage" at bounding box center [129, 637] width 125 height 13
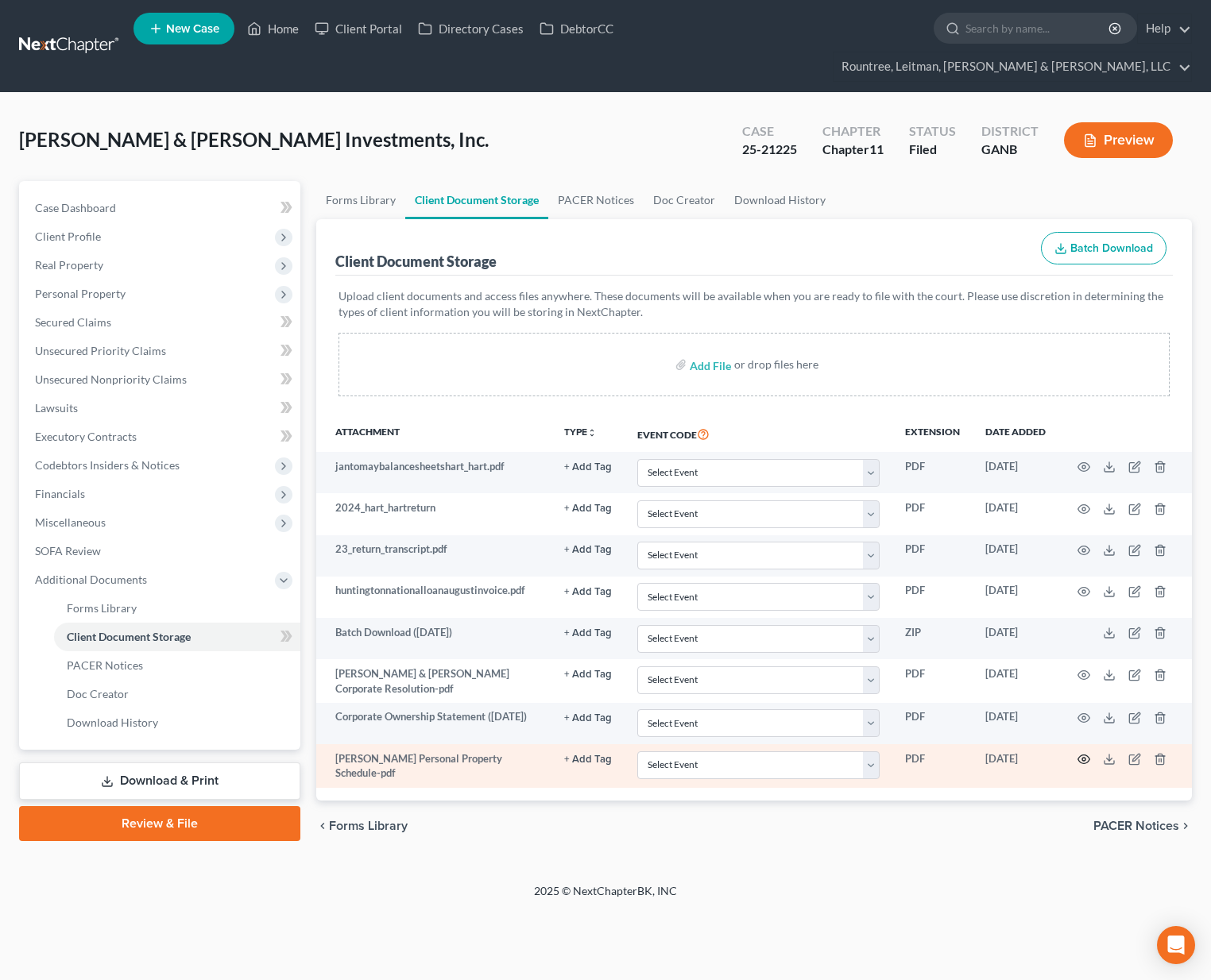
click at [1078, 753] on icon "button" at bounding box center [1083, 759] width 13 height 13
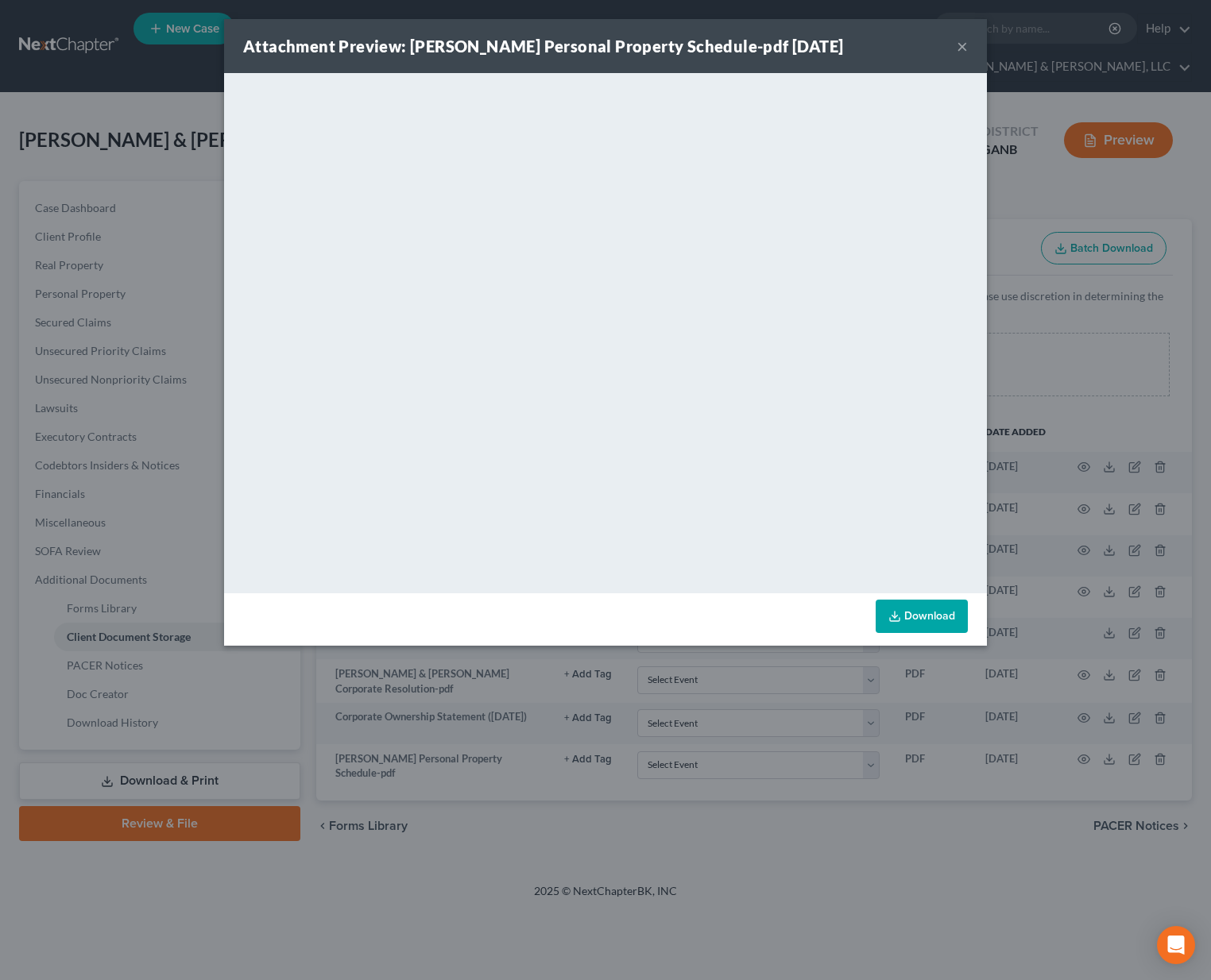
click at [966, 44] on button "×" at bounding box center [962, 45] width 11 height 19
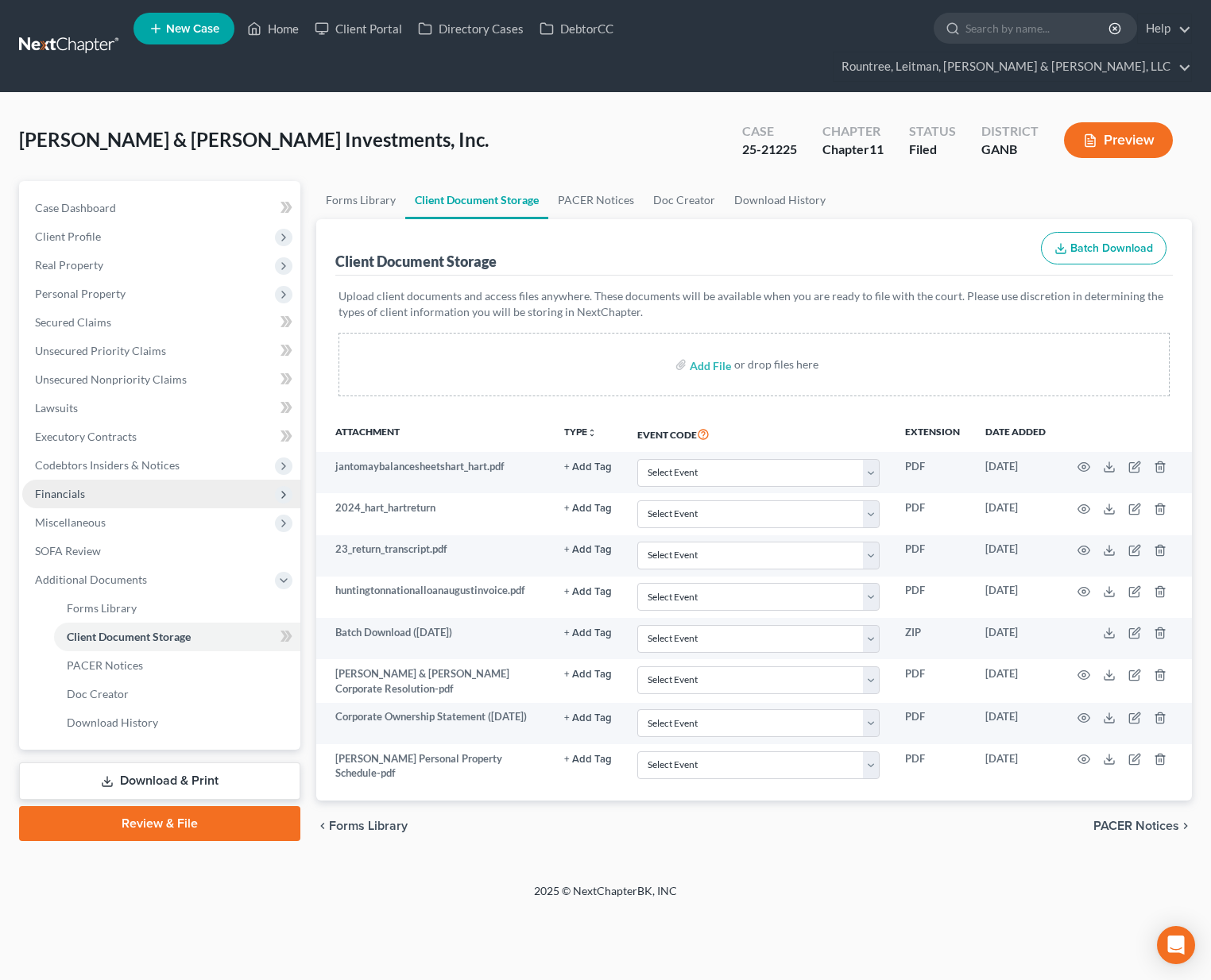
click at [64, 479] on span "Financials" at bounding box center [161, 494] width 278 height 29
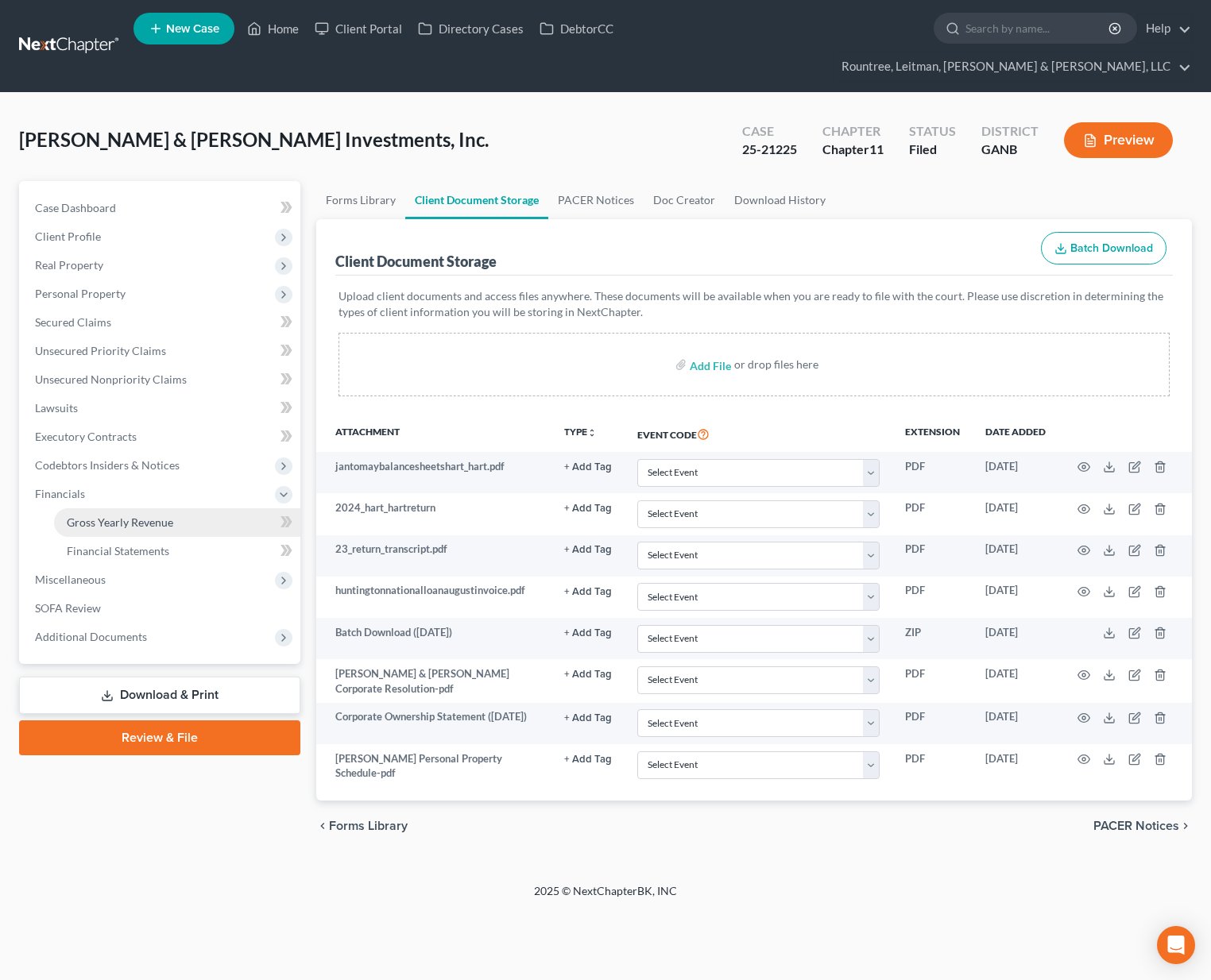
click at [99, 516] on span "Gross Yearly Revenue" at bounding box center [120, 522] width 107 height 13
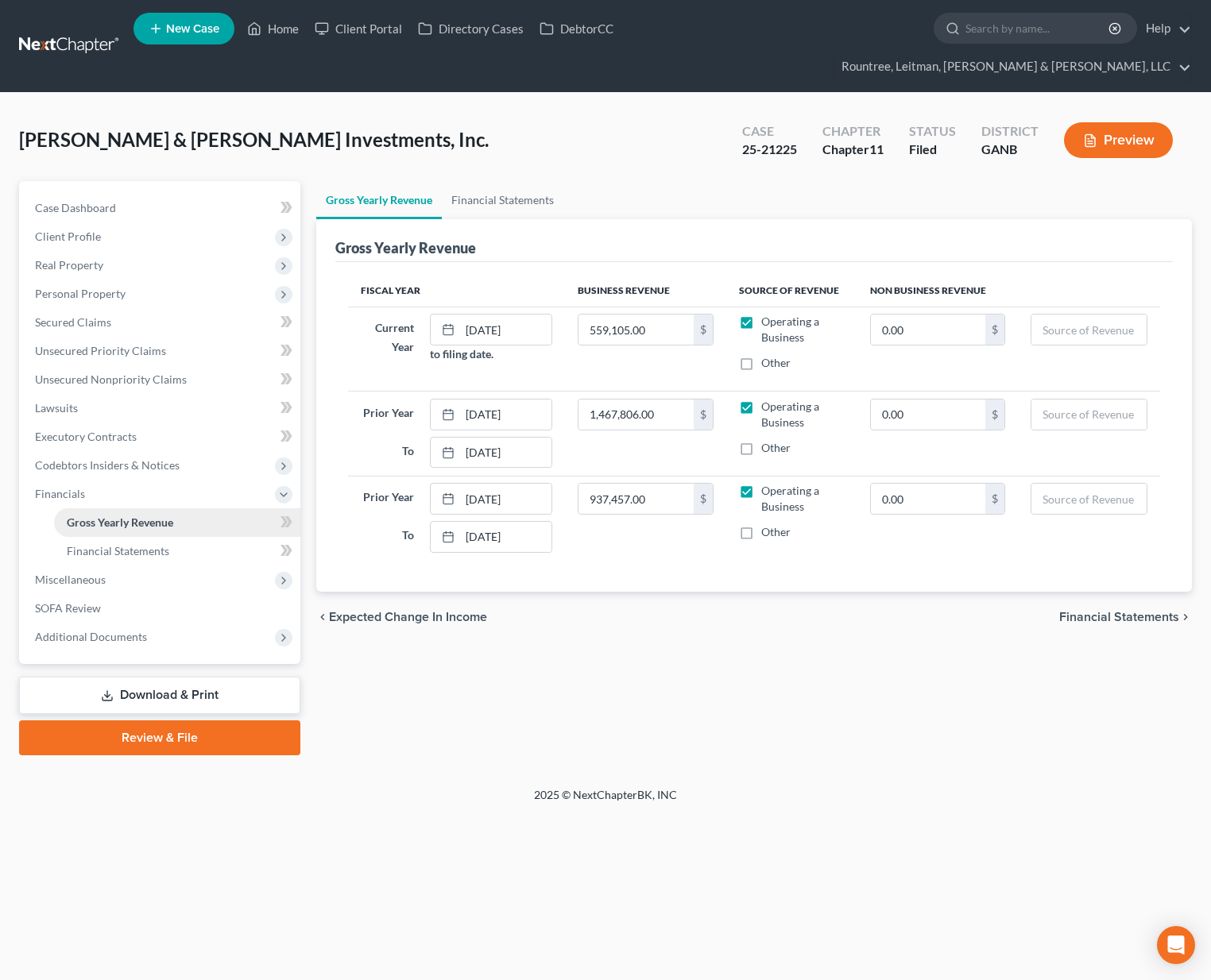
click at [109, 508] on link "Gross Yearly Revenue" at bounding box center [177, 522] width 247 height 29
click at [110, 544] on span "Financial Statements" at bounding box center [118, 551] width 103 height 13
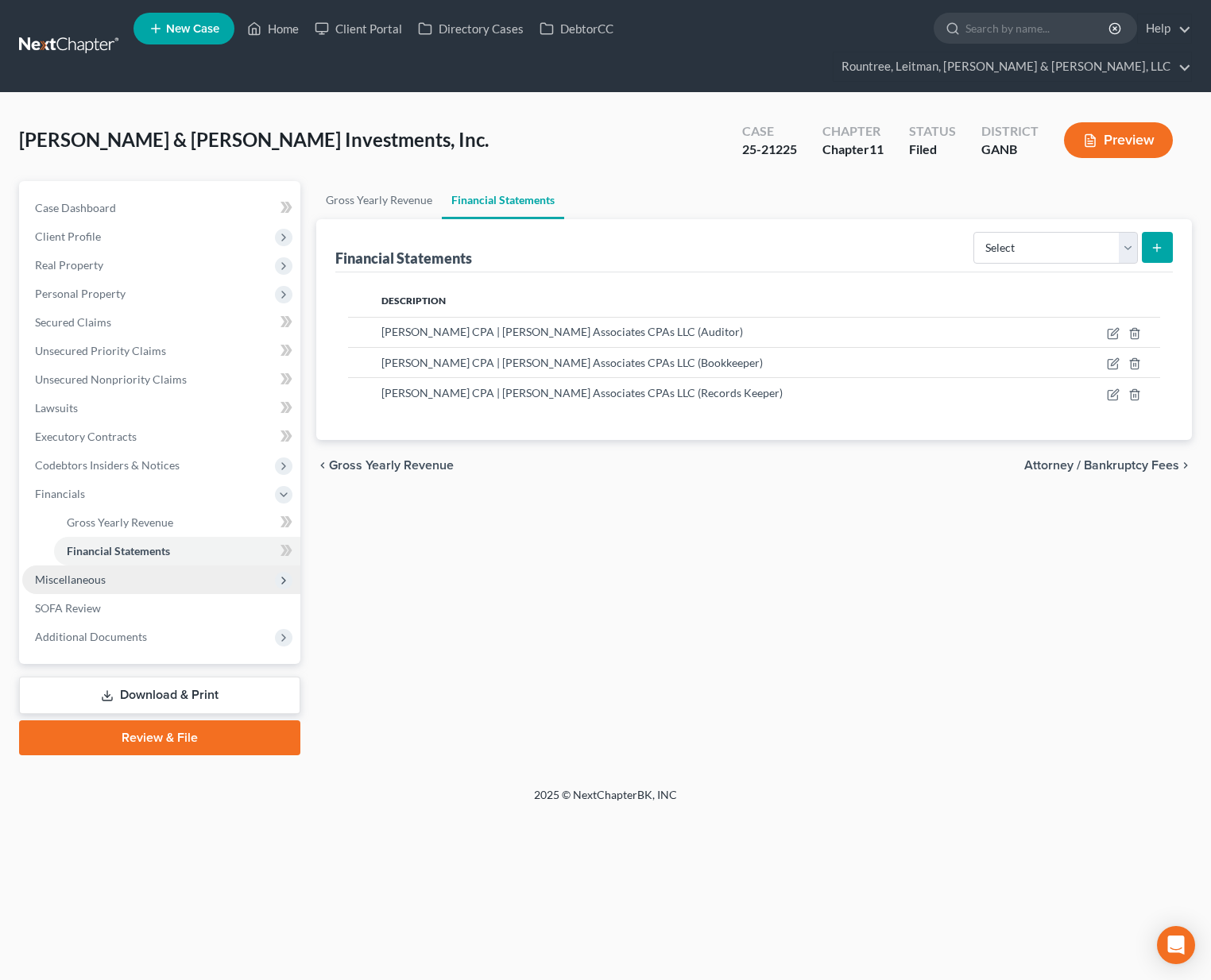
click at [81, 573] on span "Miscellaneous" at bounding box center [71, 580] width 71 height 13
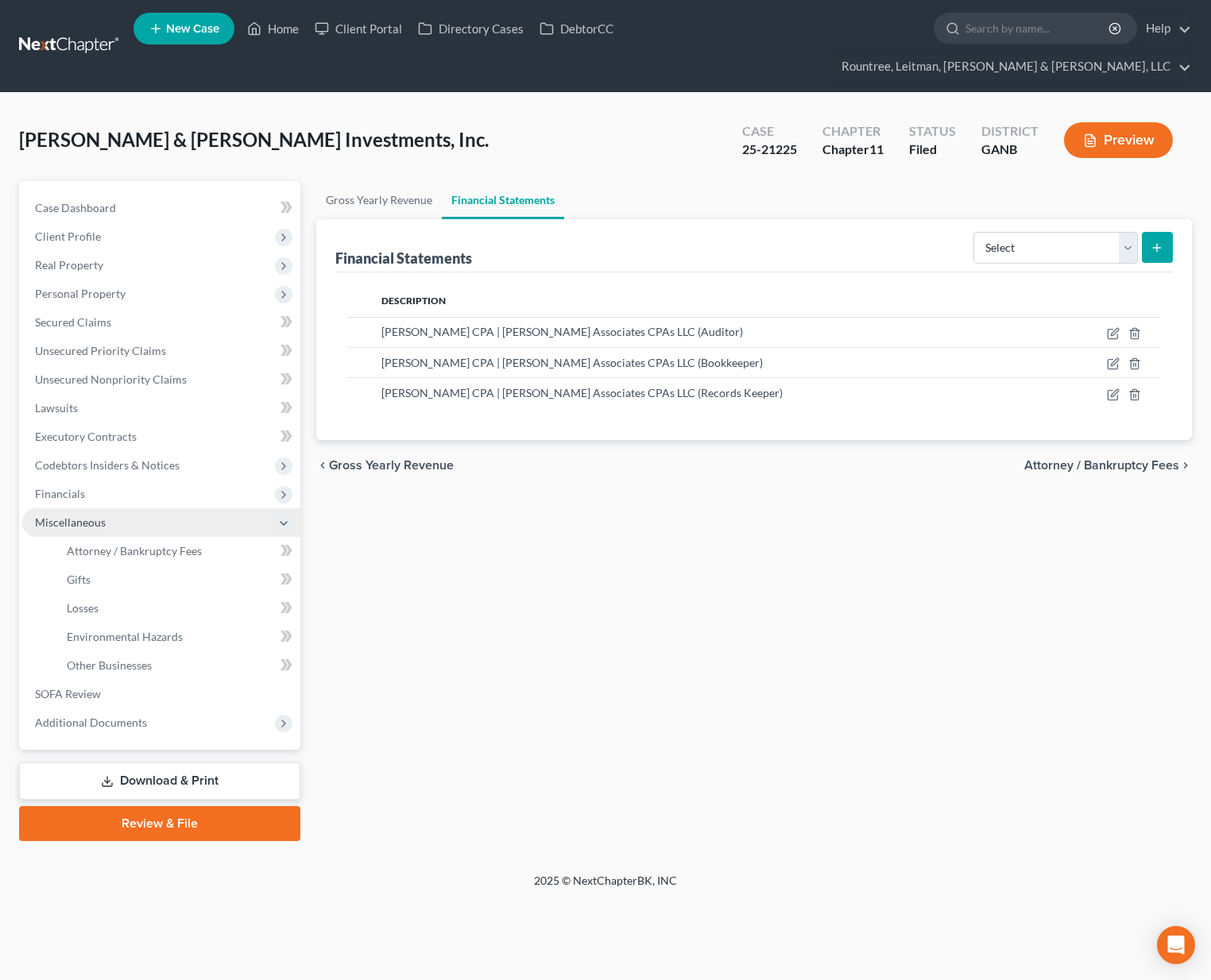
click at [94, 508] on span "Miscellaneous" at bounding box center [161, 522] width 278 height 29
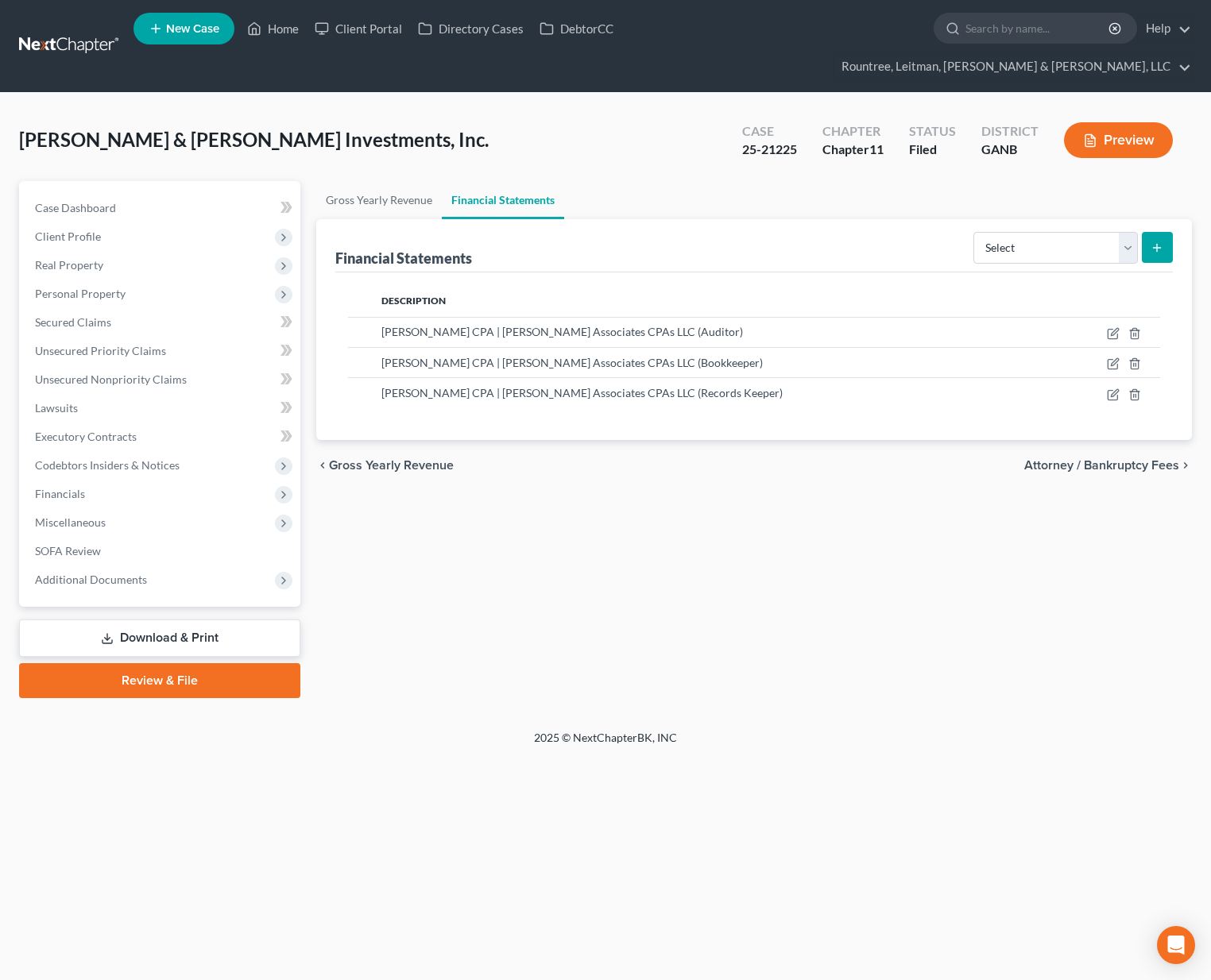
click at [96, 517] on ul "Case Dashboard Payments Invoices Payments Payments Credit Report Client Profile" at bounding box center [161, 394] width 278 height 400
click at [77, 508] on span "Miscellaneous" at bounding box center [161, 522] width 278 height 29
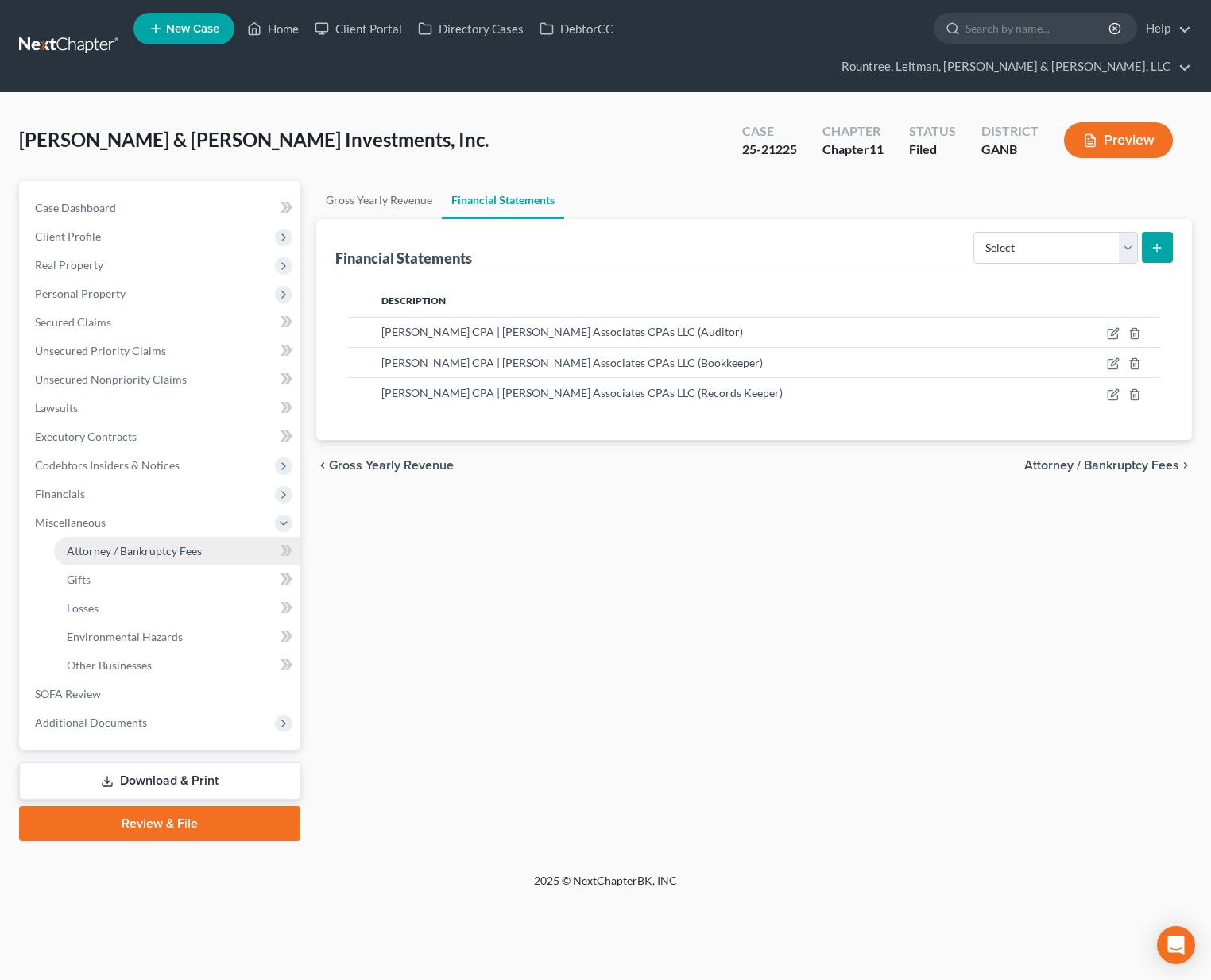
click at [98, 537] on link "Attorney / Bankruptcy Fees" at bounding box center [177, 551] width 247 height 29
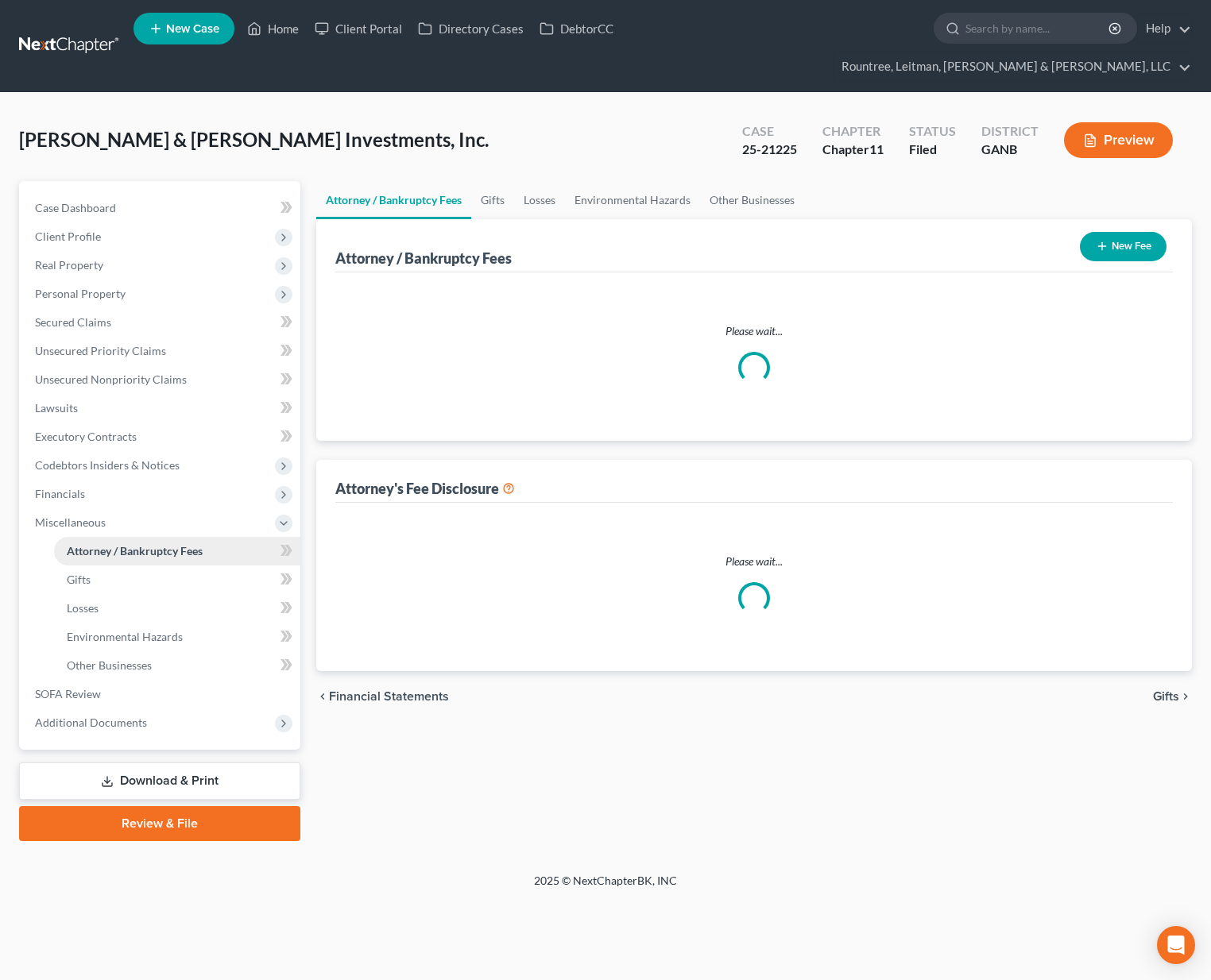
select select "2"
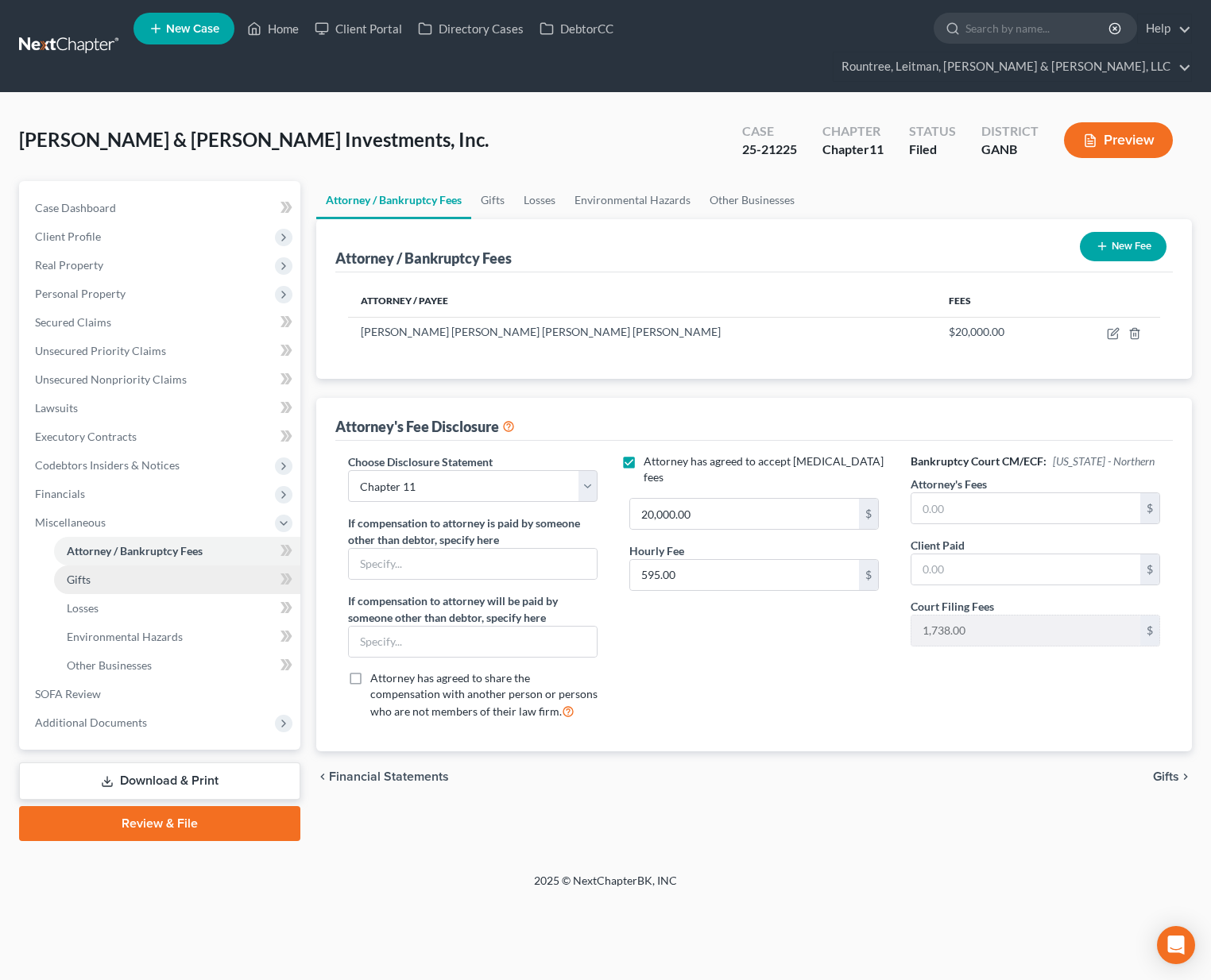
click at [76, 573] on span "Gifts" at bounding box center [78, 580] width 24 height 13
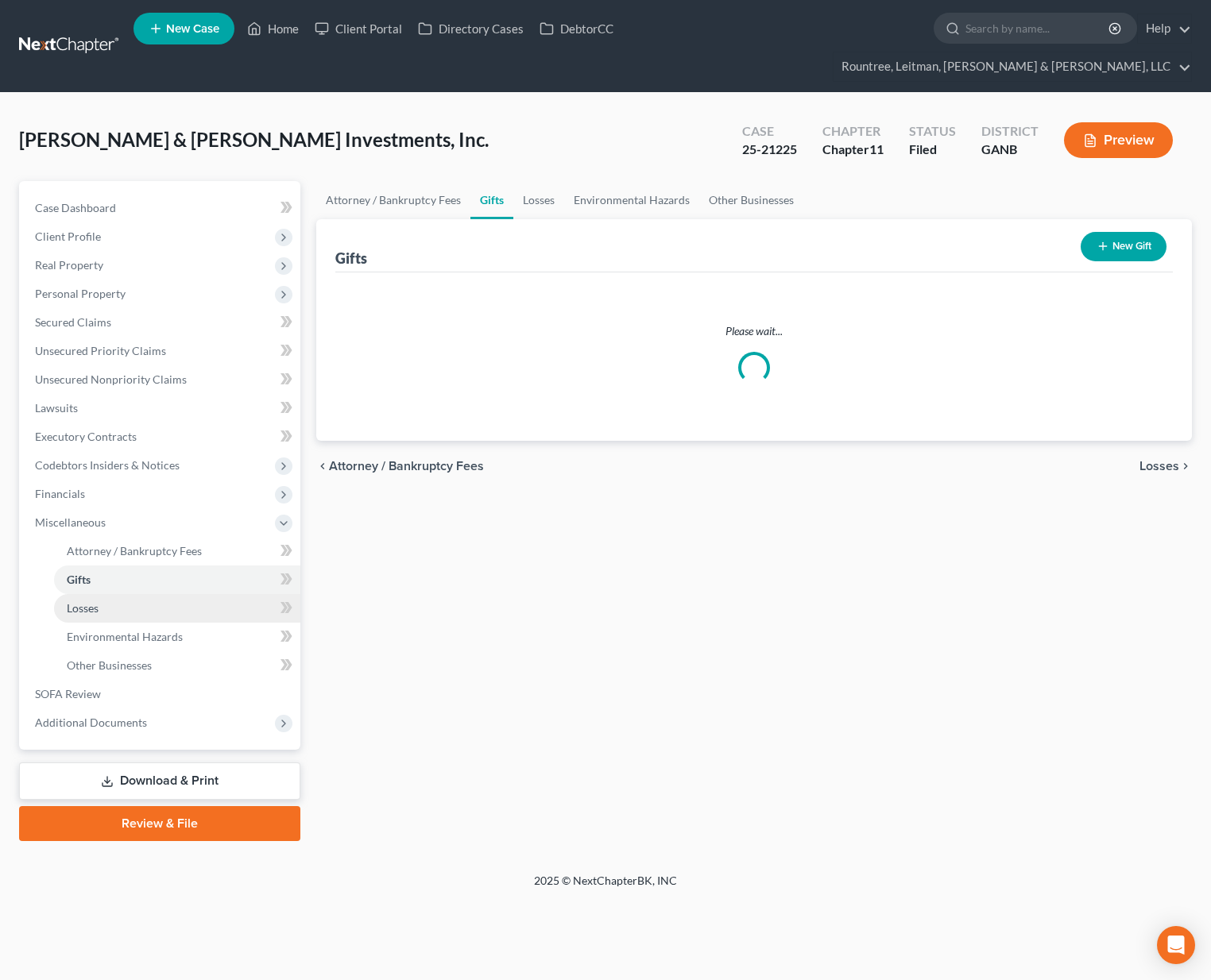
click at [85, 601] on span "Losses" at bounding box center [82, 608] width 32 height 13
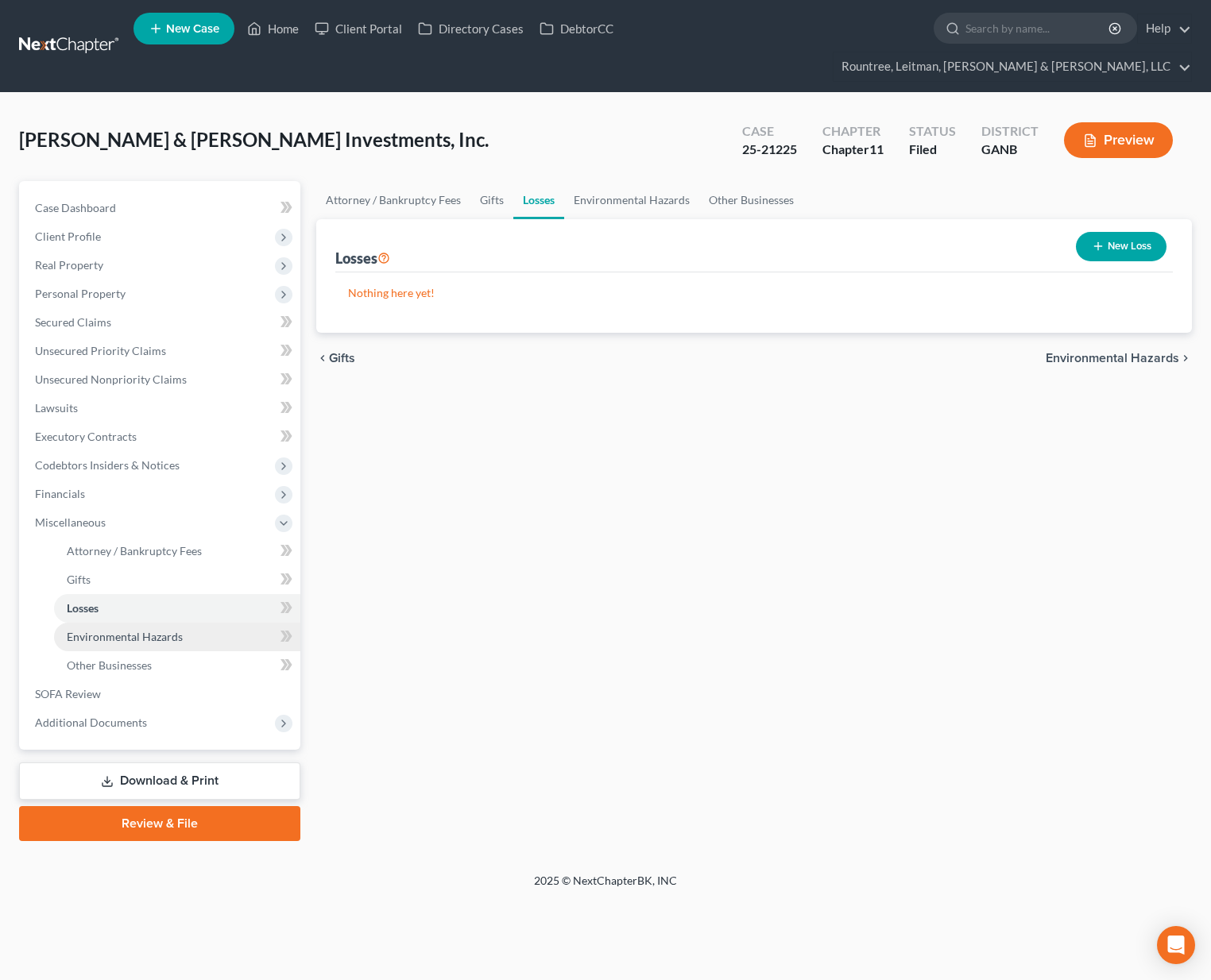
click at [88, 630] on span "Environmental Hazards" at bounding box center [125, 637] width 116 height 13
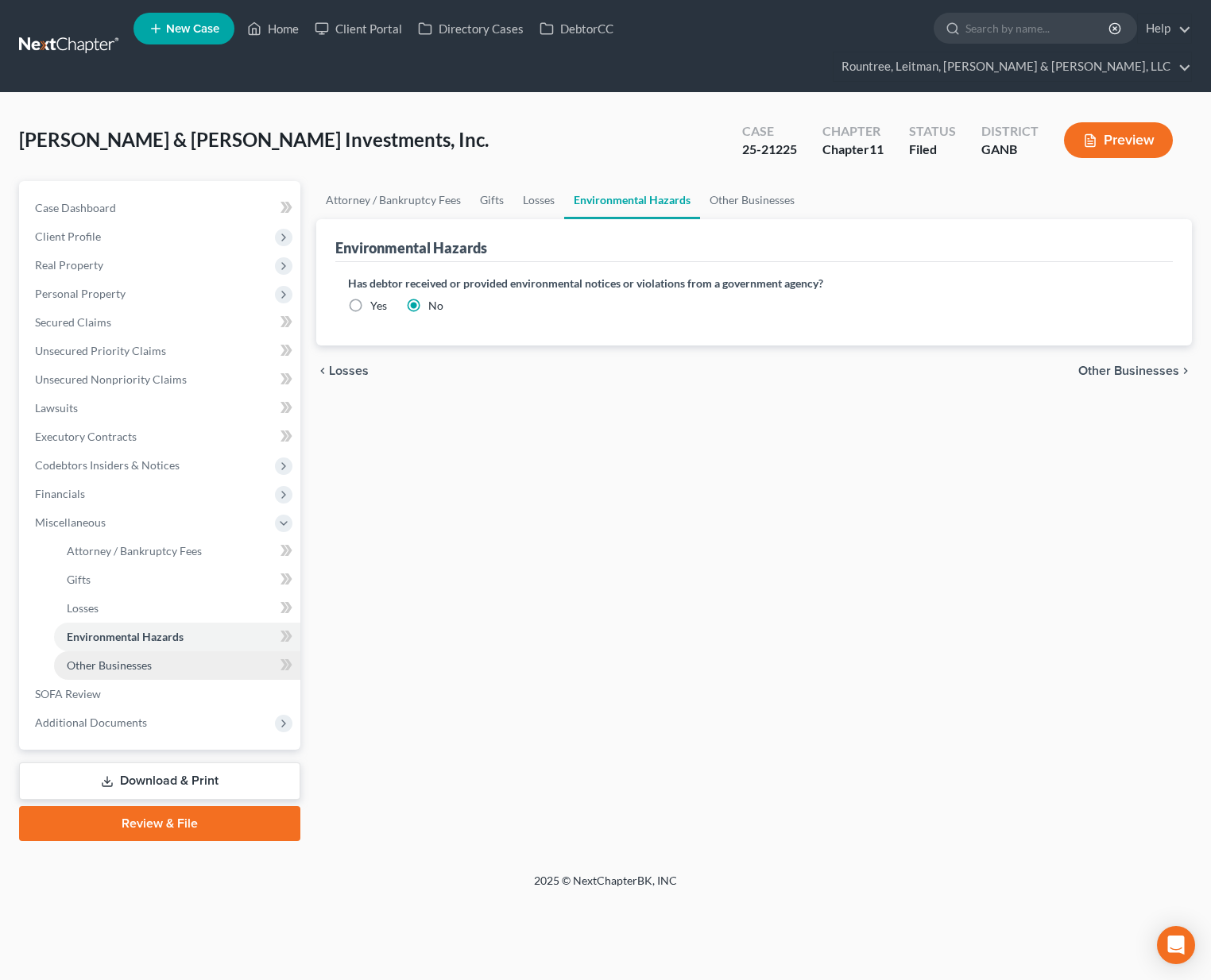
click at [92, 659] on span "Other Businesses" at bounding box center [109, 665] width 85 height 13
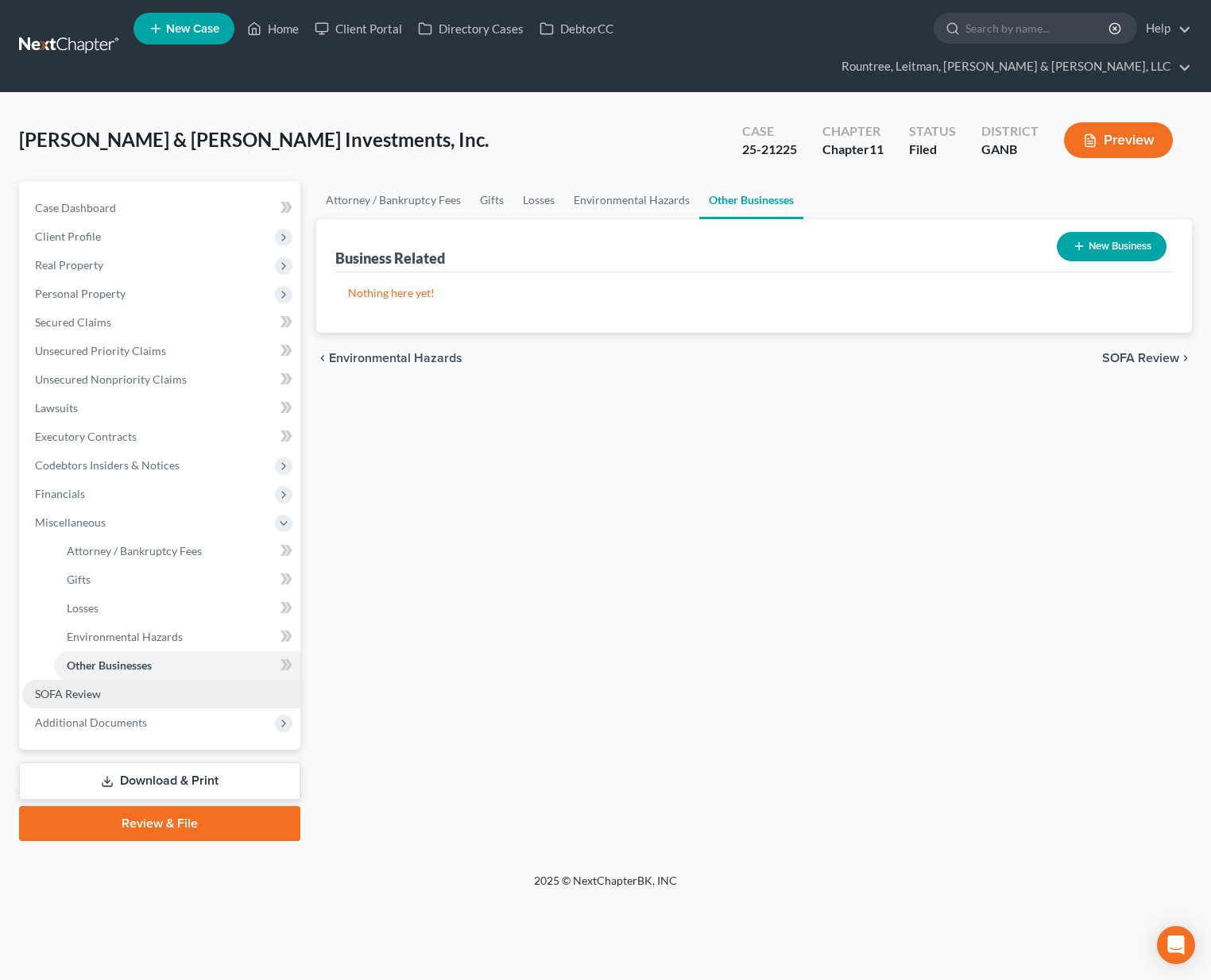
click at [79, 687] on span "SOFA Review" at bounding box center [68, 694] width 66 height 13
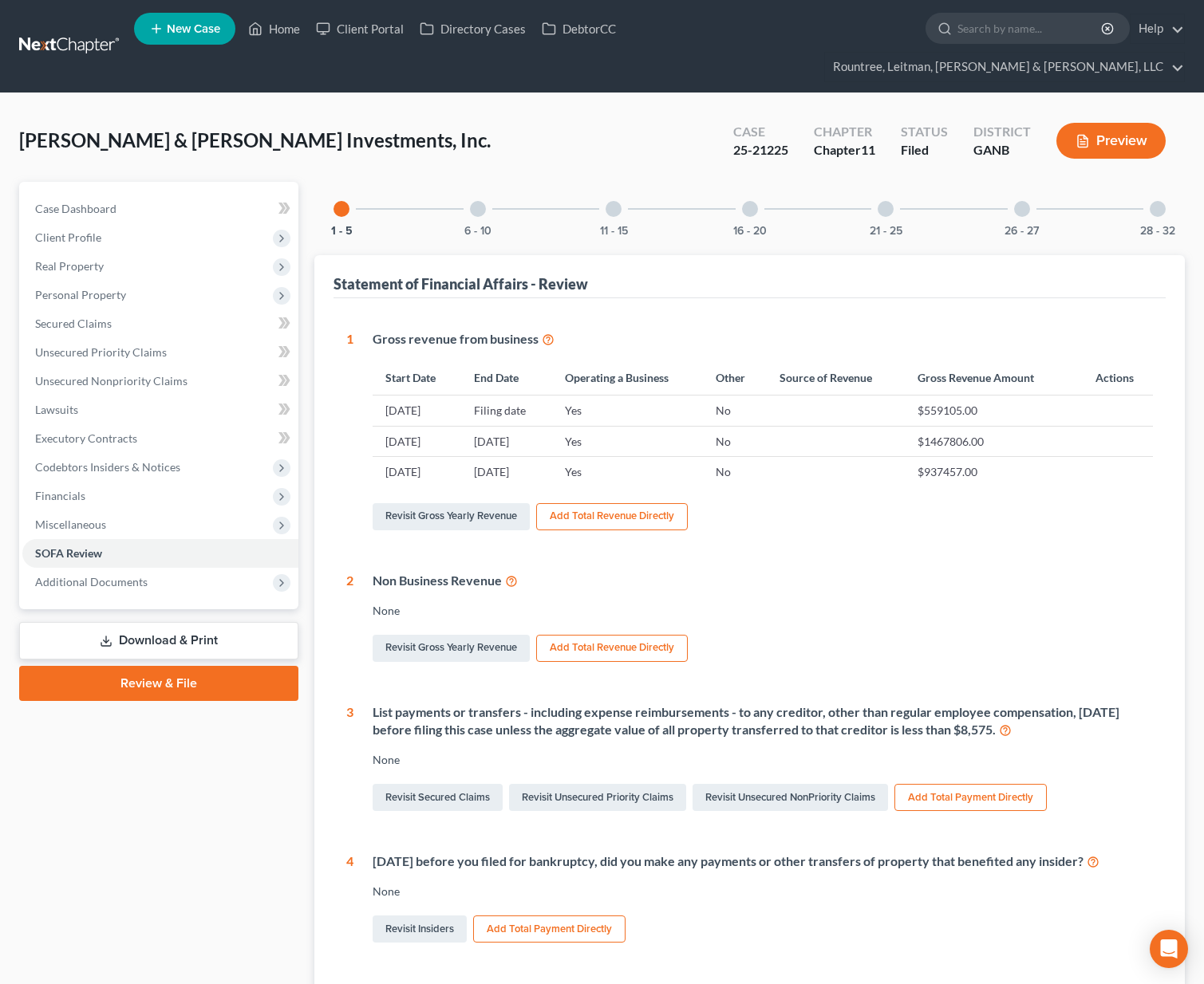
click at [1147, 182] on div "28 - 32" at bounding box center [1158, 209] width 54 height 54
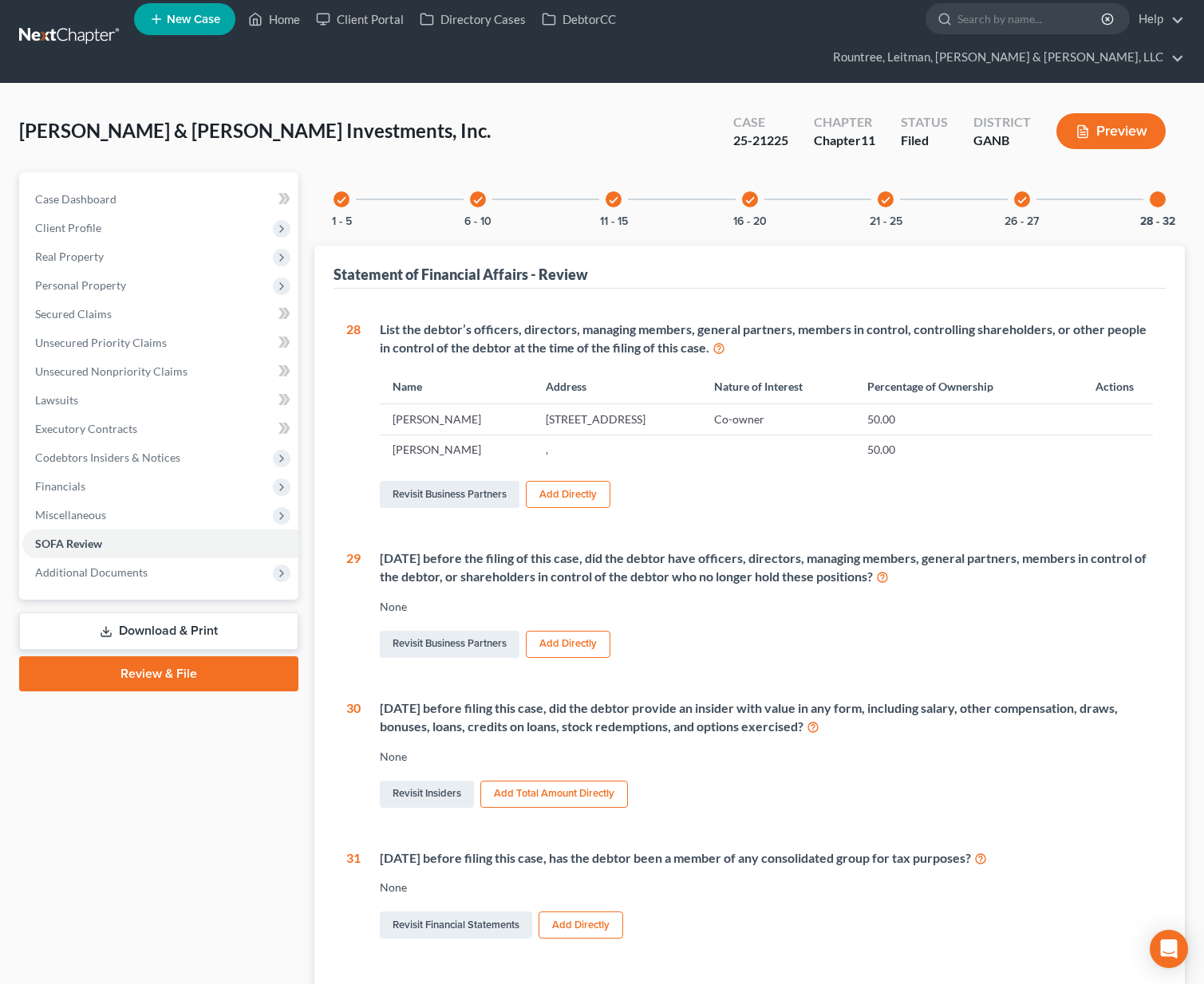
scroll to position [30, 0]
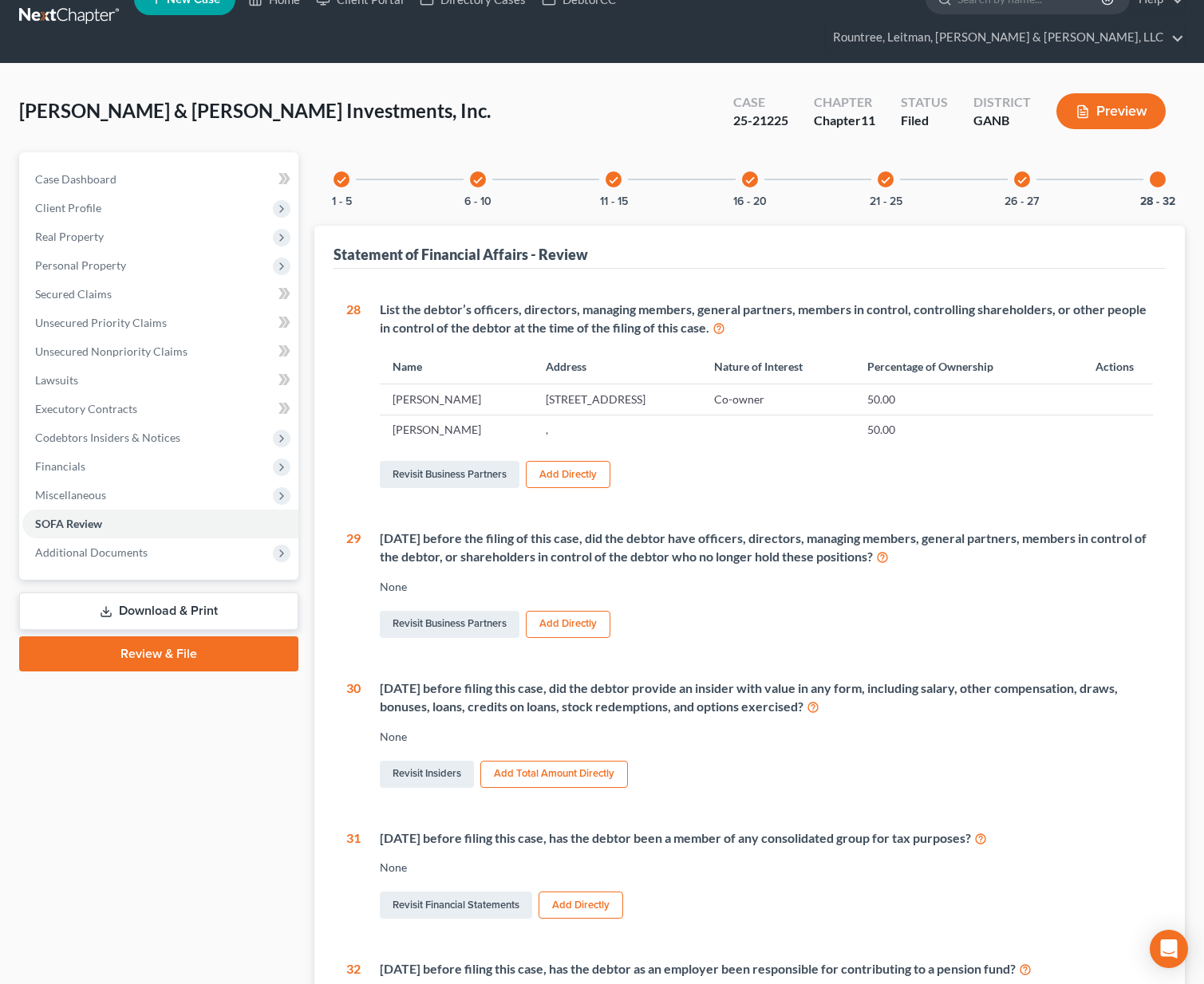
click at [885, 175] on icon "check" at bounding box center [885, 180] width 11 height 11
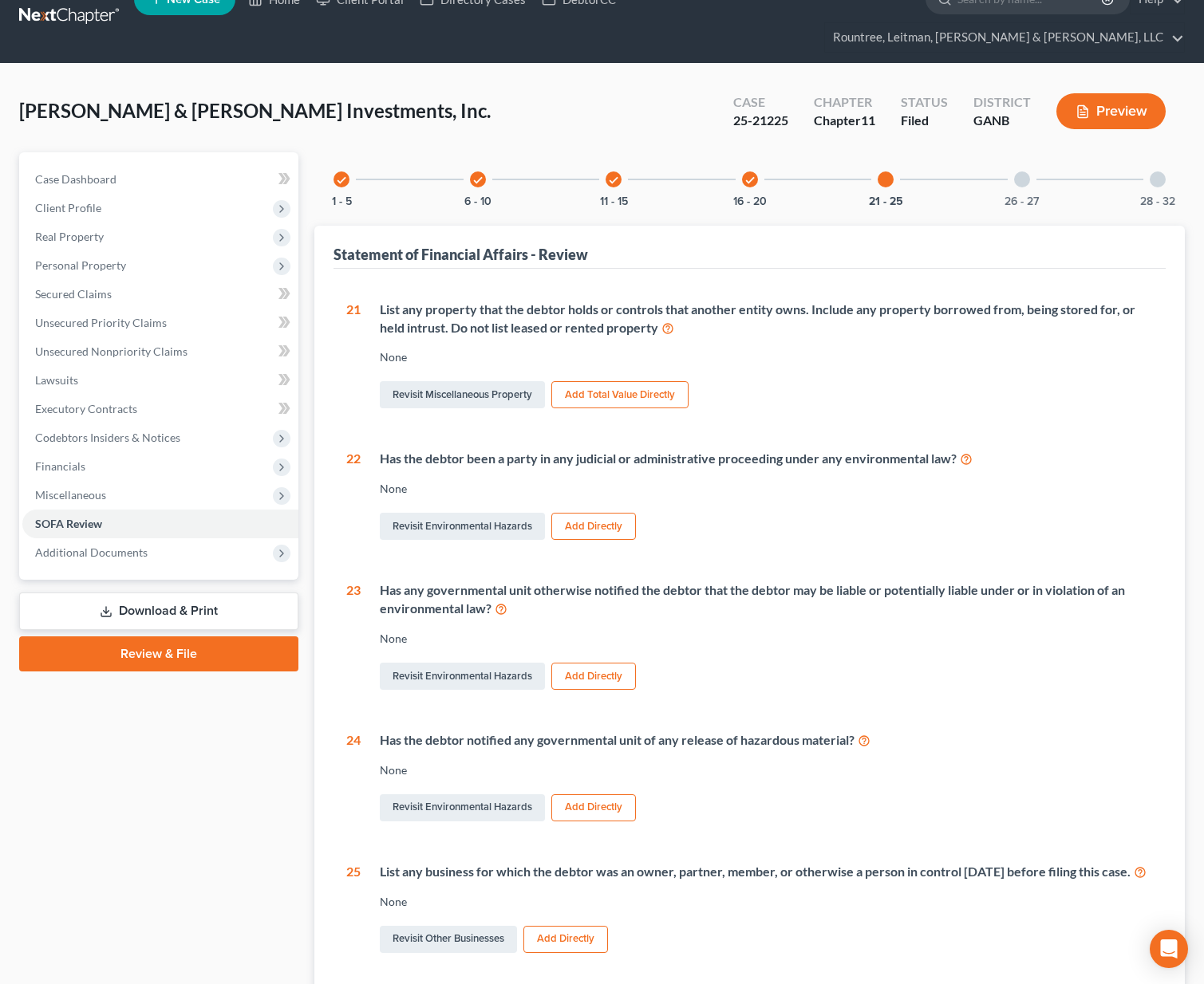
click at [751, 175] on icon "check" at bounding box center [749, 180] width 11 height 11
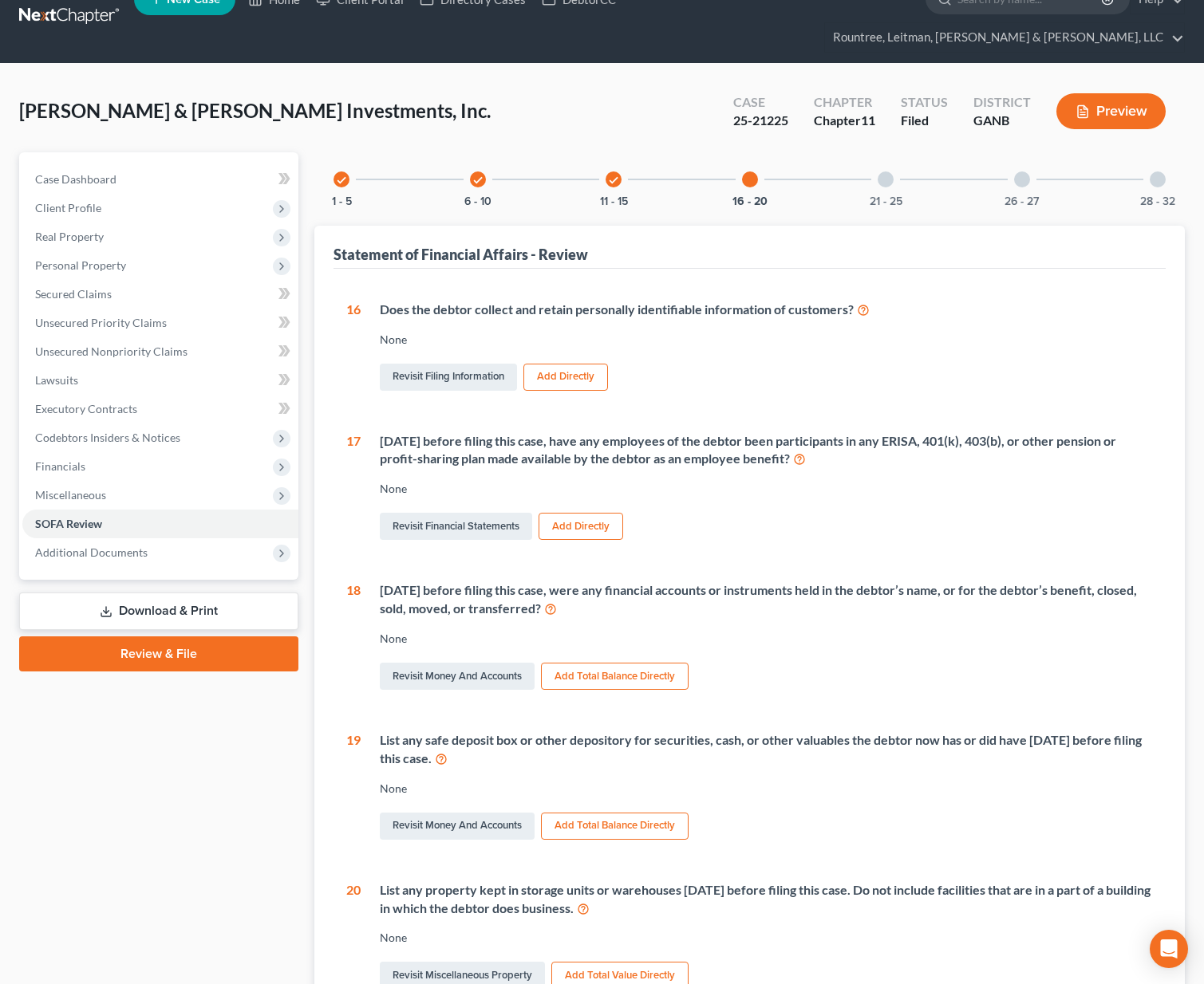
click at [610, 159] on div "check 11 - 15" at bounding box center [613, 179] width 54 height 54
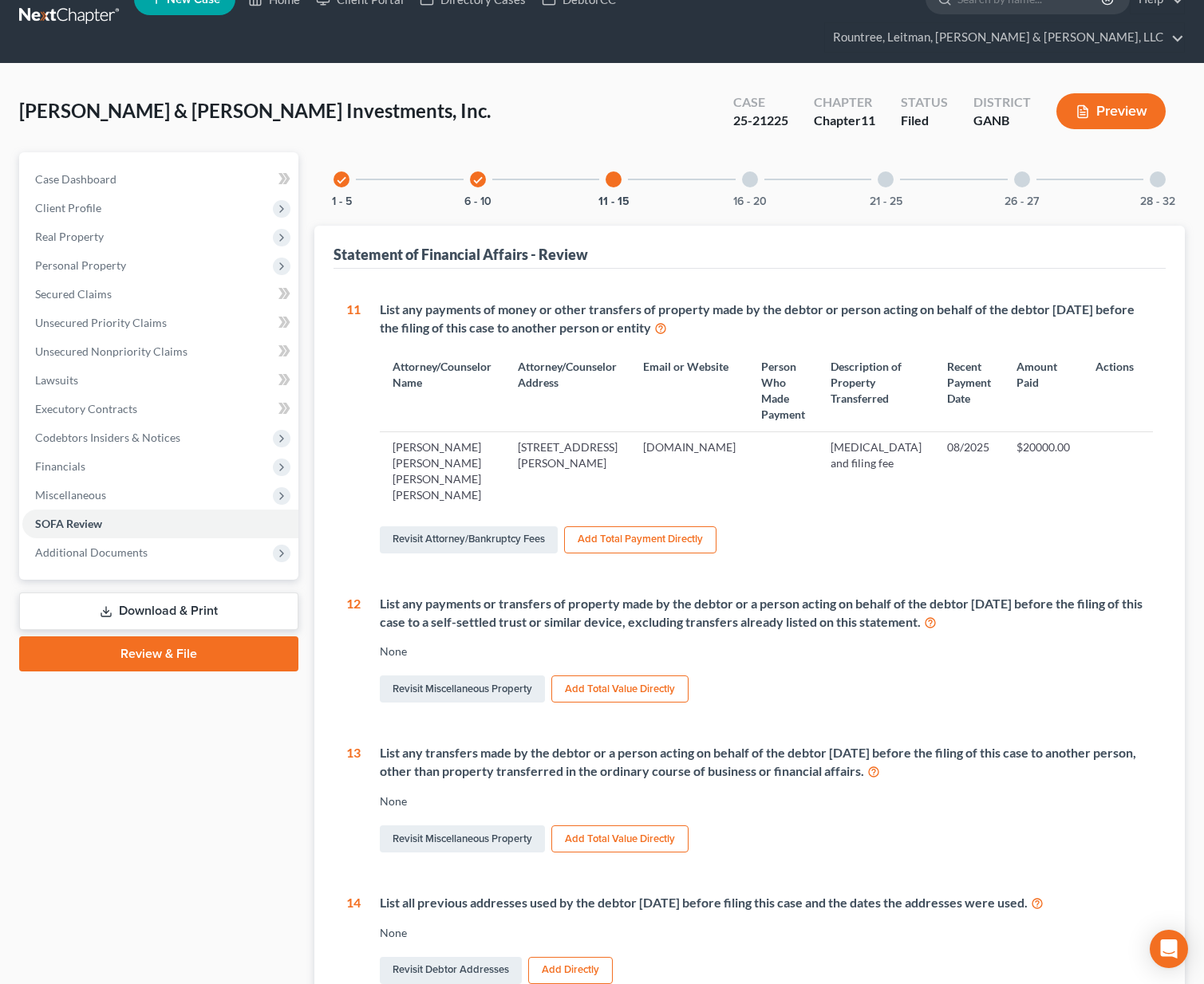
click at [476, 175] on icon "check" at bounding box center [477, 180] width 11 height 11
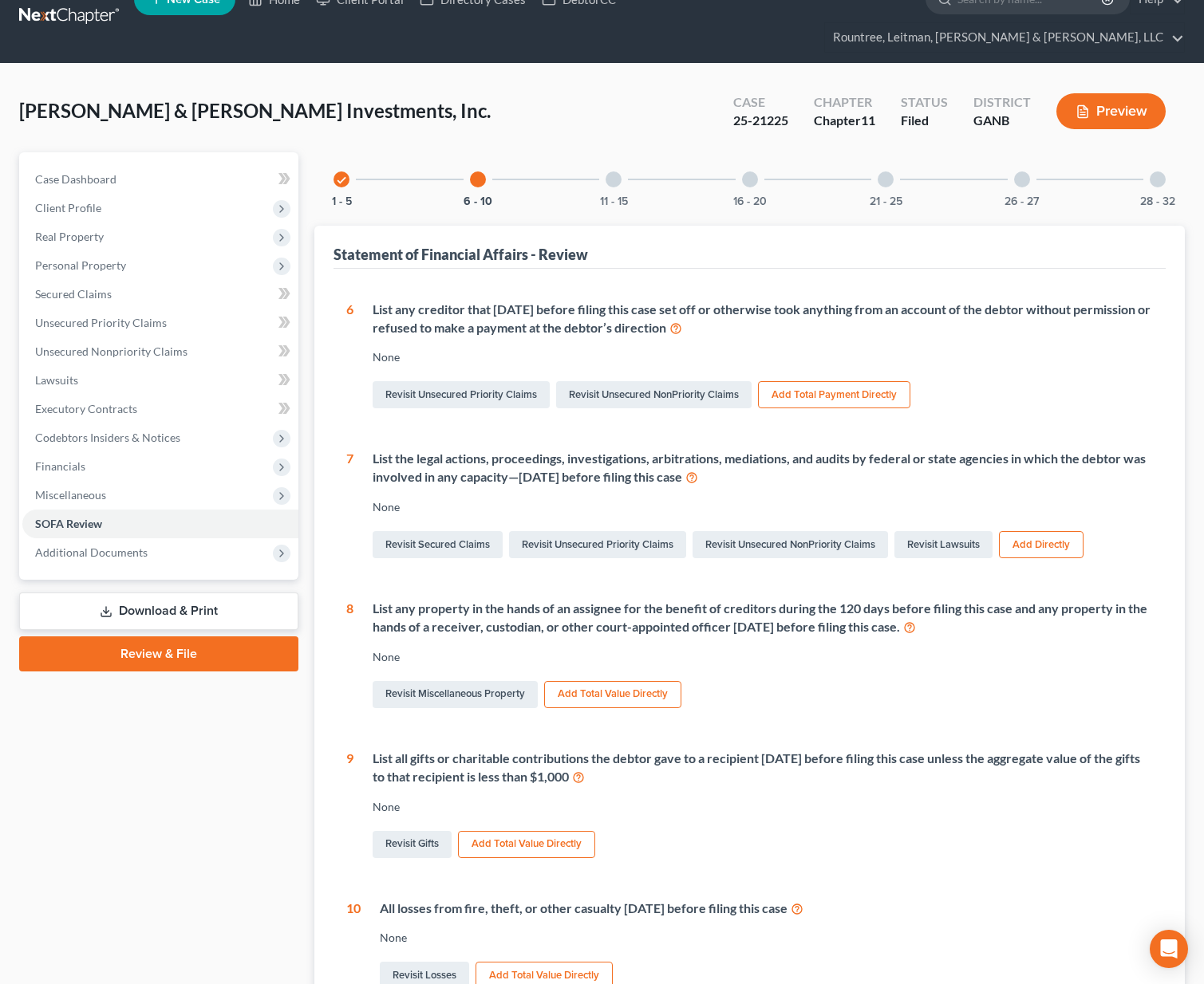
click at [334, 159] on div "check 1 - 5" at bounding box center [341, 179] width 54 height 54
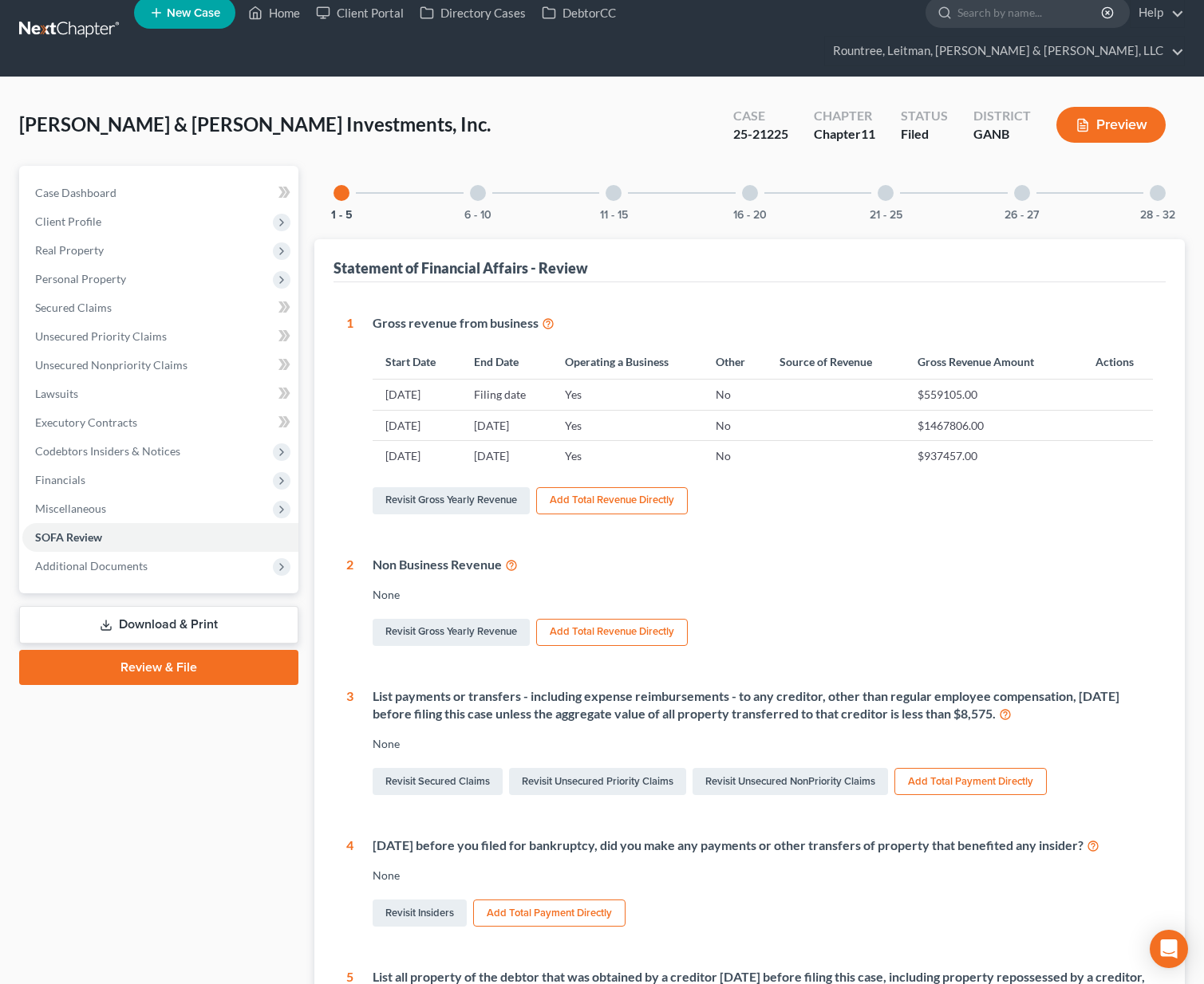
scroll to position [0, 0]
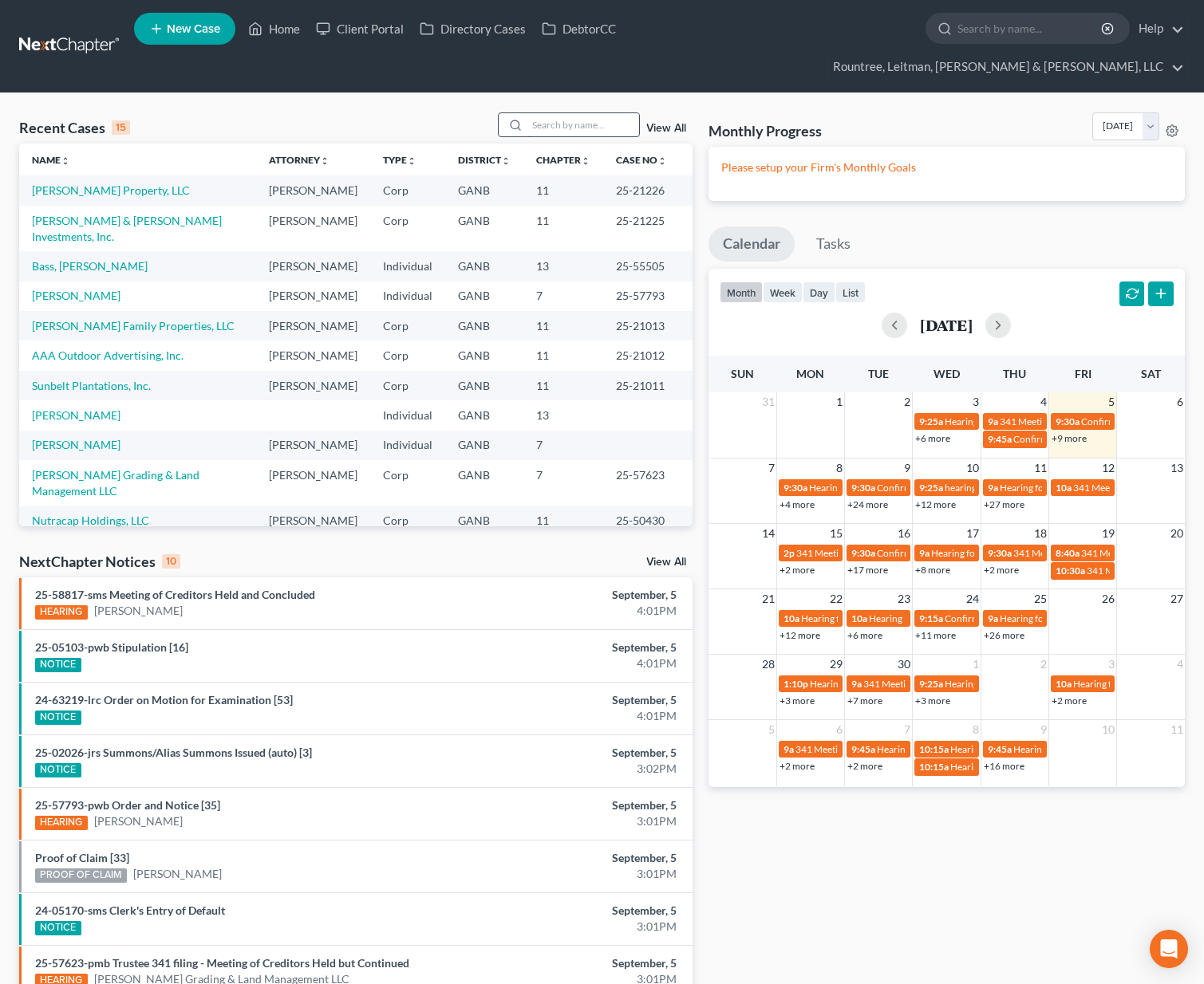
click at [553, 113] on input "search" at bounding box center [583, 124] width 112 height 23
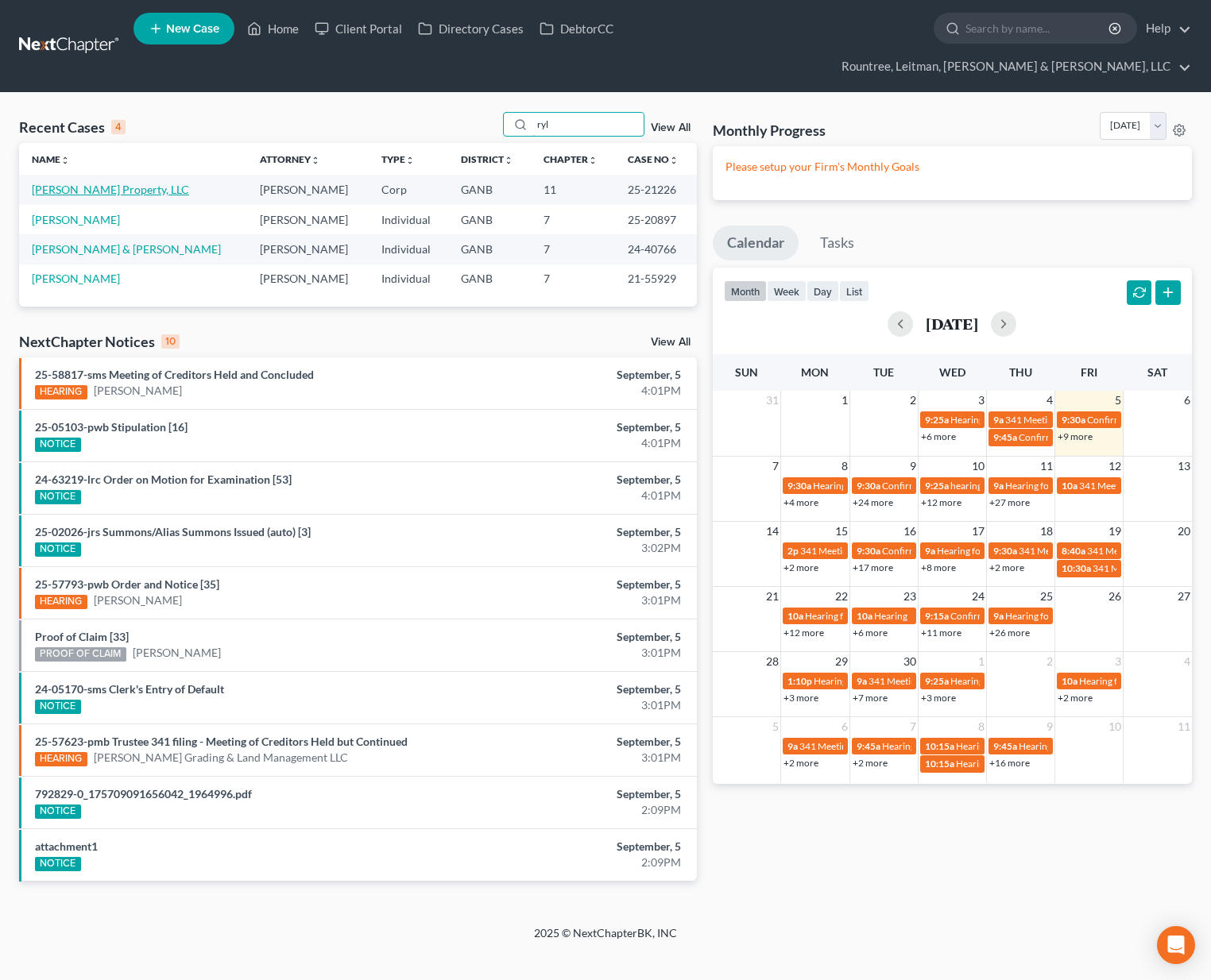
type input "ryl"
click at [112, 183] on link "Rylie Davis Property, LLC" at bounding box center [110, 189] width 157 height 13
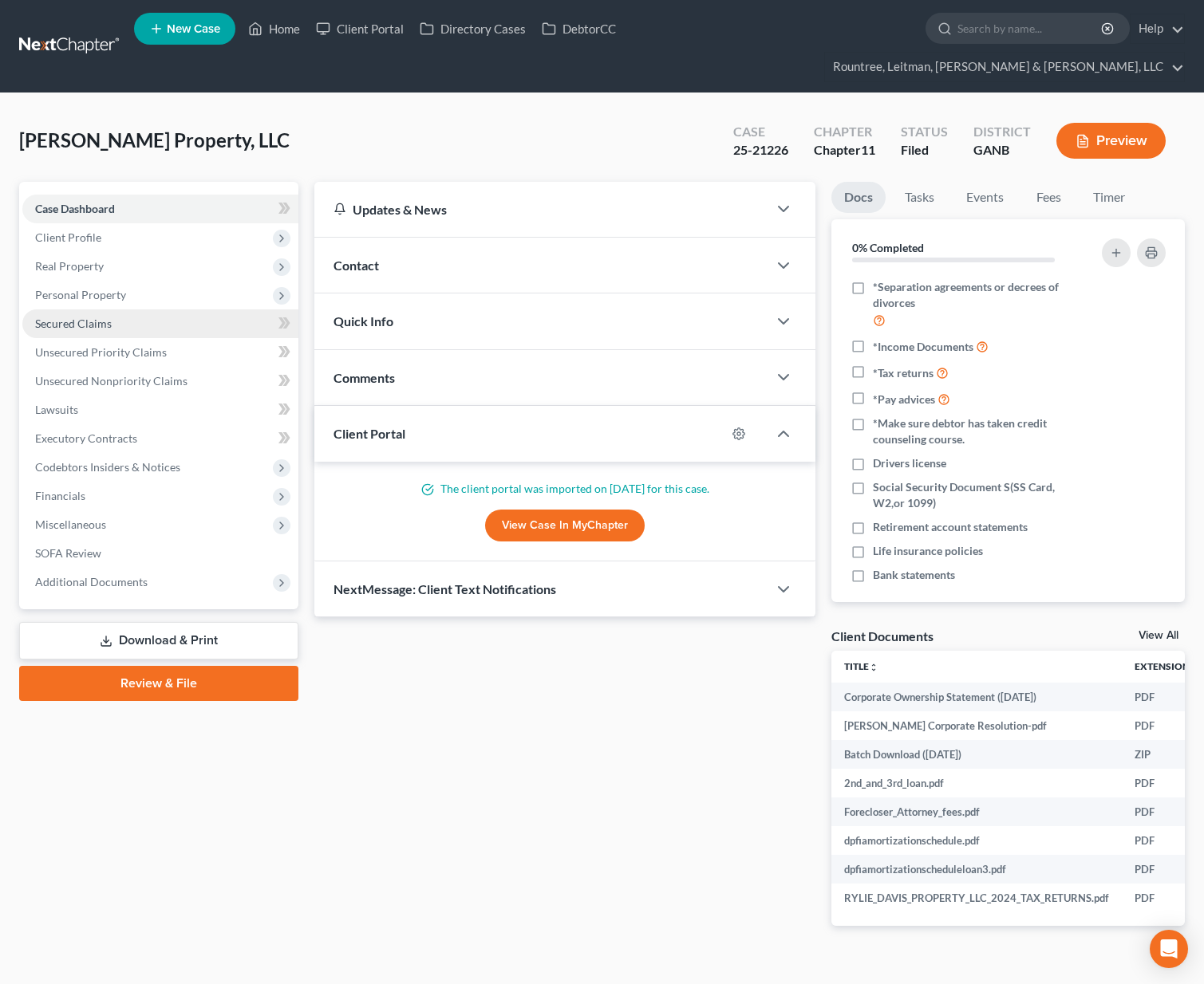
click at [84, 317] on span "Secured Claims" at bounding box center [74, 323] width 77 height 14
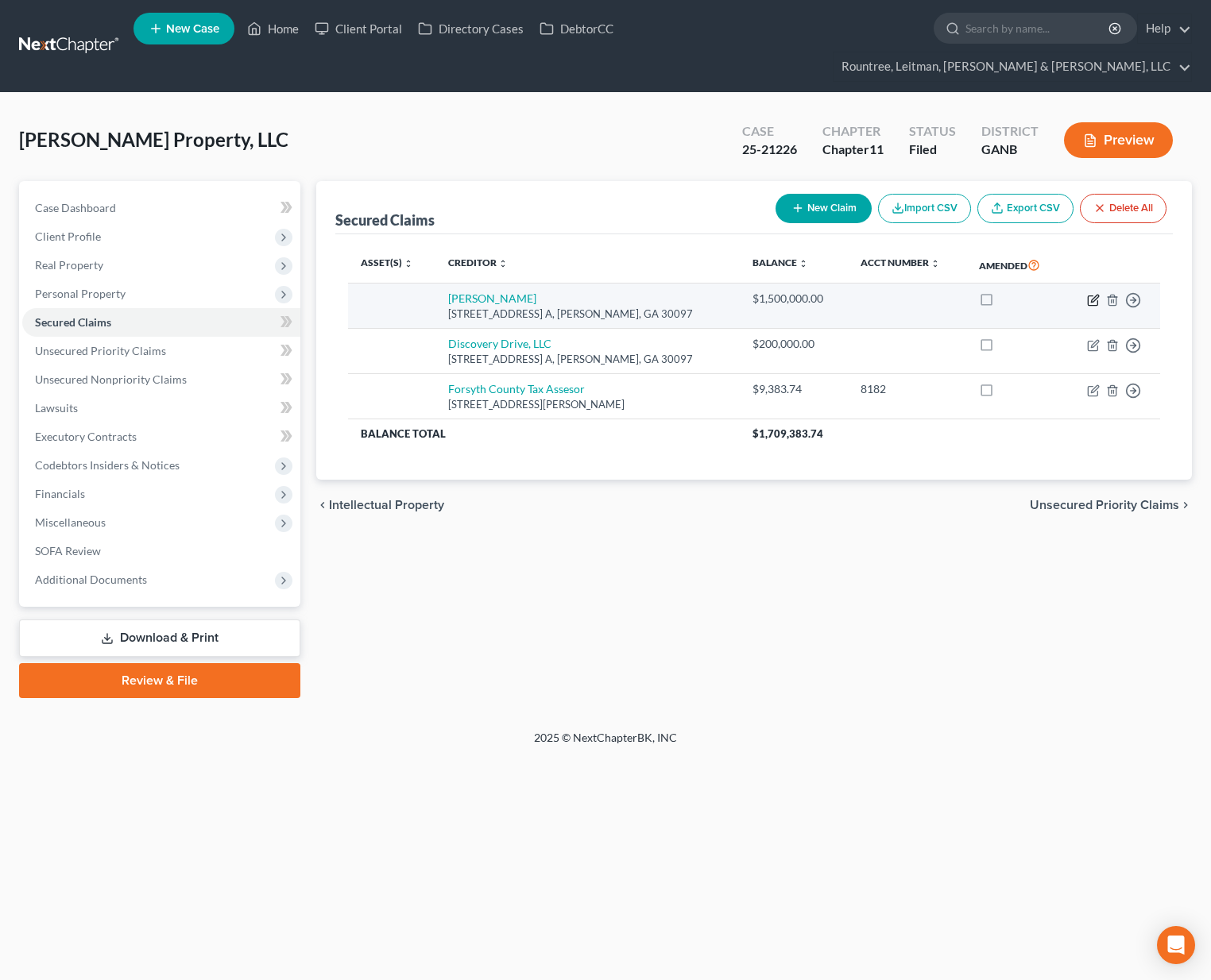
click at [1096, 294] on icon "button" at bounding box center [1092, 299] width 13 height 13
select select "10"
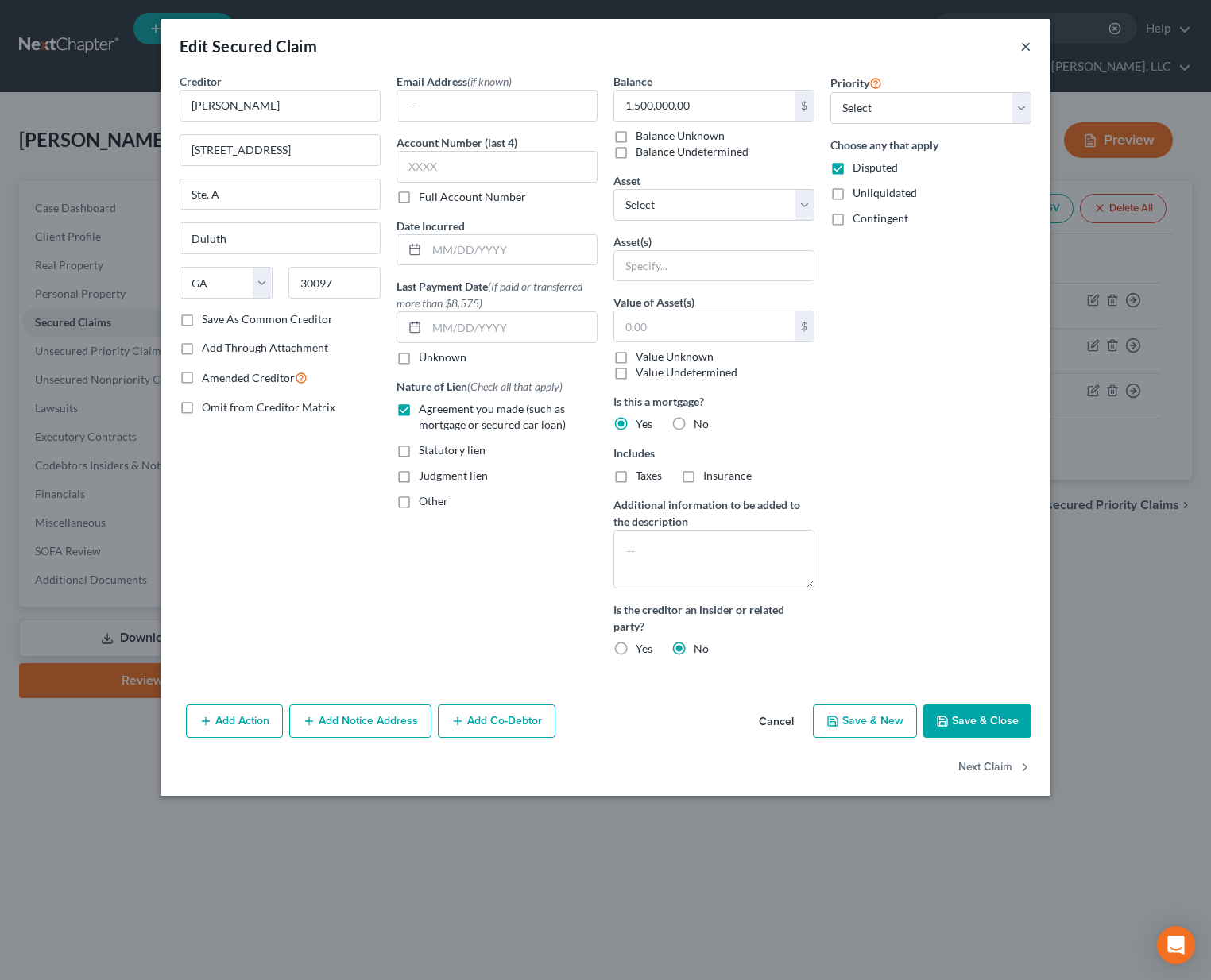
click at [1025, 45] on button "×" at bounding box center [1025, 45] width 11 height 19
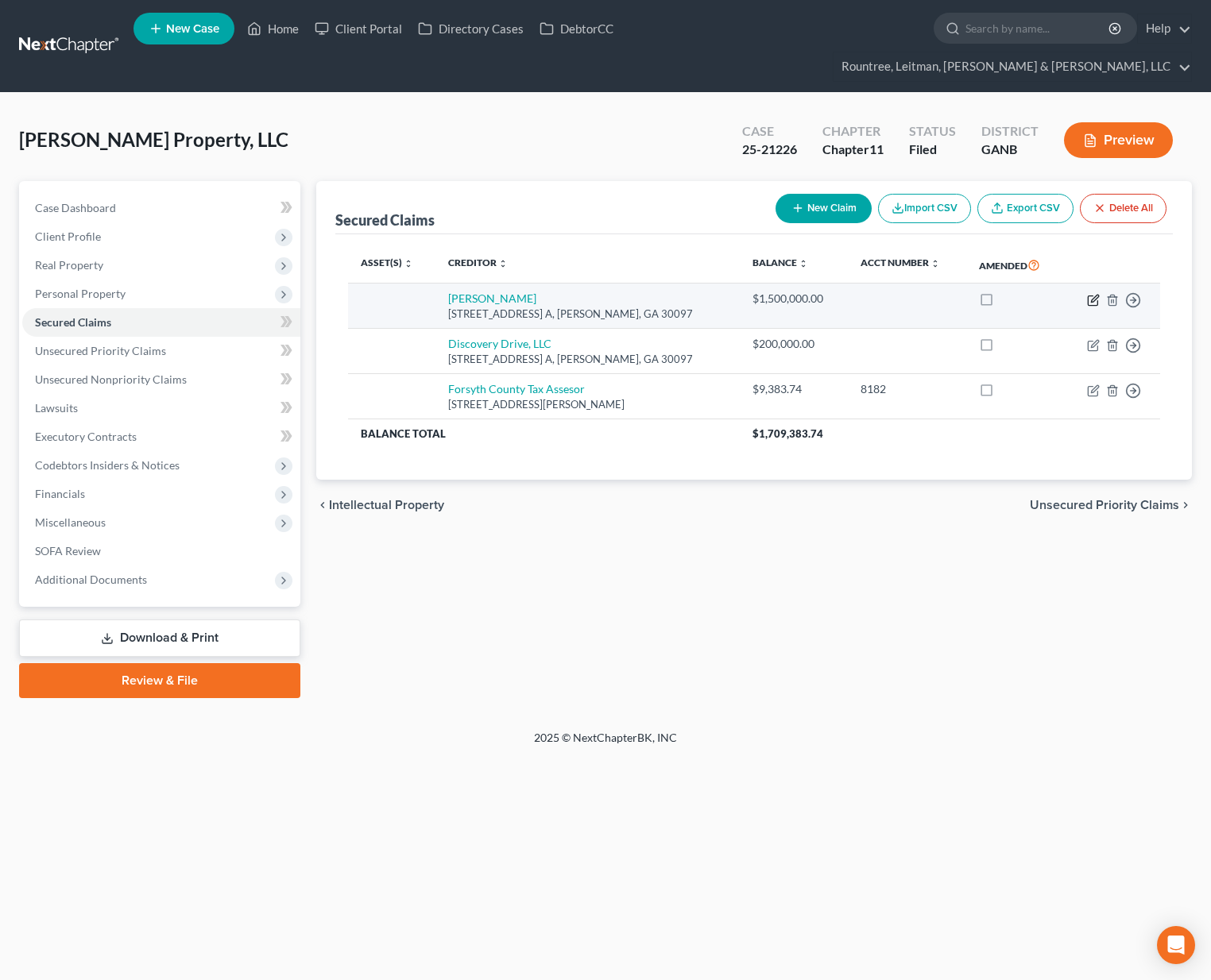
click at [1093, 294] on icon "button" at bounding box center [1092, 299] width 13 height 13
select select "10"
select select "0"
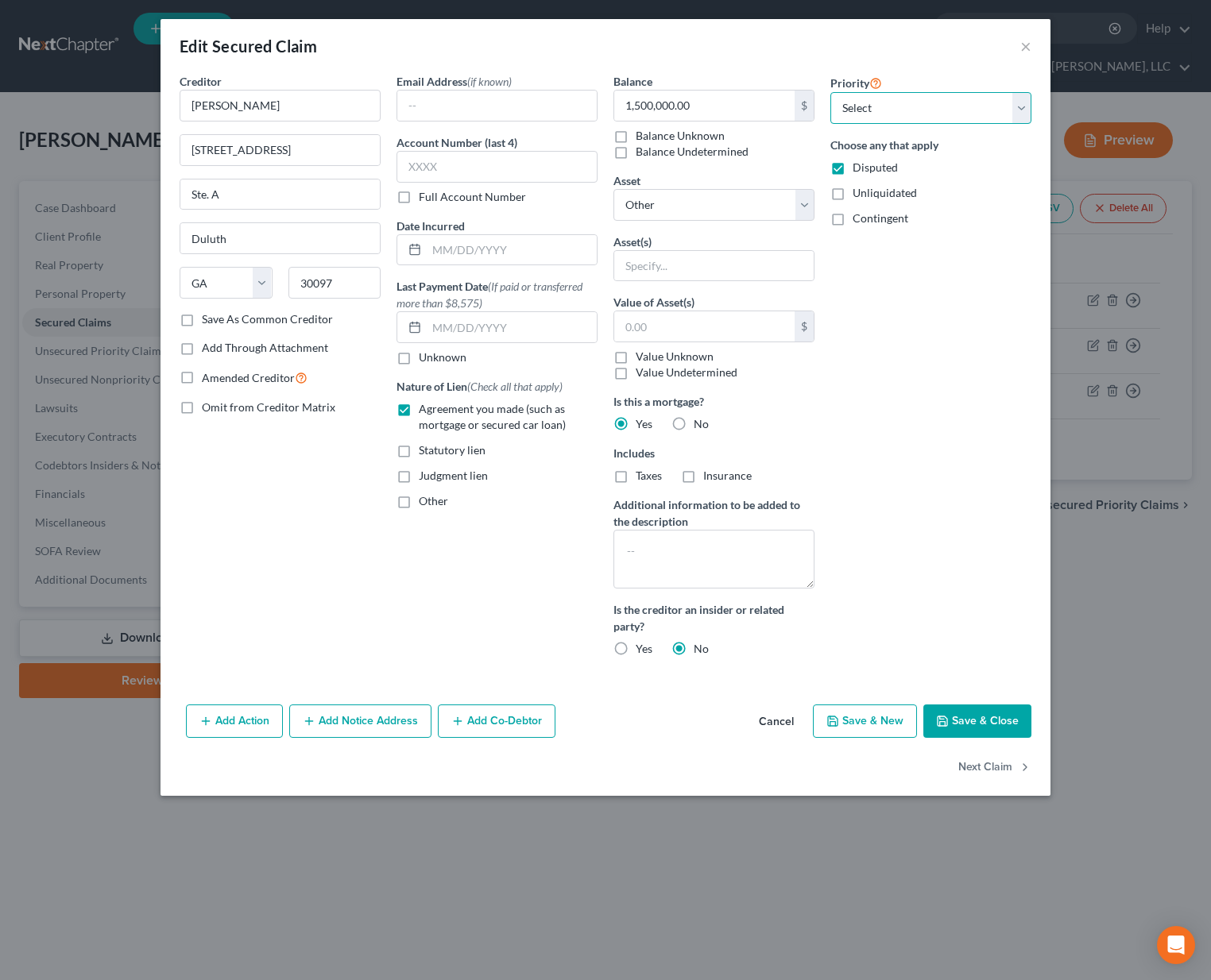
click at [871, 110] on select "Select 1st 2nd 3rd 4th 5th 6th 7th 8th 9th 10th 11th 12th 13th 14th 15th 16th 1…" at bounding box center [931, 109] width 201 height 32
select select "0"
click at [831, 93] on select "Select 1st 2nd 3rd 4th 5th 6th 7th 8th 9th 10th 11th 12th 13th 14th 15th 16th 1…" at bounding box center [931, 109] width 201 height 32
click at [700, 210] on select "Select Other Multiple Assets - $3300000.0 Mill and Hoopes, LLC (owed to debtor)…" at bounding box center [714, 205] width 201 height 32
click at [959, 723] on button "Save & Close" at bounding box center [977, 721] width 108 height 34
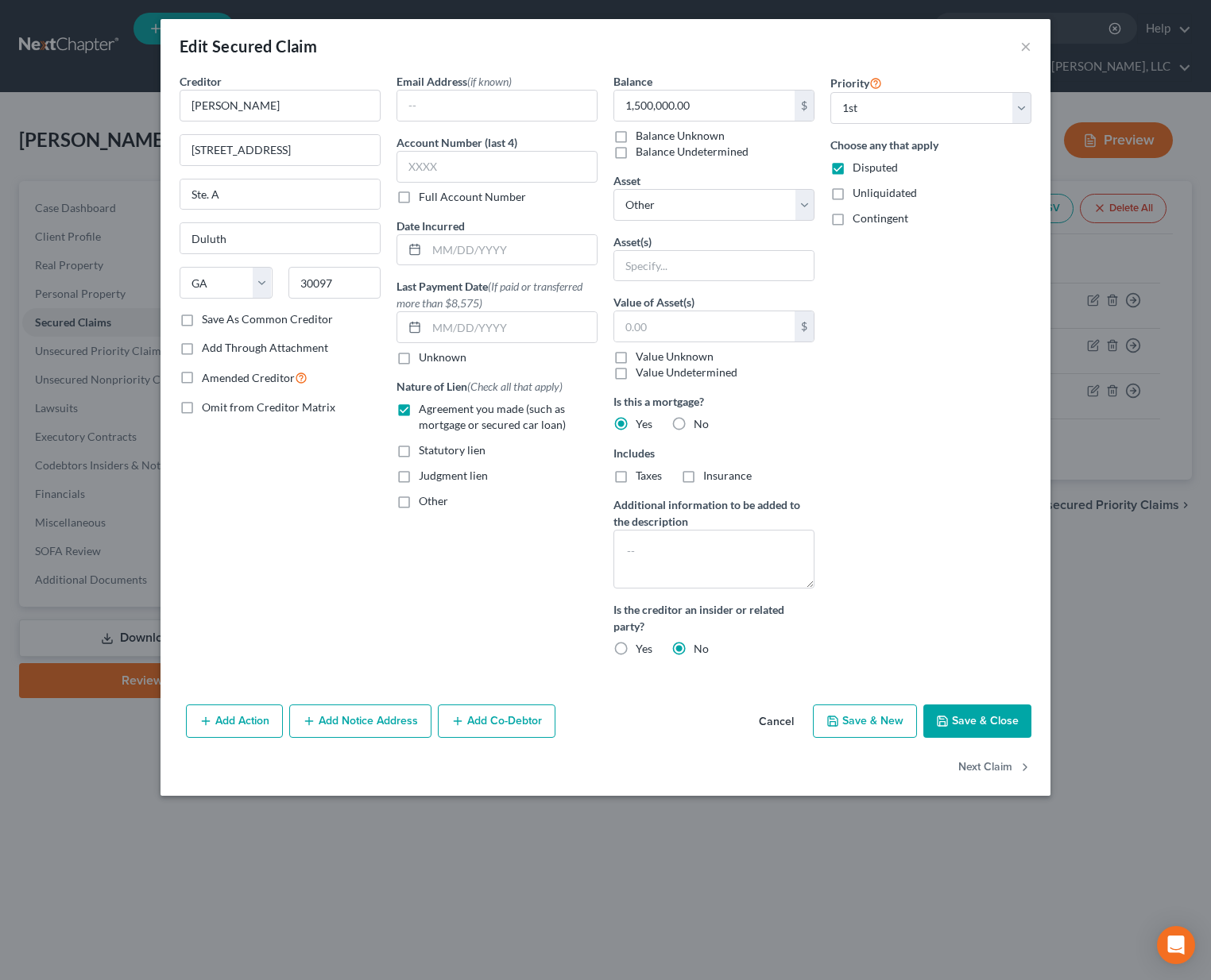
select select
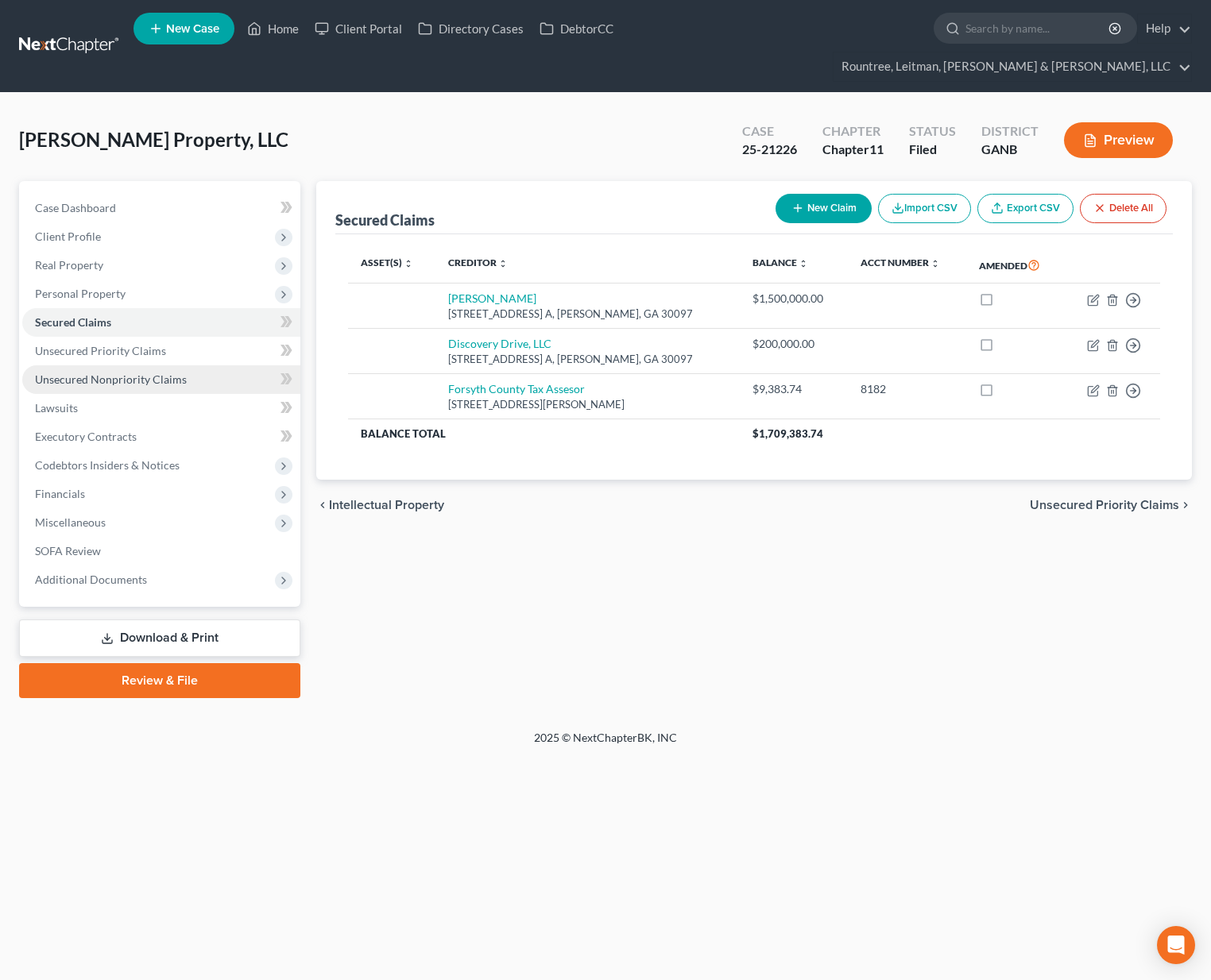
click at [132, 373] on span "Unsecured Nonpriority Claims" at bounding box center [111, 379] width 151 height 13
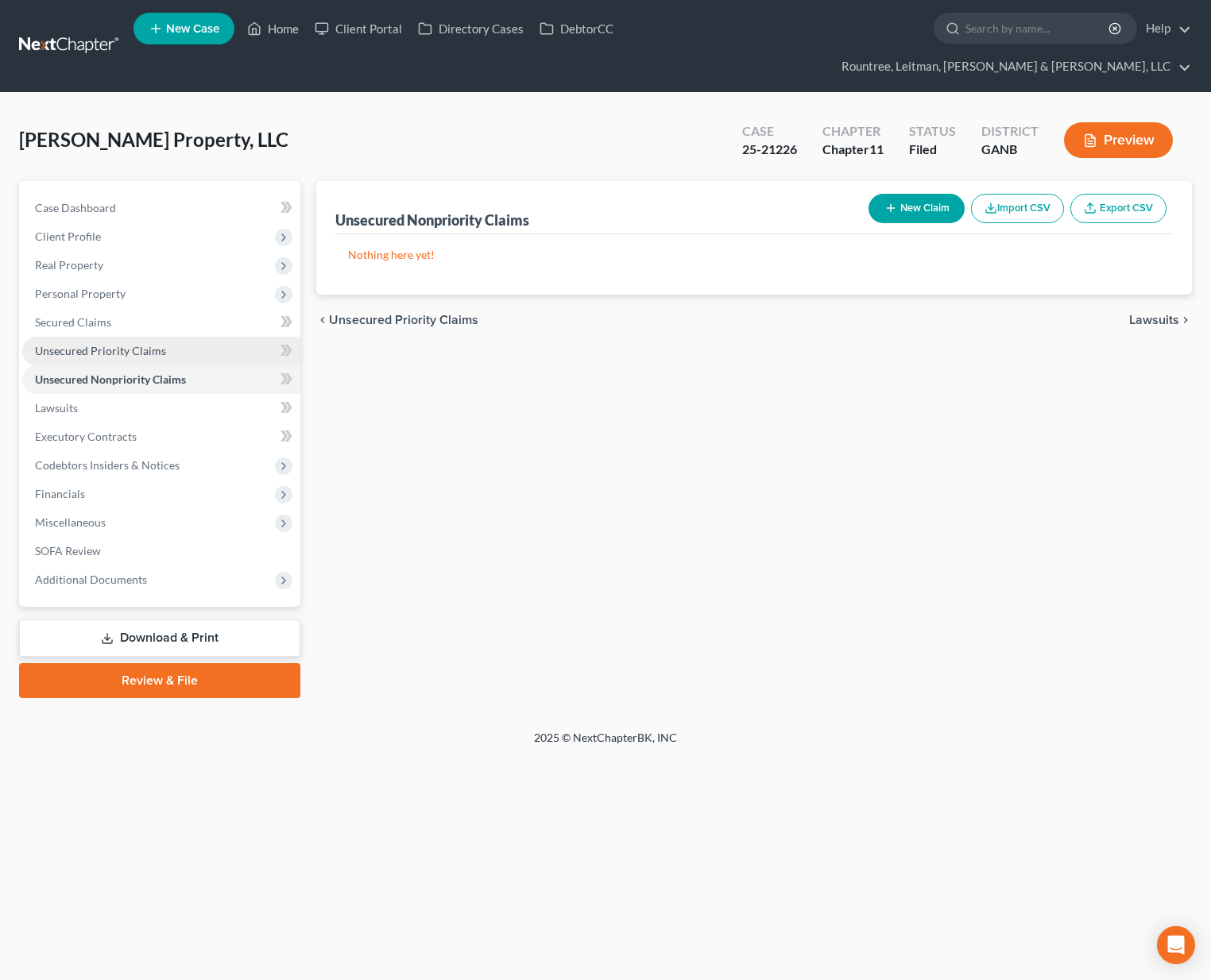
click at [128, 344] on span "Unsecured Priority Claims" at bounding box center [101, 351] width 131 height 13
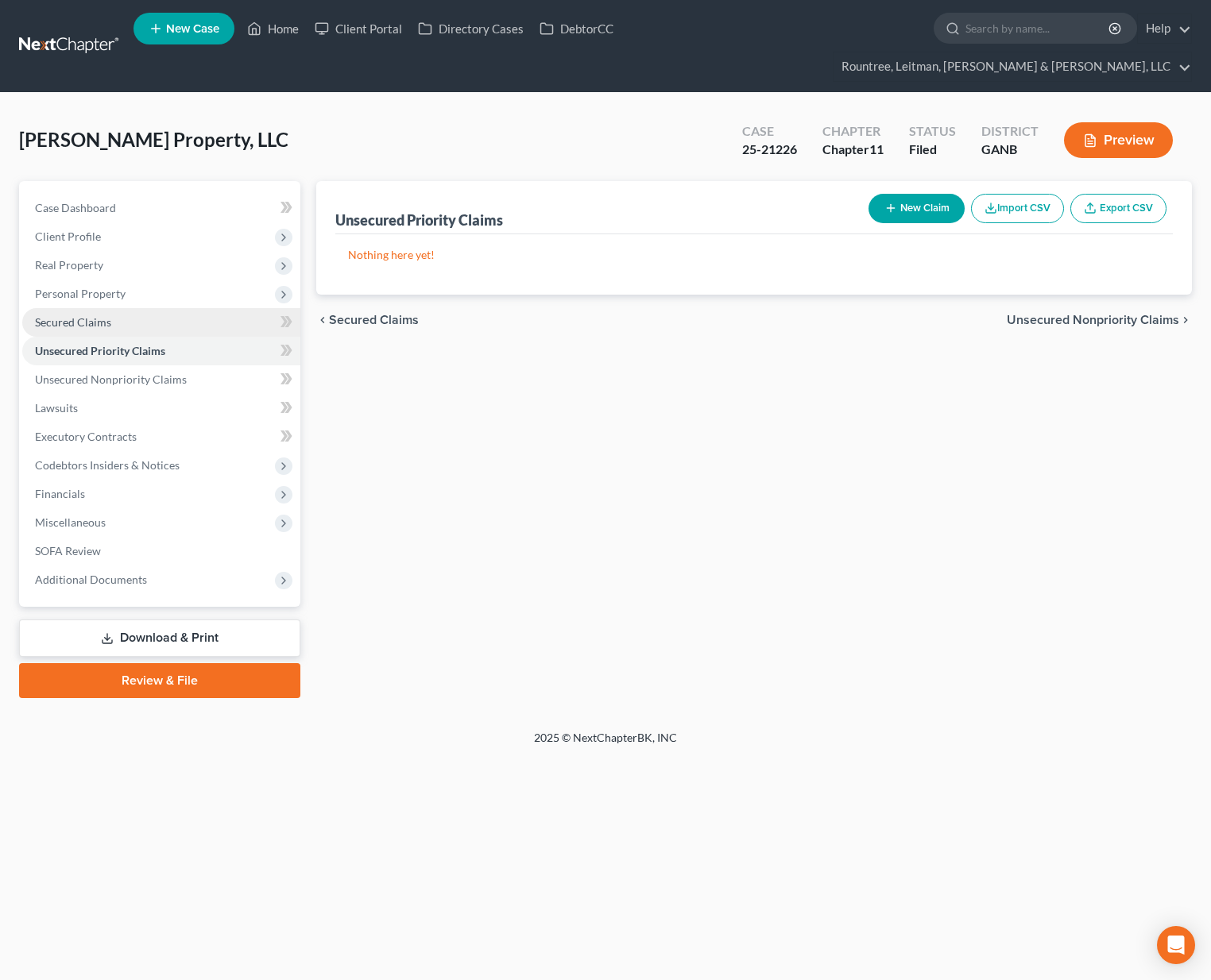
click at [78, 315] on span "Secured Claims" at bounding box center [73, 322] width 77 height 13
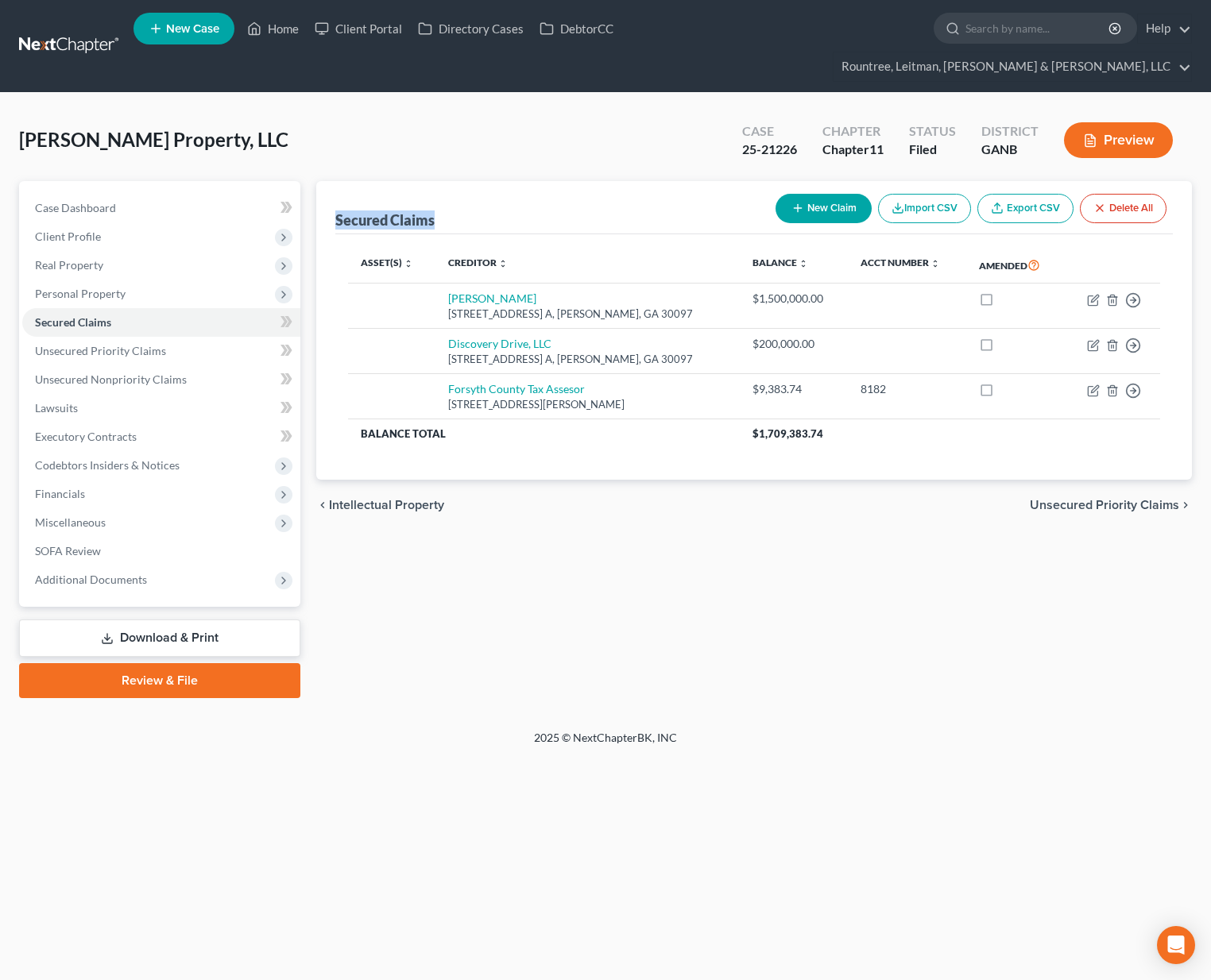
drag, startPoint x: 334, startPoint y: 193, endPoint x: 459, endPoint y: 183, distance: 125.4
click at [459, 183] on div "Secured Claims New Claim Import CSV Export CSV Delete All Asset(s) expand_more …" at bounding box center [754, 331] width 875 height 299
click at [430, 120] on div "Rylie Davis Property, LLC Upgraded Case 25-21226 Chapter Chapter 11 Status File…" at bounding box center [605, 146] width 1172 height 69
click at [131, 344] on span "Unsecured Priority Claims" at bounding box center [101, 351] width 131 height 13
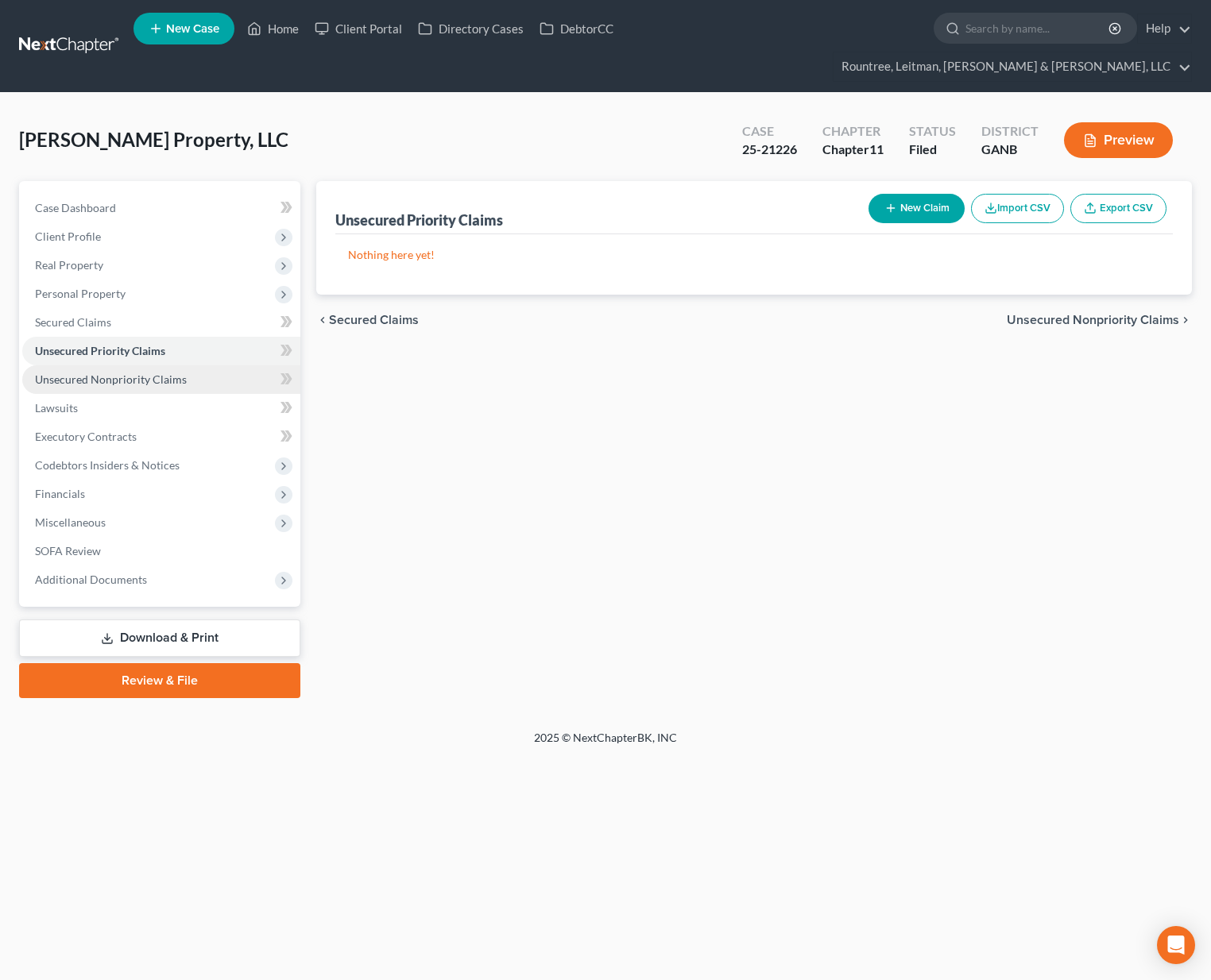
click at [117, 373] on span "Unsecured Nonpriority Claims" at bounding box center [111, 379] width 151 height 13
click at [87, 344] on span "Unsecured Priority Claims" at bounding box center [101, 351] width 131 height 13
click at [106, 365] on link "Unsecured Nonpriority Claims" at bounding box center [161, 379] width 278 height 29
click at [100, 344] on span "Unsecured Priority Claims" at bounding box center [101, 351] width 131 height 13
click at [88, 308] on link "Secured Claims" at bounding box center [161, 322] width 278 height 29
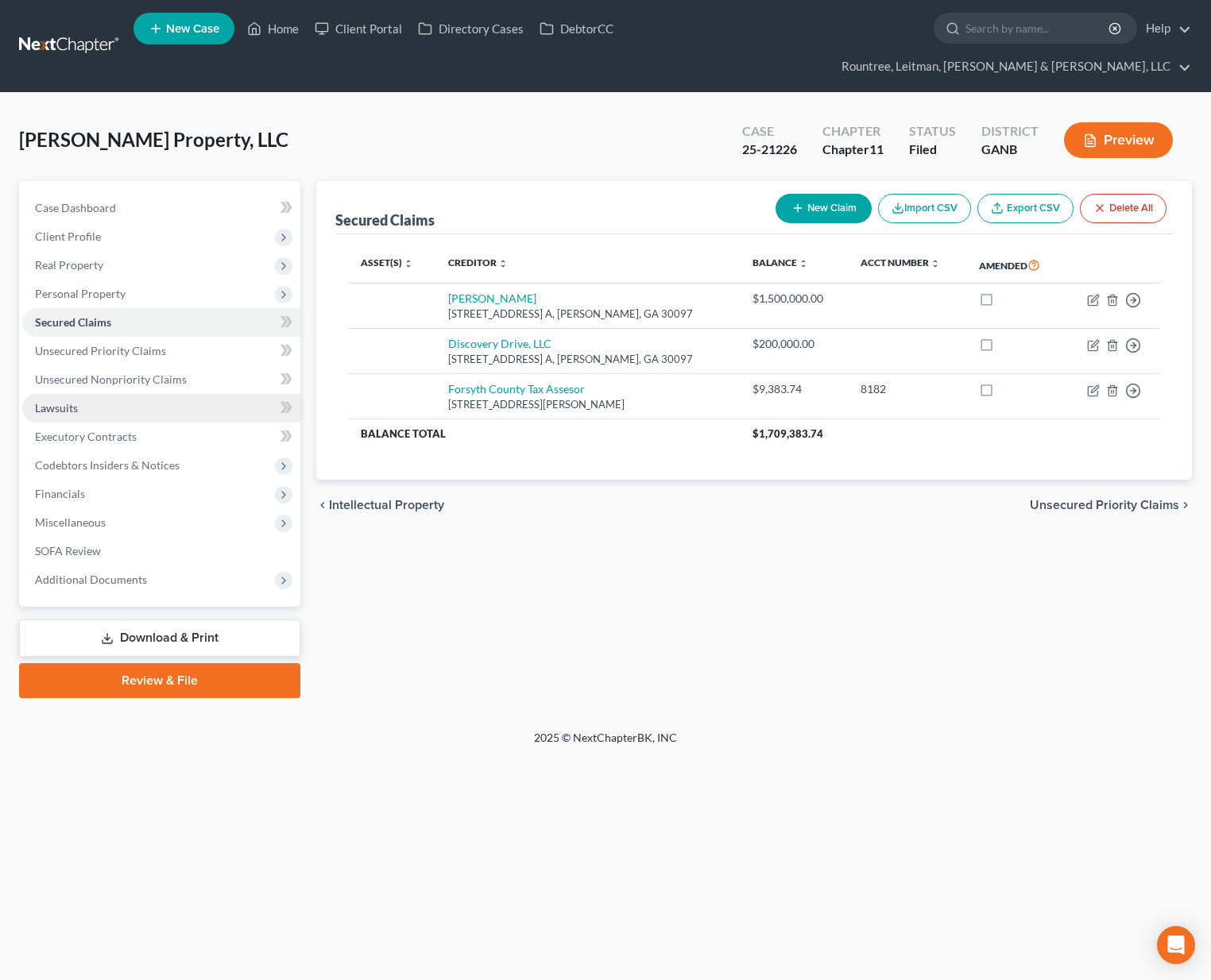
click at [58, 401] on span "Lawsuits" at bounding box center [56, 408] width 43 height 13
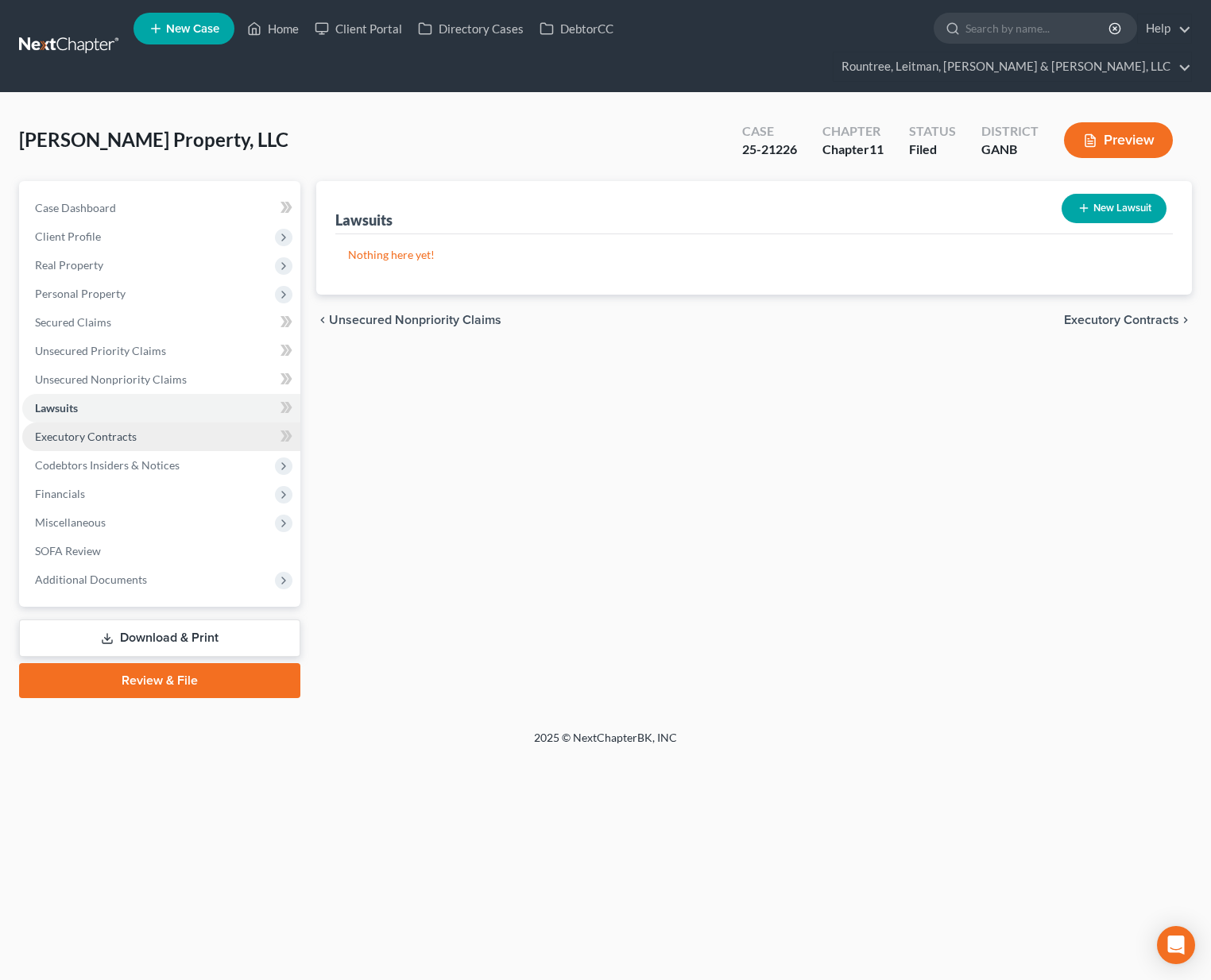
click at [79, 430] on span "Executory Contracts" at bounding box center [86, 437] width 102 height 13
drag, startPoint x: 336, startPoint y: 187, endPoint x: 492, endPoint y: 199, distance: 156.5
click at [492, 199] on div "Executory Contracts New Contract" at bounding box center [753, 207] width 837 height 53
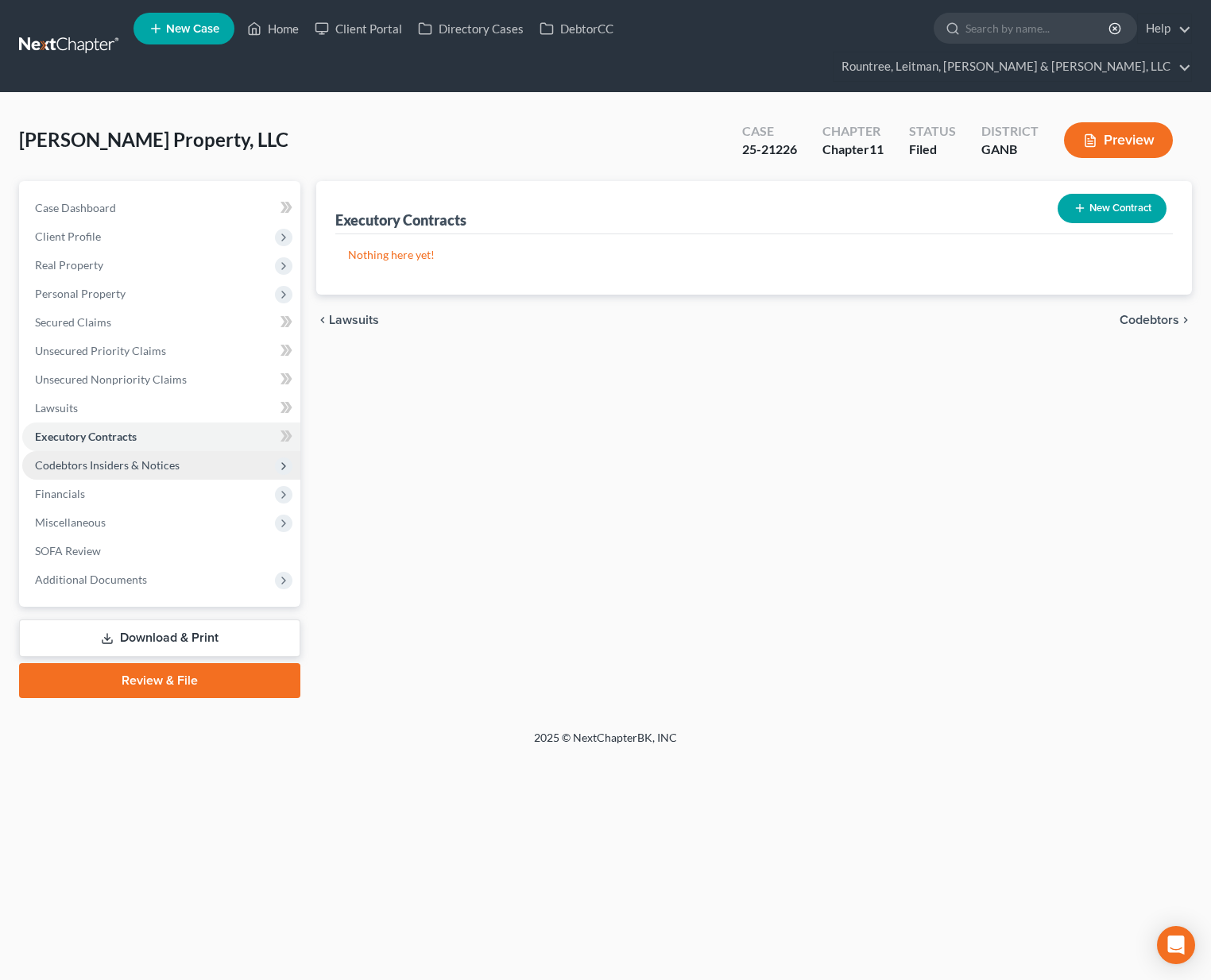
click at [128, 451] on span "Codebtors Insiders & Notices" at bounding box center [161, 465] width 278 height 29
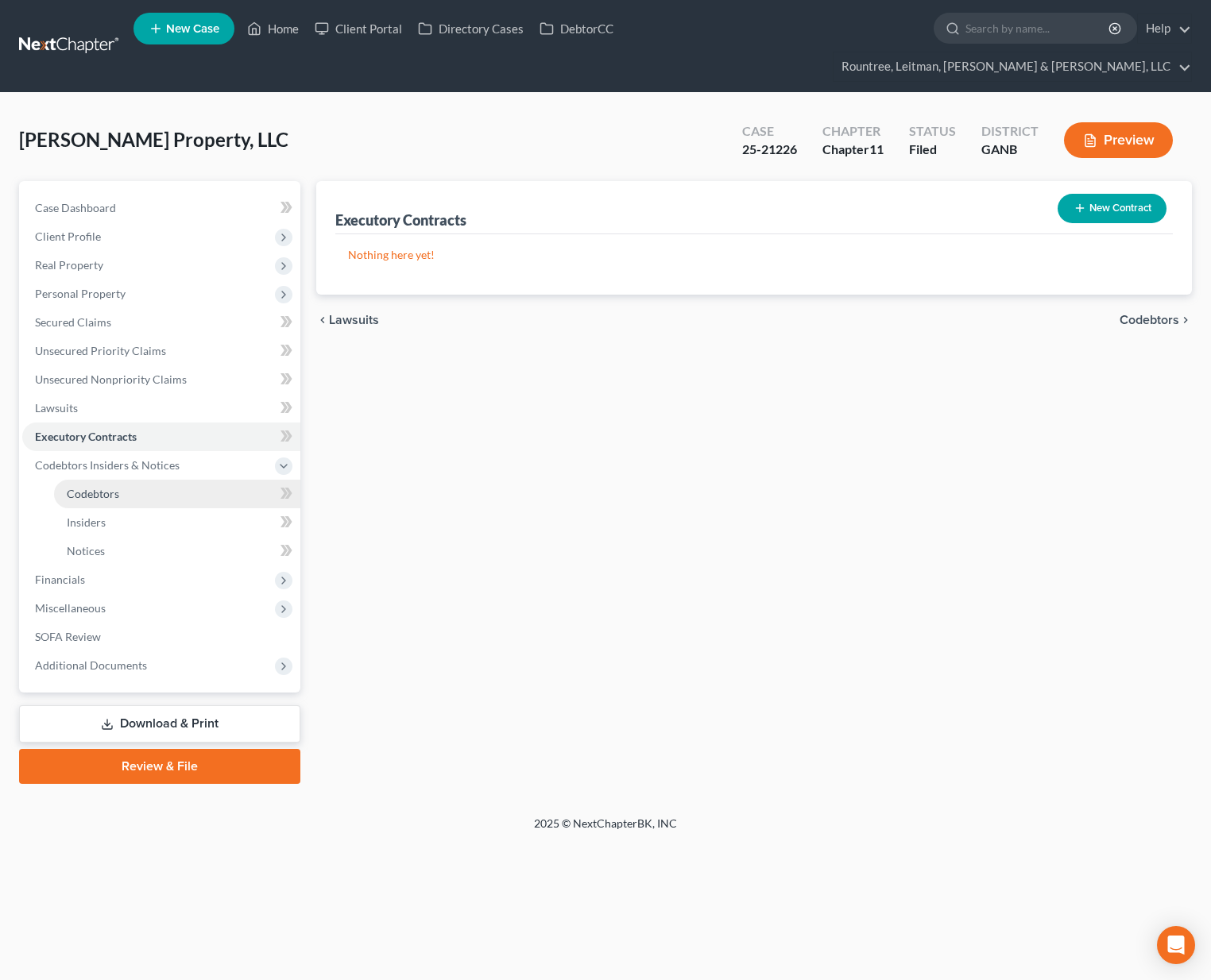
click at [92, 487] on span "Codebtors" at bounding box center [93, 494] width 52 height 13
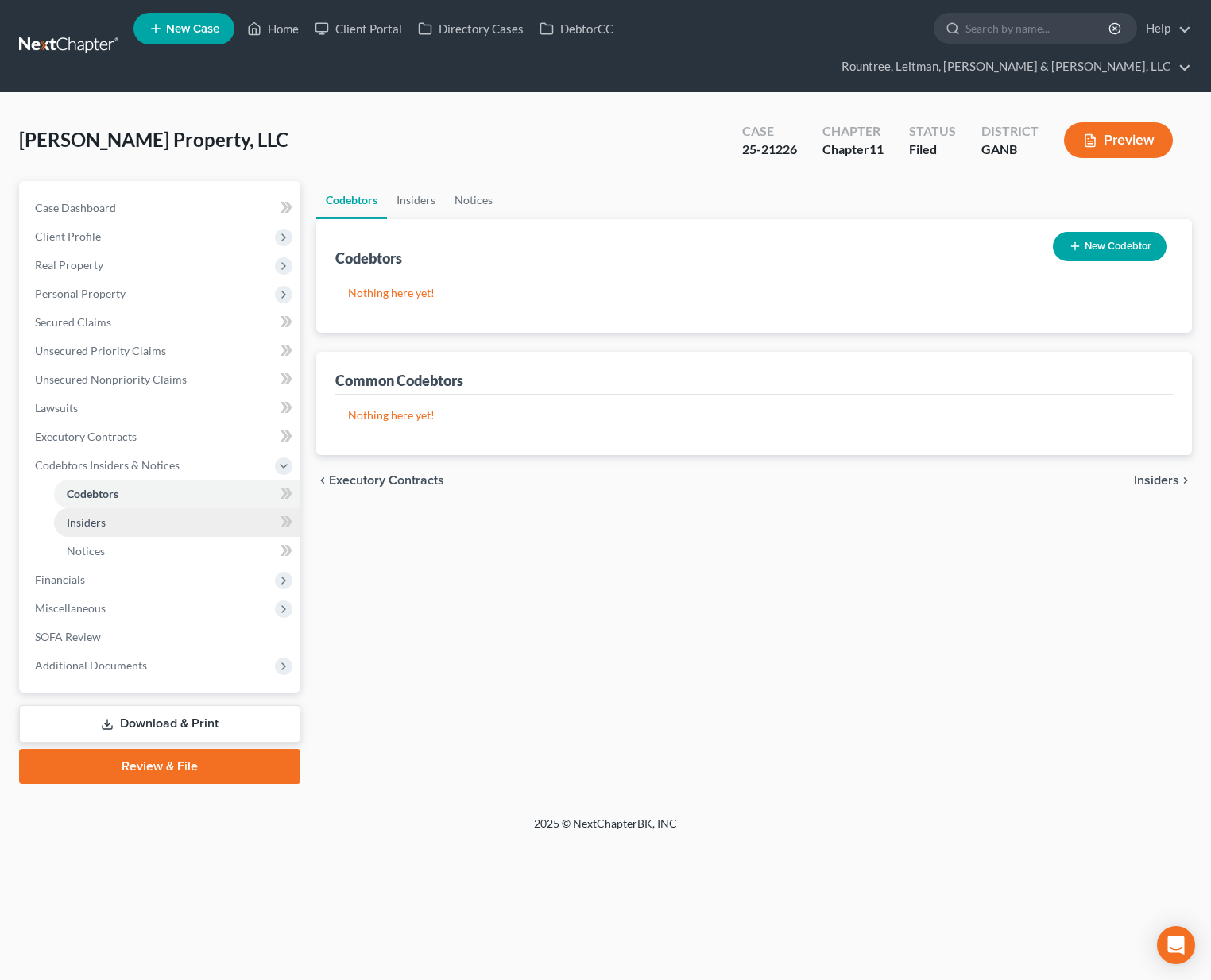
click at [89, 516] on span "Insiders" at bounding box center [86, 522] width 39 height 13
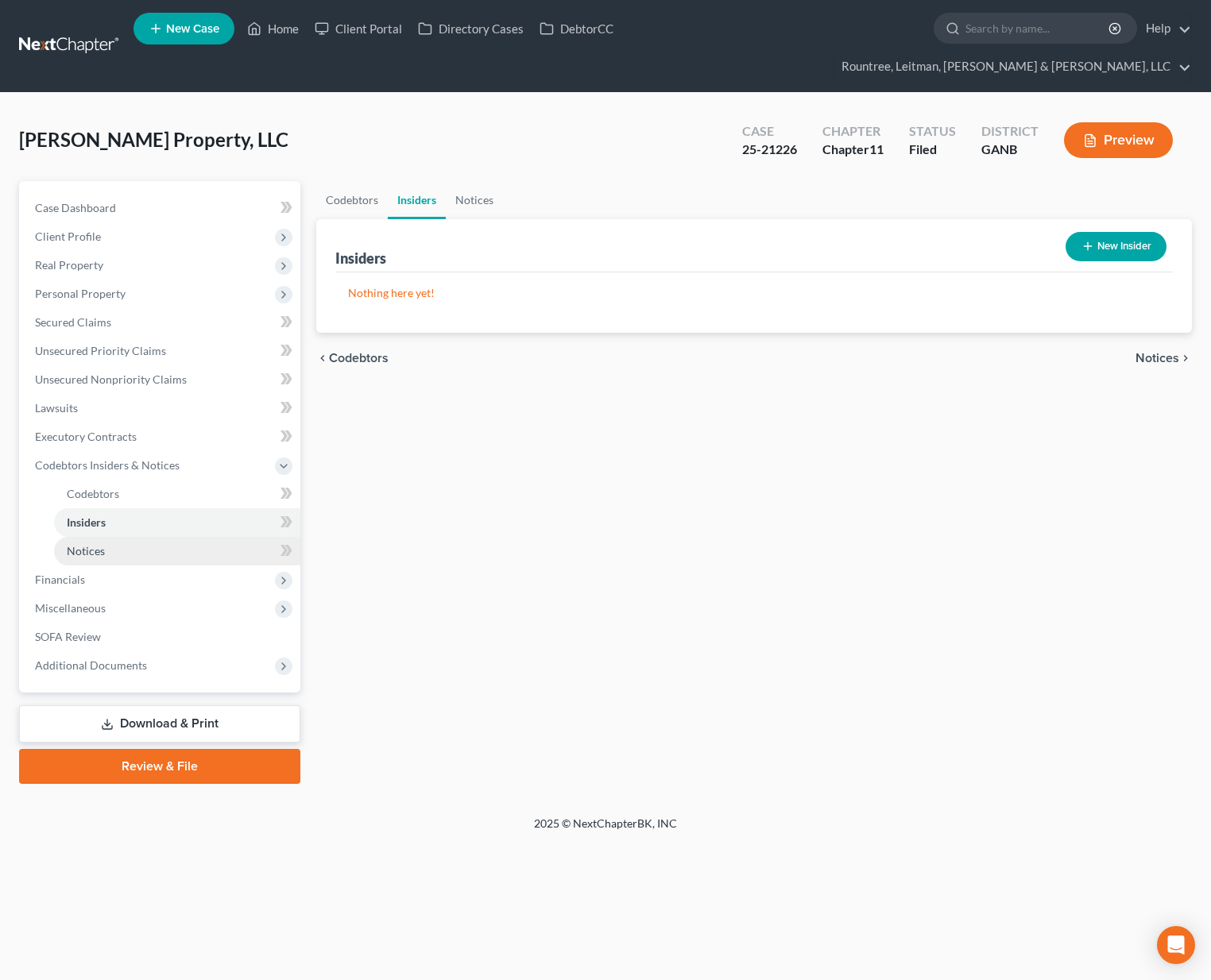
click at [92, 544] on span "Notices" at bounding box center [85, 551] width 38 height 13
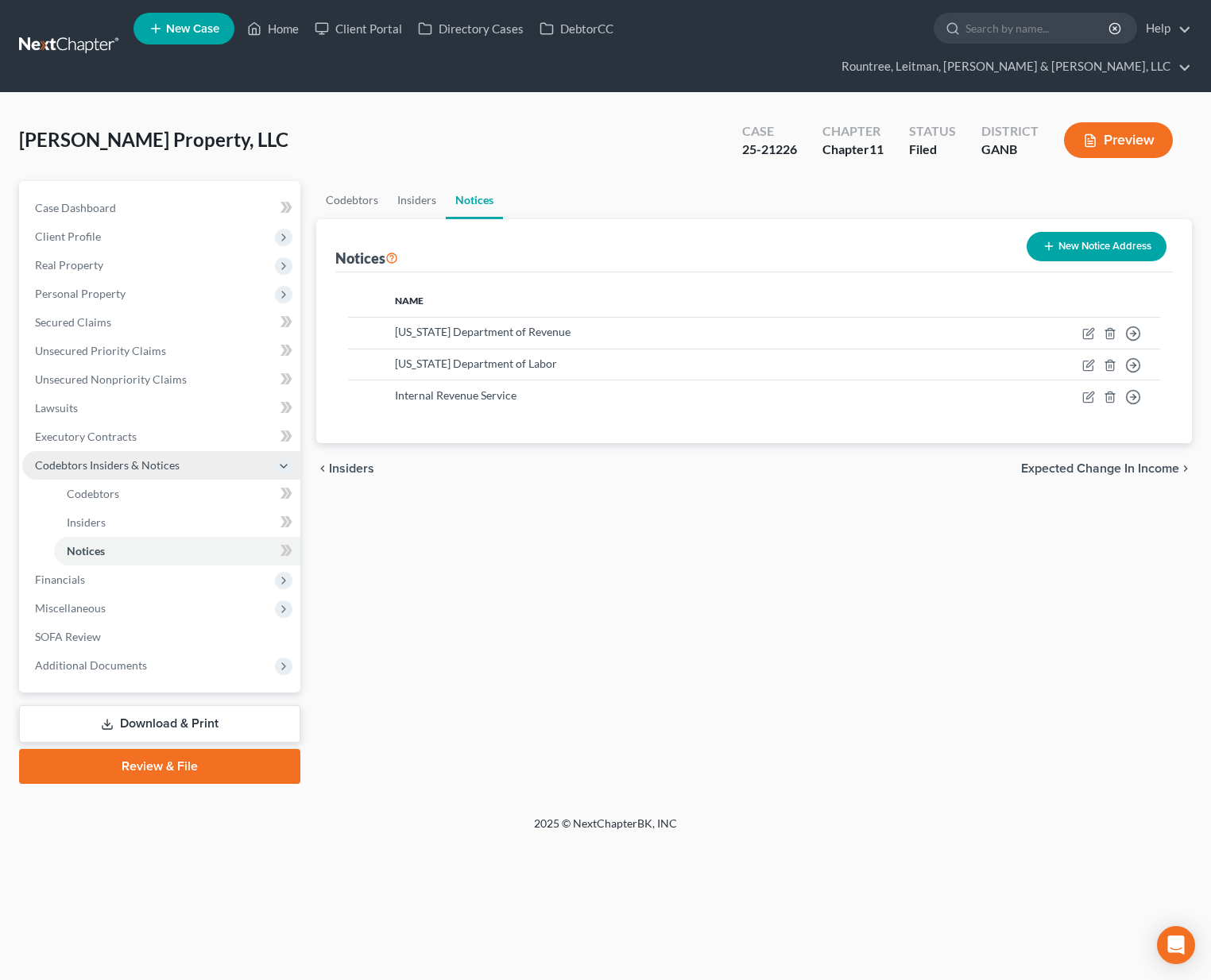
click at [80, 458] on span "Codebtors Insiders & Notices" at bounding box center [108, 465] width 145 height 13
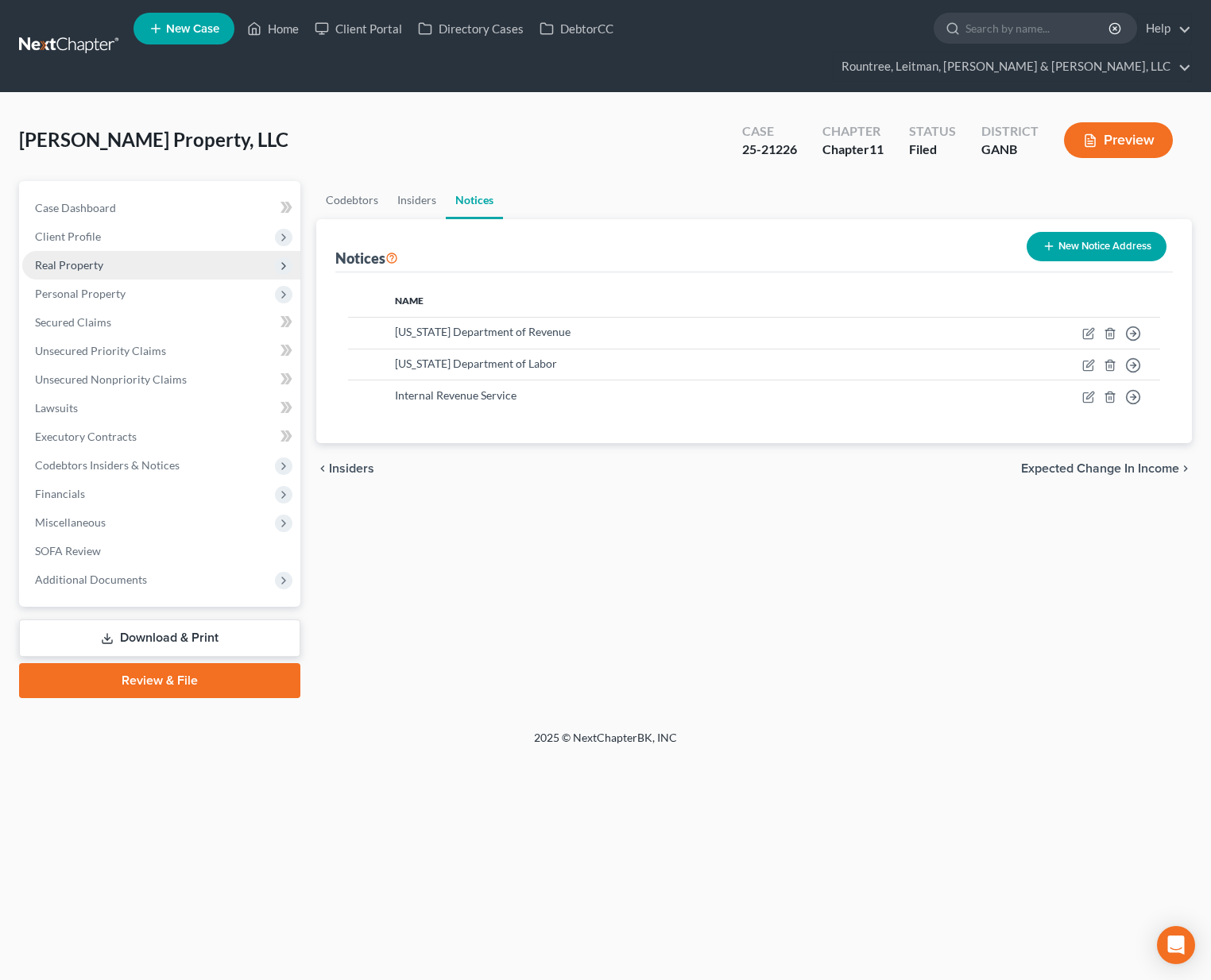
click at [77, 258] on span "Real Property" at bounding box center [69, 265] width 68 height 13
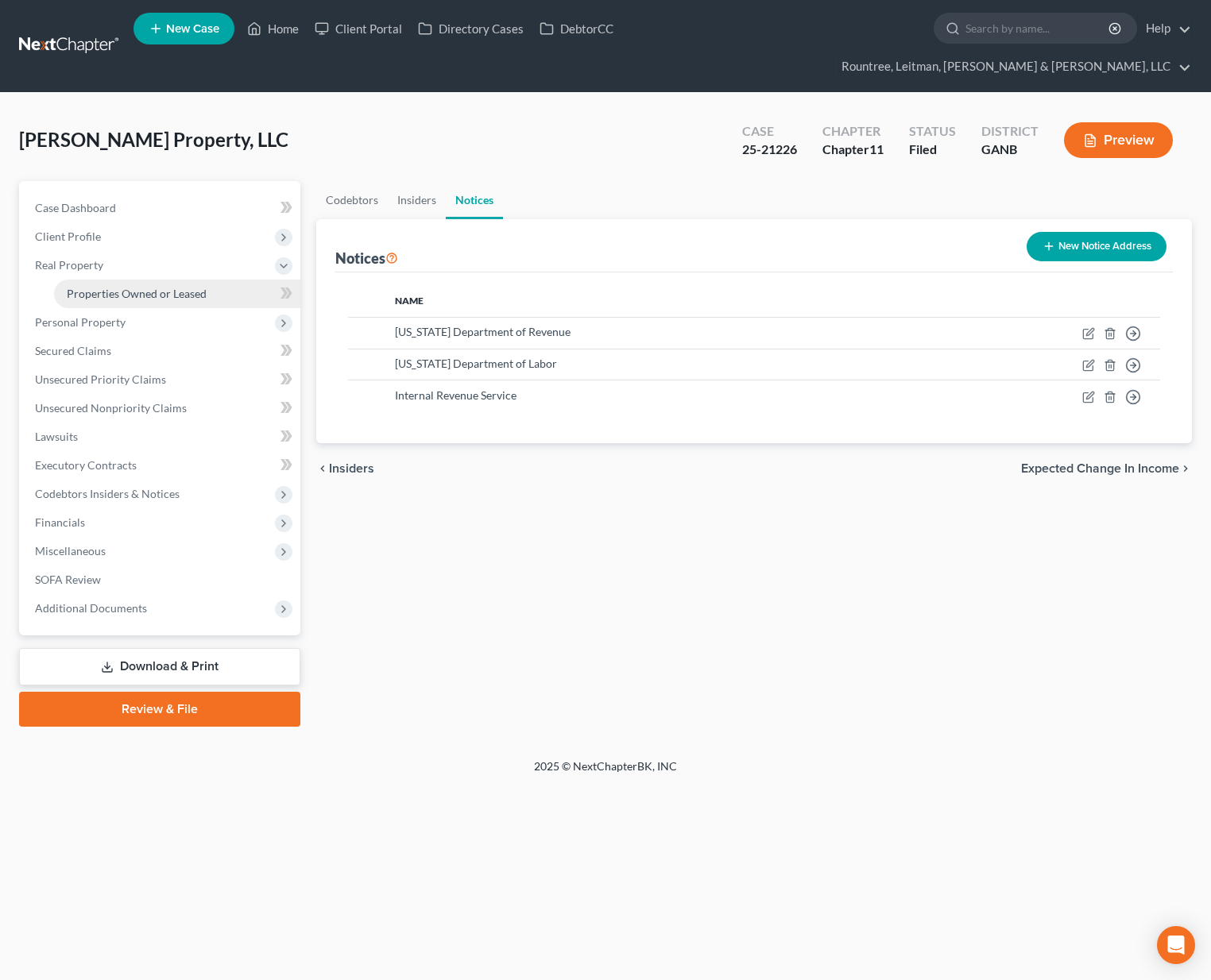
click at [121, 279] on link "Properties Owned or Leased" at bounding box center [177, 294] width 247 height 29
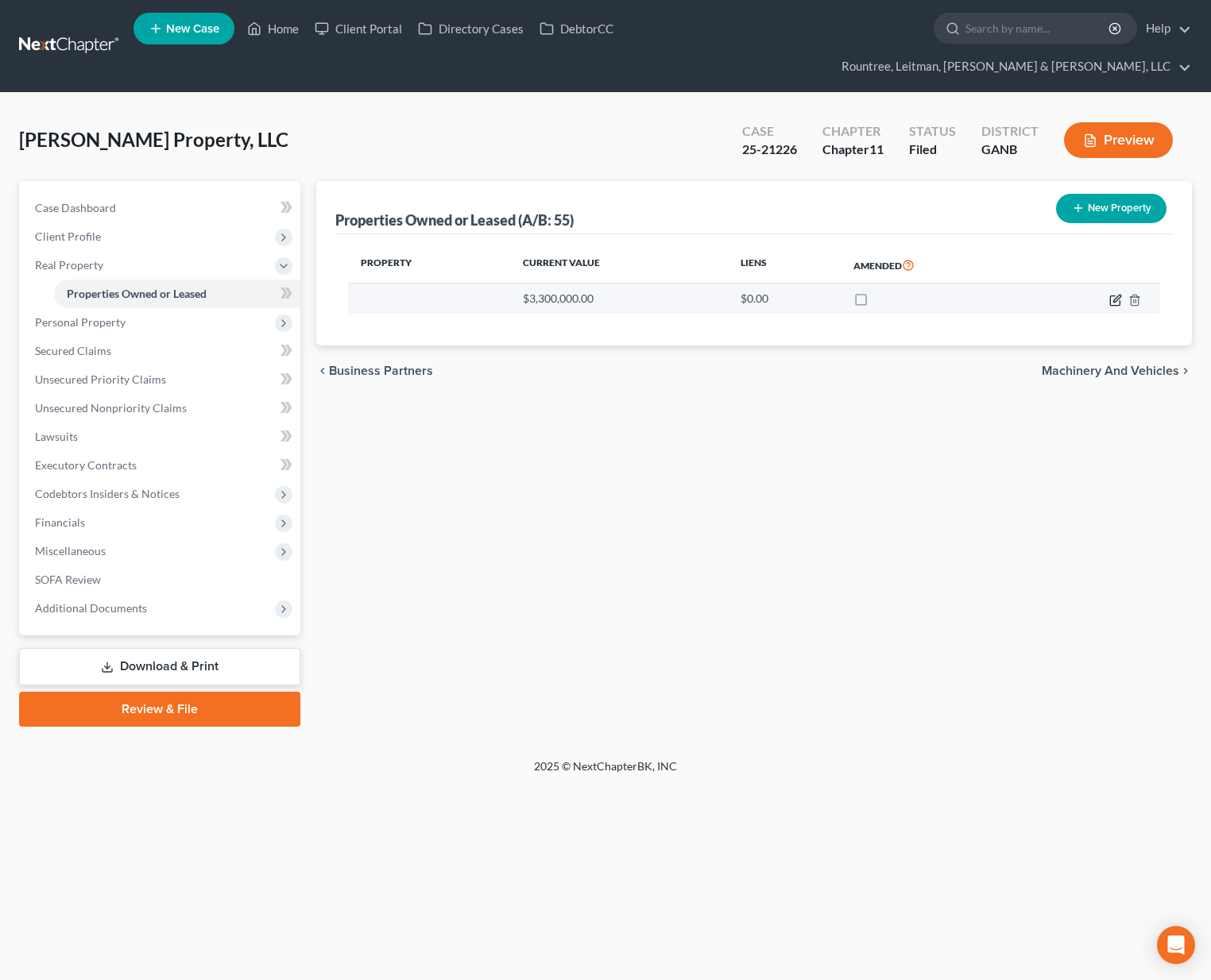
click at [1118, 294] on icon "button" at bounding box center [1115, 299] width 13 height 13
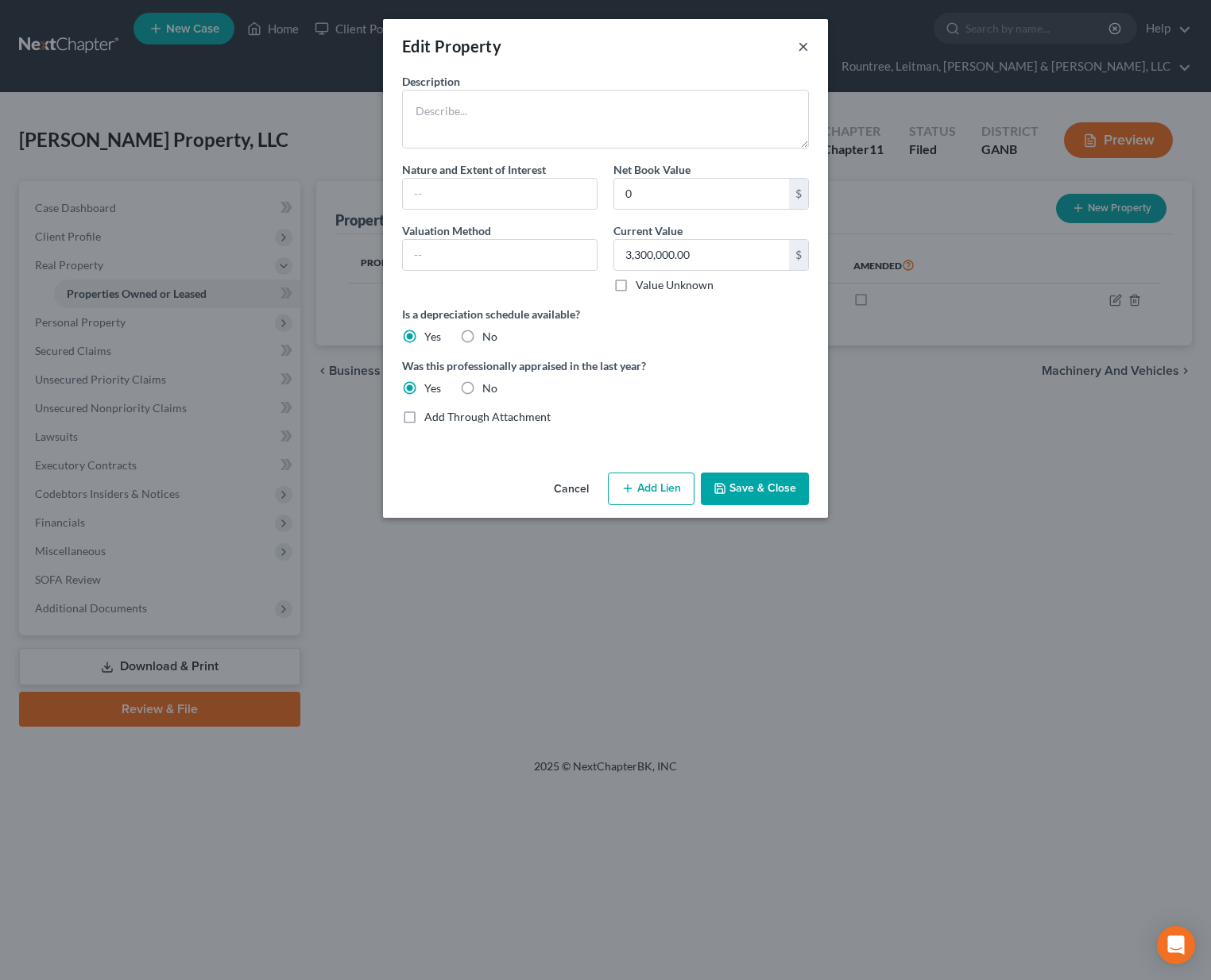
click at [806, 45] on button "×" at bounding box center [803, 45] width 11 height 19
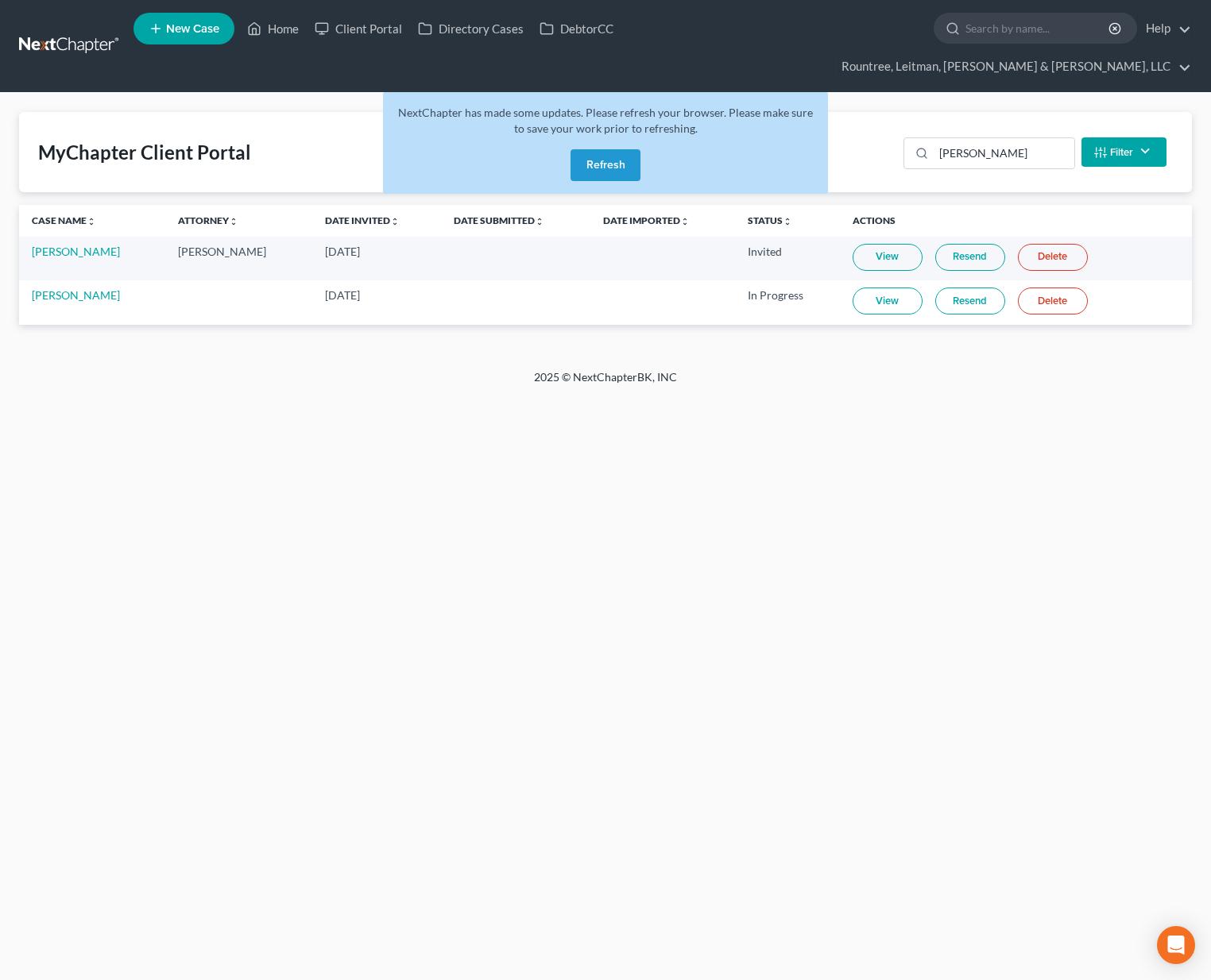
click at [603, 149] on button "Refresh" at bounding box center [605, 165] width 70 height 32
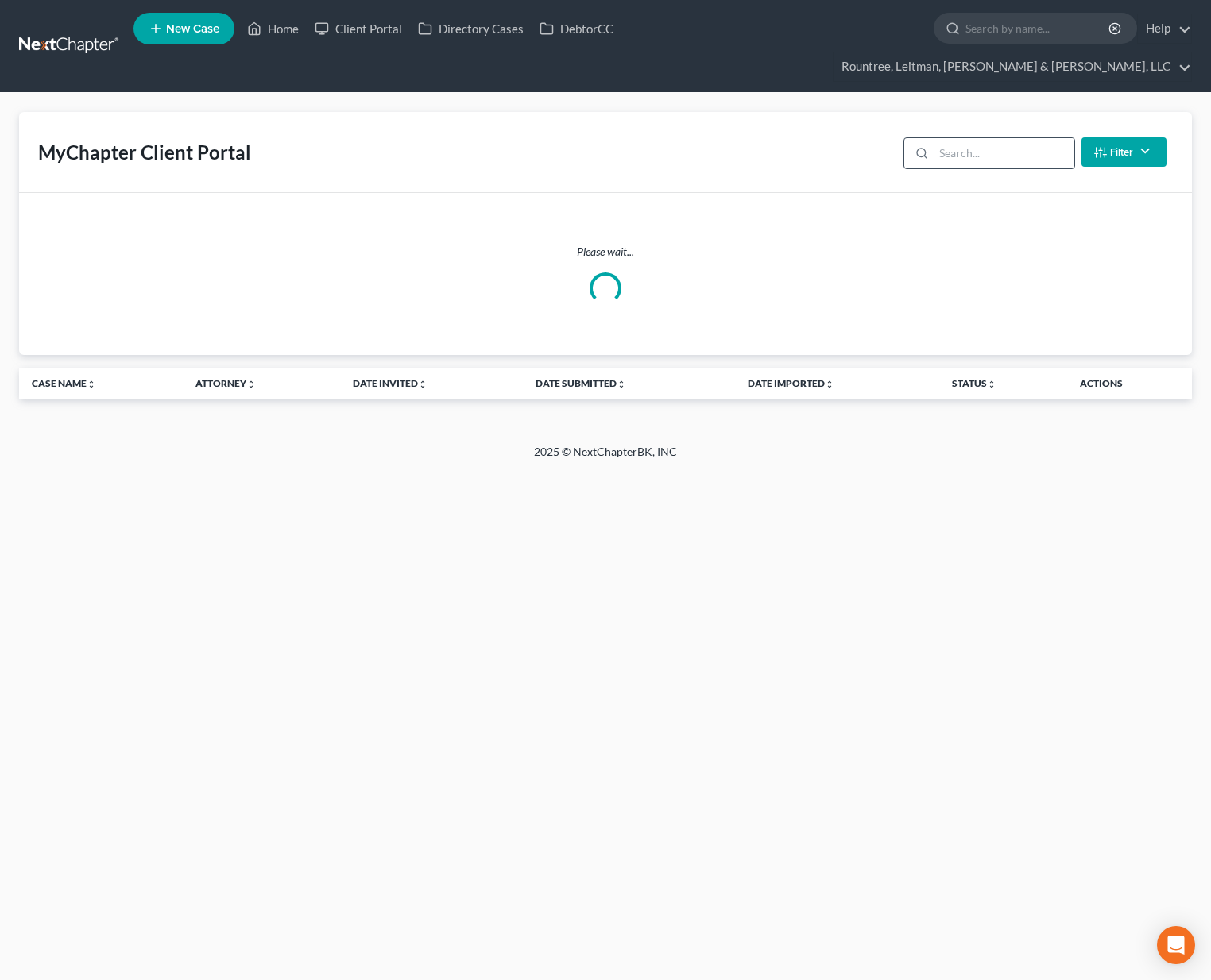
click at [948, 138] on input "search" at bounding box center [1003, 153] width 141 height 30
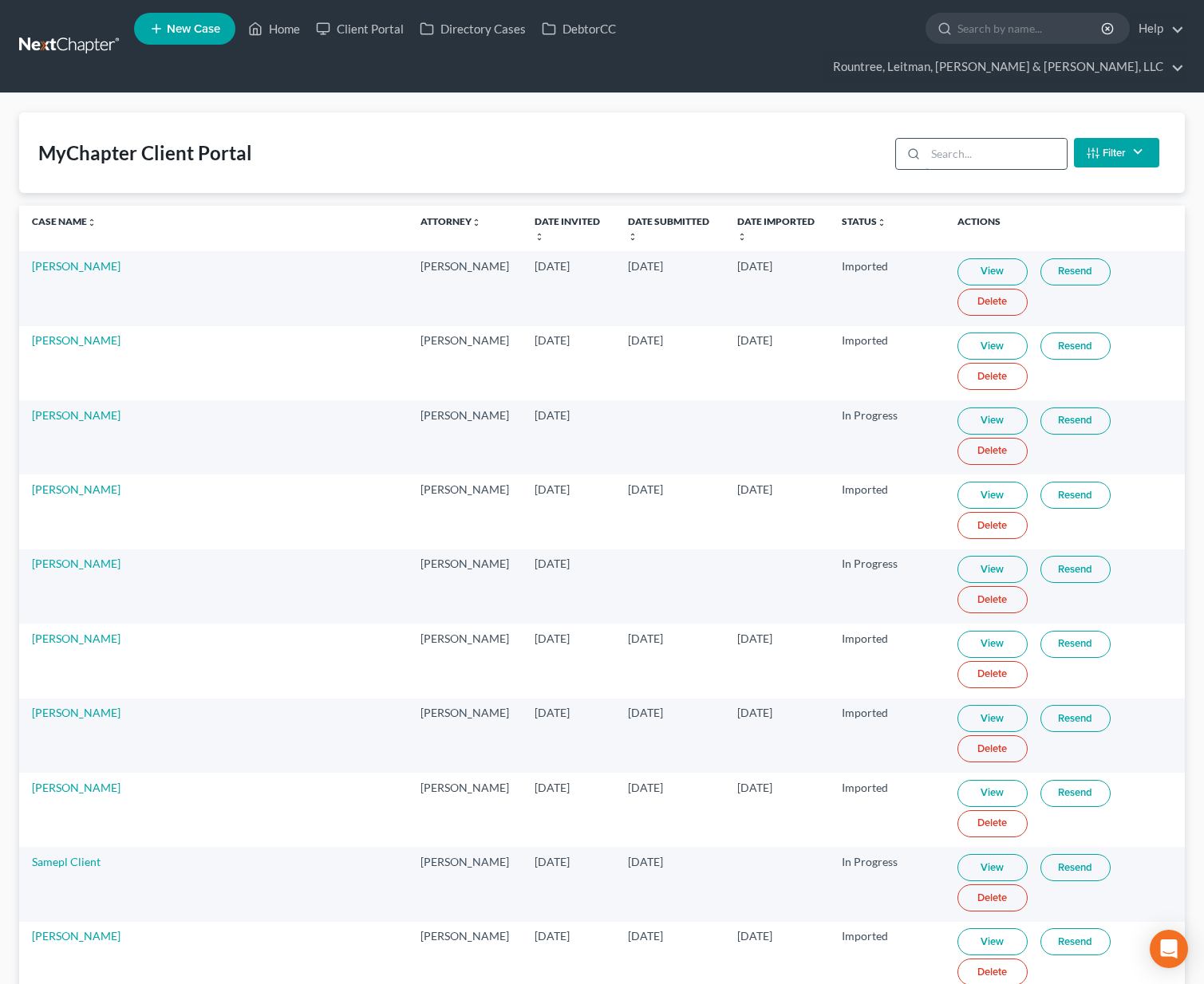
click at [979, 139] on input "search" at bounding box center [995, 154] width 141 height 30
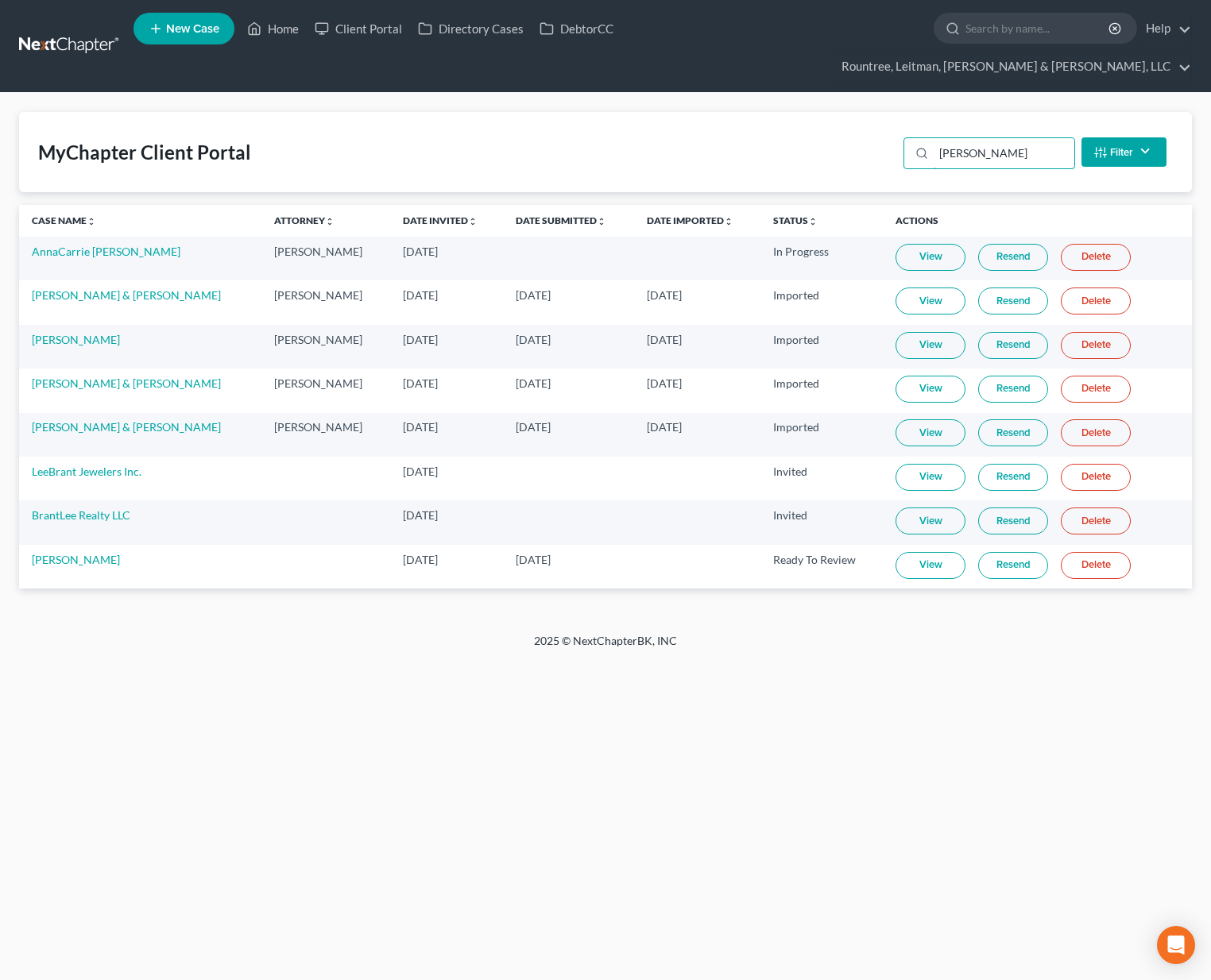
type input "[PERSON_NAME]"
click at [927, 552] on link "View" at bounding box center [930, 565] width 70 height 27
